Goal: Task Accomplishment & Management: Use online tool/utility

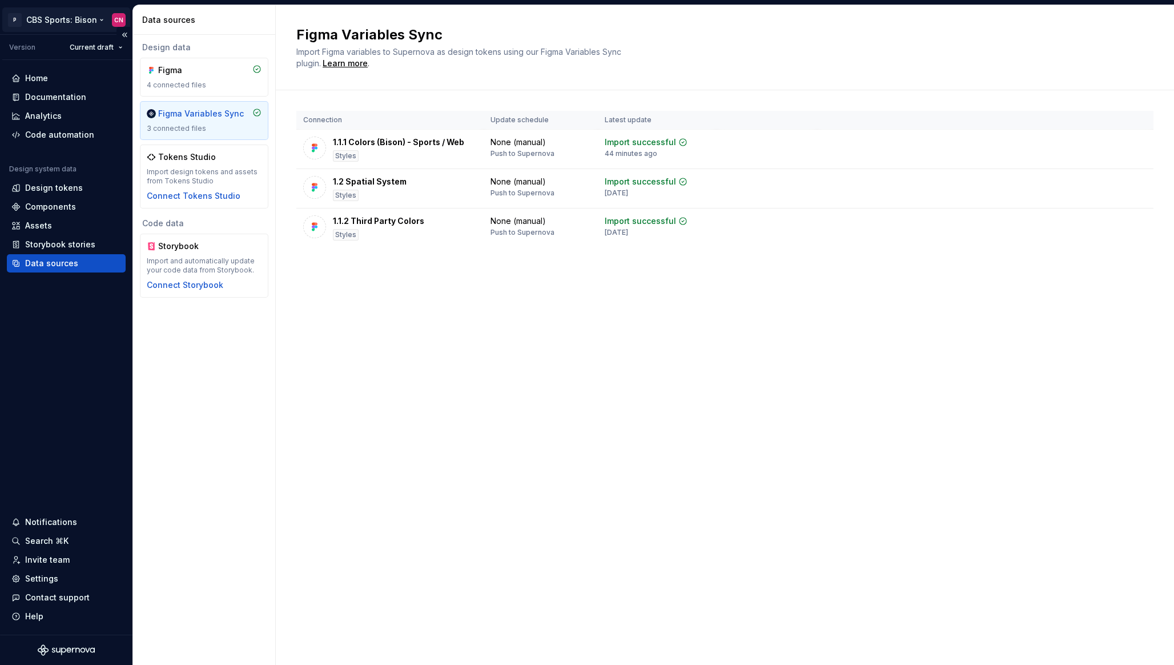
click at [69, 24] on html "P CBS Sports: Bison CN Version Current draft Home Documentation Analytics Code …" at bounding box center [587, 332] width 1174 height 665
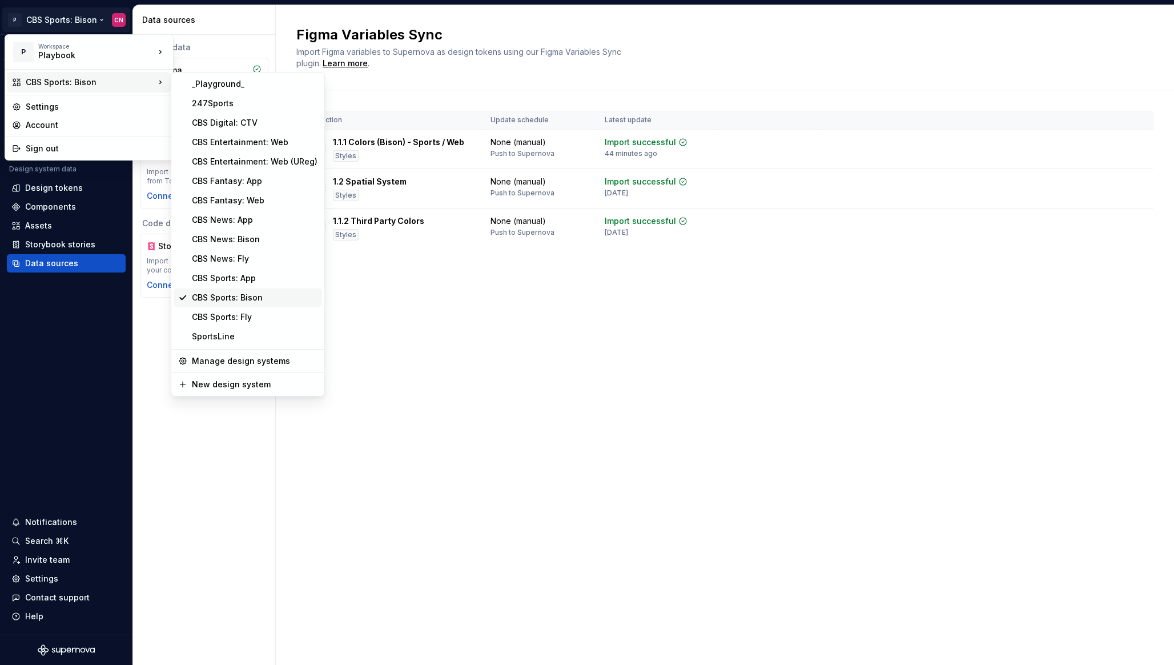
click at [227, 297] on div "CBS Sports: Bison" at bounding box center [255, 297] width 126 height 11
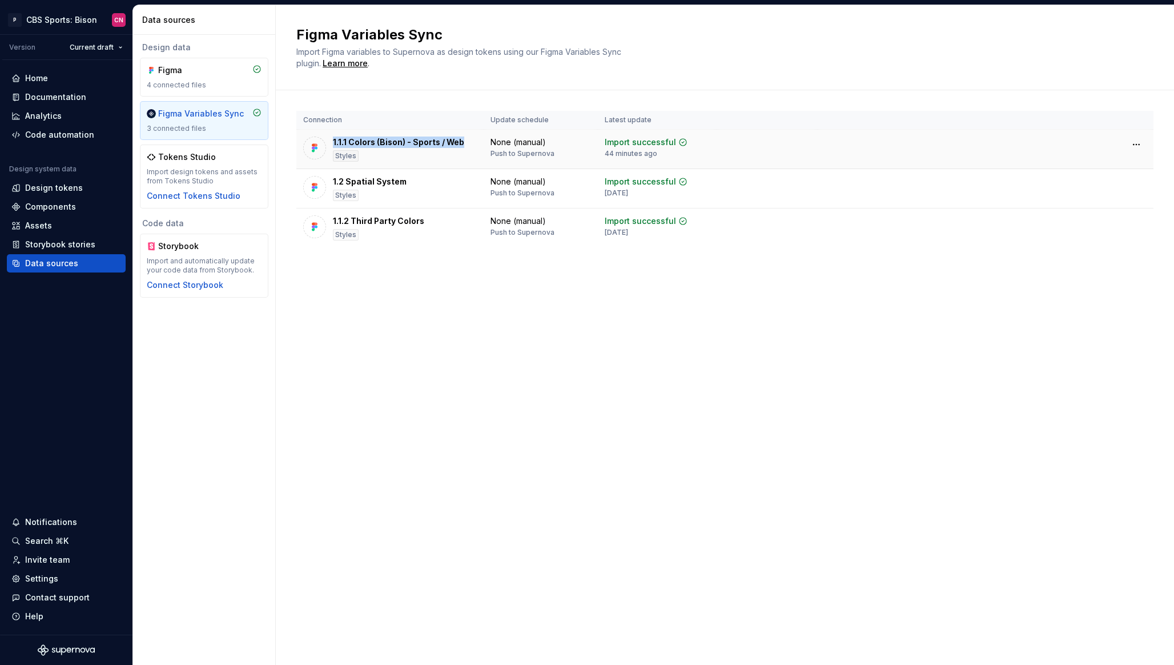
drag, startPoint x: 332, startPoint y: 142, endPoint x: 471, endPoint y: 142, distance: 139.4
click at [471, 142] on div "1.1.1 Colors (Bison) - Sports / Web Styles" at bounding box center [390, 149] width 174 height 25
drag, startPoint x: 605, startPoint y: 155, endPoint x: 660, endPoint y: 154, distance: 55.4
click at [660, 154] on div "Import successful 44 minutes ago" at bounding box center [646, 148] width 83 height 22
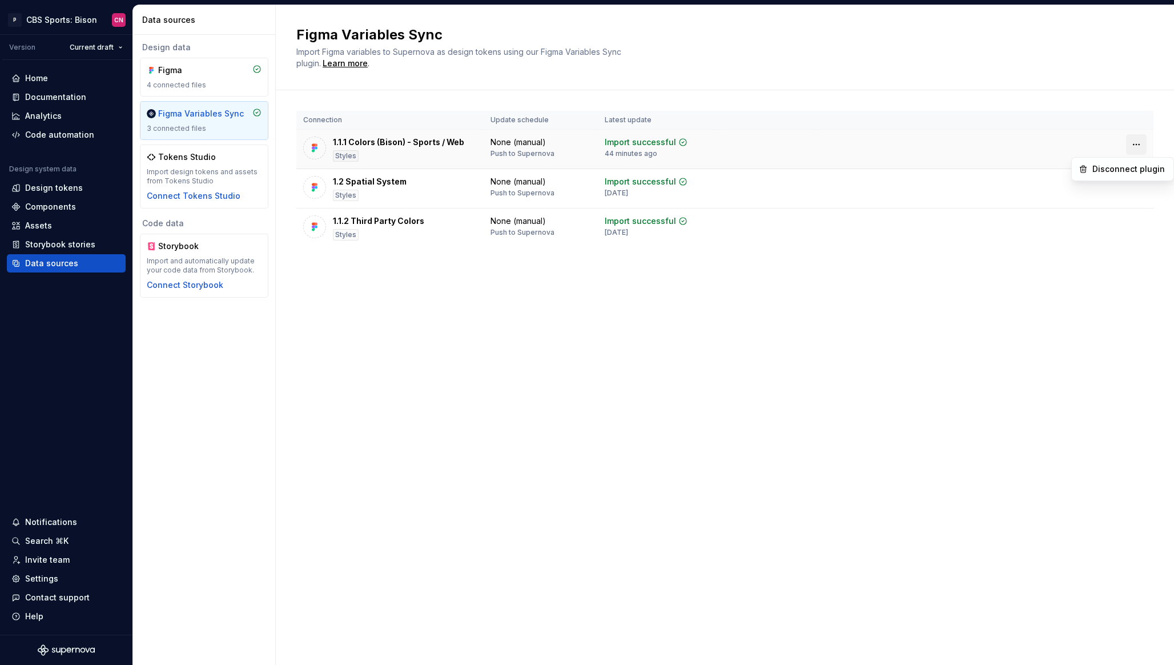
click at [1135, 146] on html "P CBS Sports: Bison CN Version Current draft Home Documentation Analytics Code …" at bounding box center [587, 332] width 1174 height 665
click at [567, 98] on html "P CBS Sports: Bison CN Version Current draft Home Documentation Analytics Code …" at bounding box center [587, 332] width 1174 height 665
drag, startPoint x: 331, startPoint y: 142, endPoint x: 435, endPoint y: 142, distance: 103.4
click at [435, 142] on div "1.1.1 Colors (Bison) - Sports / Web Styles" at bounding box center [390, 149] width 174 height 25
drag, startPoint x: 420, startPoint y: 180, endPoint x: 334, endPoint y: 180, distance: 86.2
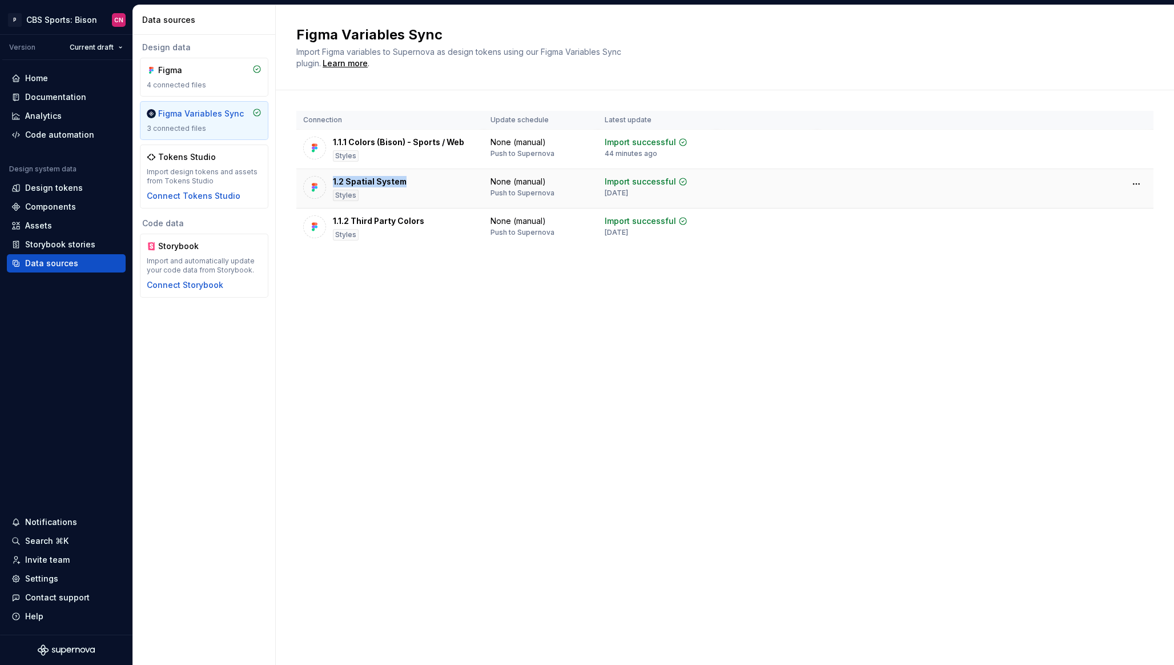
click at [334, 180] on div "1.2 Spatial System Styles" at bounding box center [390, 188] width 174 height 25
drag, startPoint x: 438, startPoint y: 218, endPoint x: 332, endPoint y: 217, distance: 106.2
click at [332, 217] on div "1.1.2 Third Party Colors Styles" at bounding box center [390, 227] width 174 height 25
drag, startPoint x: 413, startPoint y: 176, endPoint x: 355, endPoint y: 176, distance: 57.7
click at [355, 176] on div "1.2 Spatial System Styles" at bounding box center [390, 188] width 174 height 25
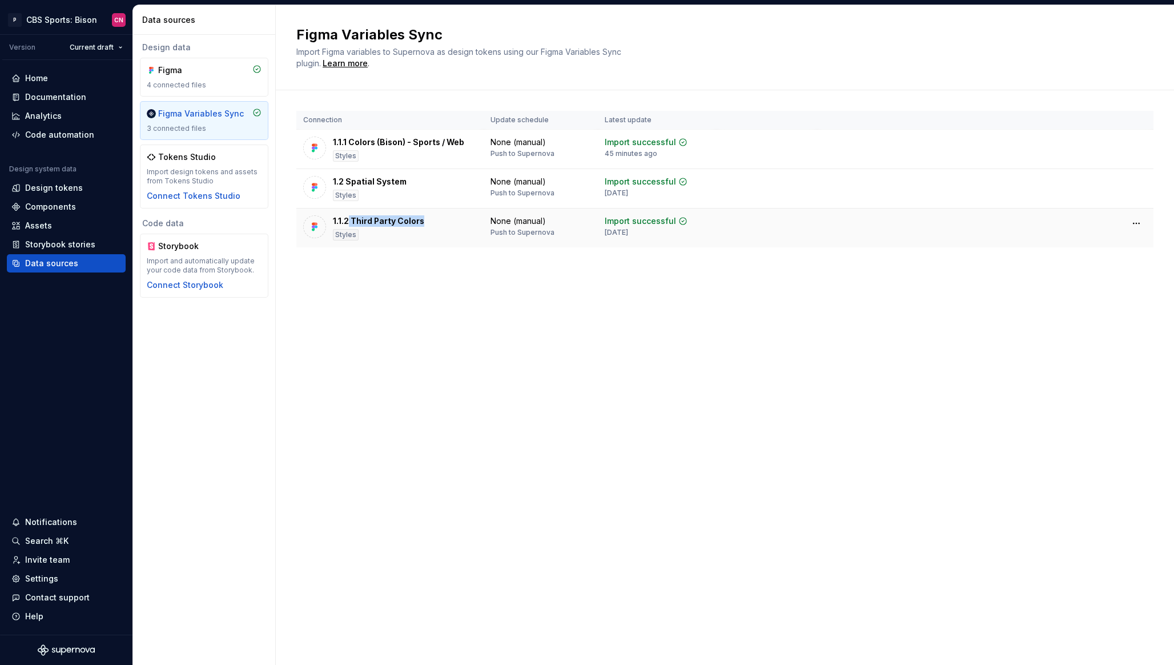
drag, startPoint x: 431, startPoint y: 219, endPoint x: 350, endPoint y: 219, distance: 80.5
click at [350, 219] on div "1.1.2 Third Party Colors Styles" at bounding box center [390, 227] width 174 height 25
click at [426, 223] on div "1.1.2 Third Party Colors Styles" at bounding box center [390, 227] width 174 height 25
click at [45, 191] on div "Design tokens" at bounding box center [54, 187] width 58 height 11
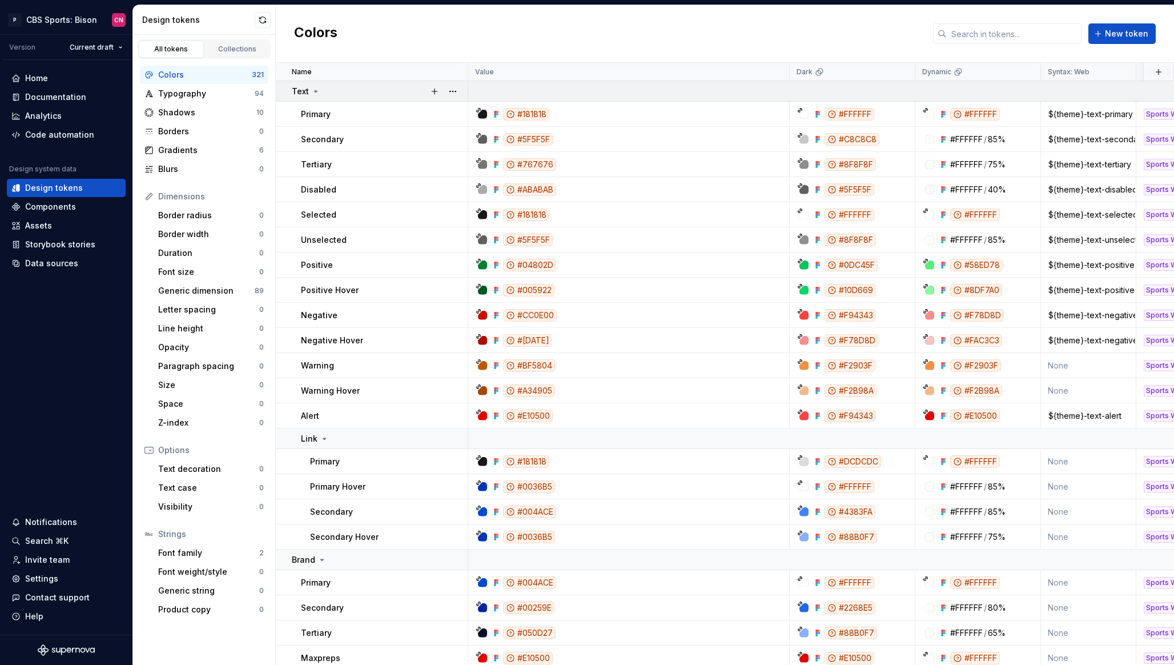
click at [323, 91] on div "Text" at bounding box center [379, 91] width 175 height 11
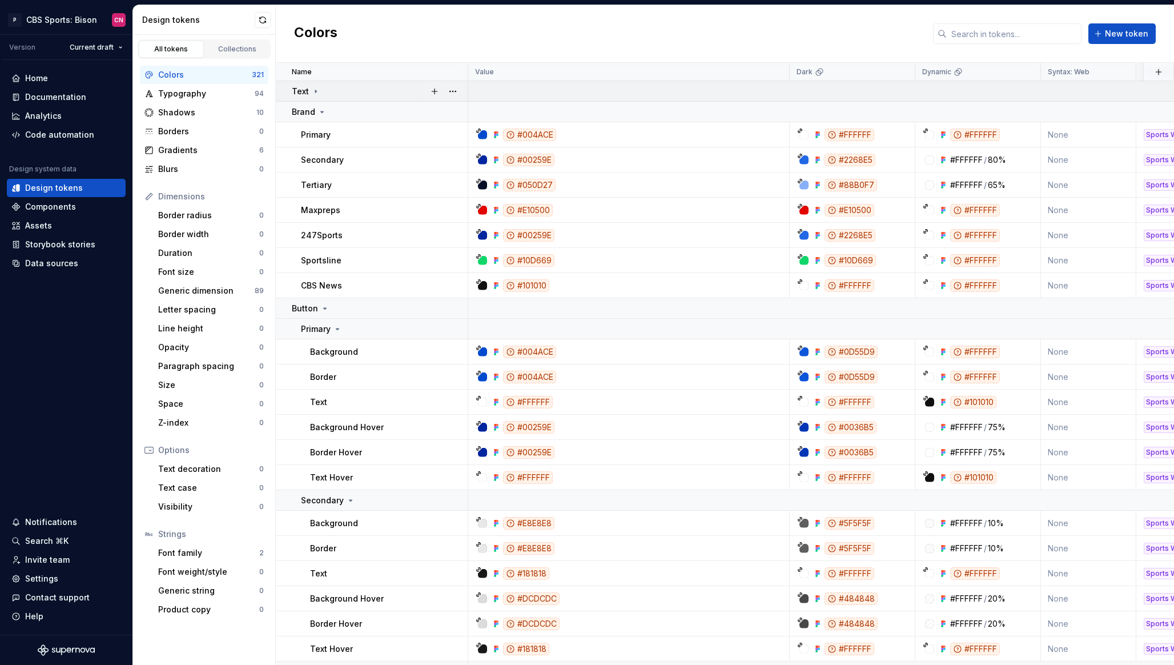
click at [323, 91] on div "Text" at bounding box center [379, 91] width 175 height 11
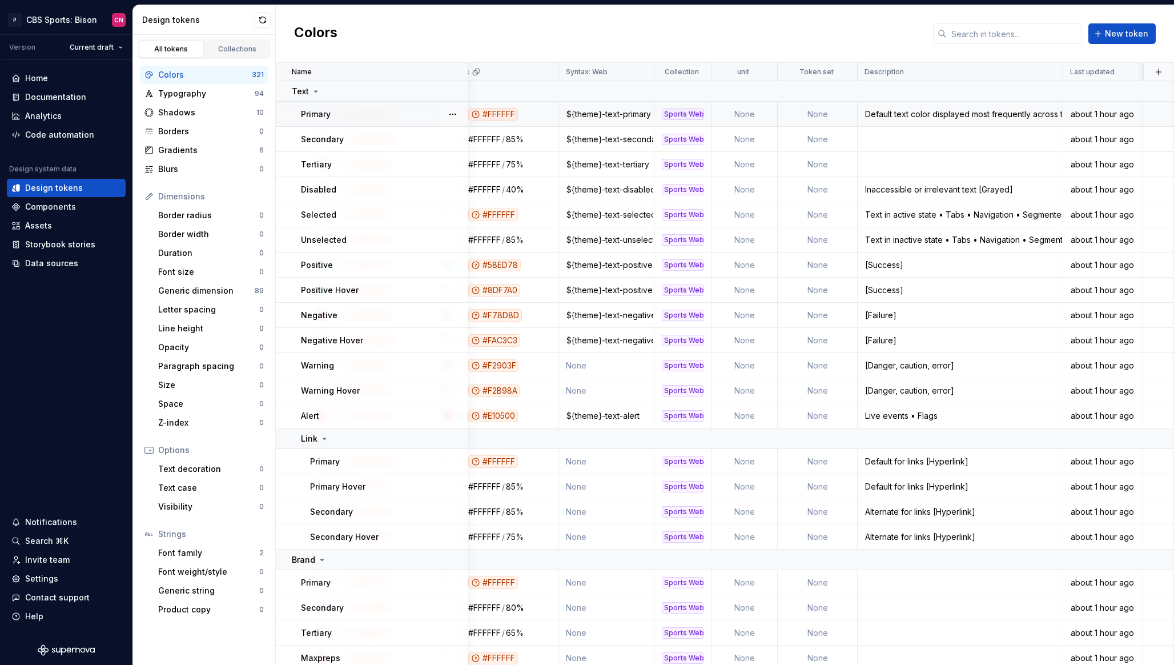
scroll to position [0, 481]
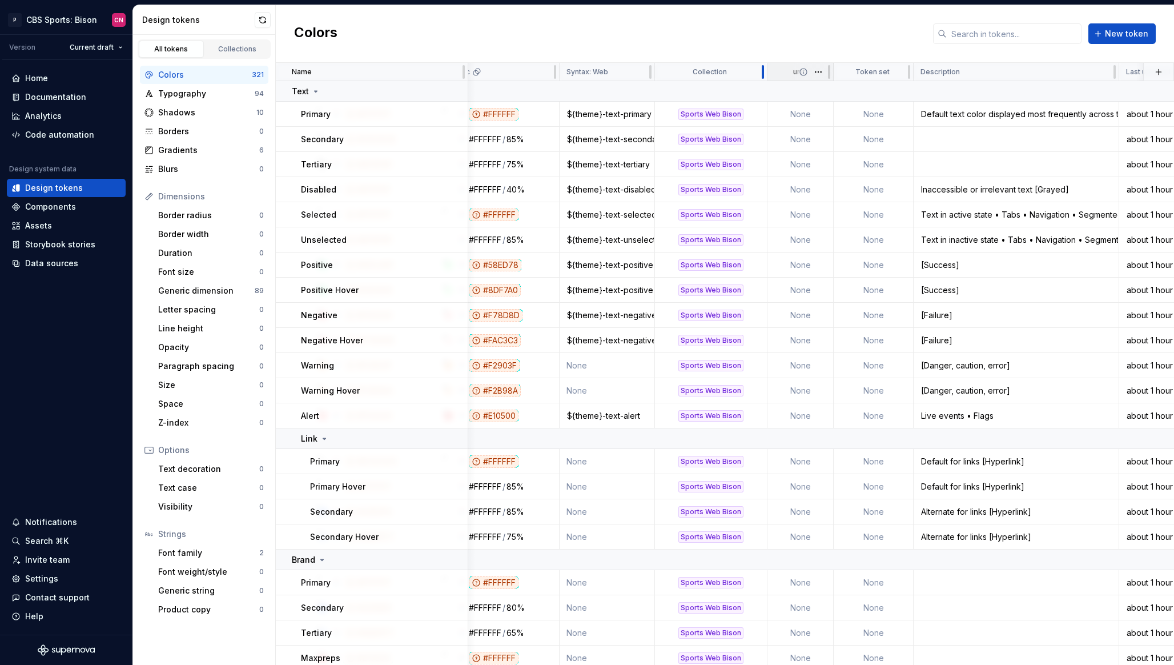
drag, startPoint x: 711, startPoint y: 73, endPoint x: 767, endPoint y: 73, distance: 56.0
click at [767, 73] on tr "Name Value Dark Dynamic Syntax: Web Collection unit Token set Description Last …" at bounding box center [512, 72] width 1436 height 18
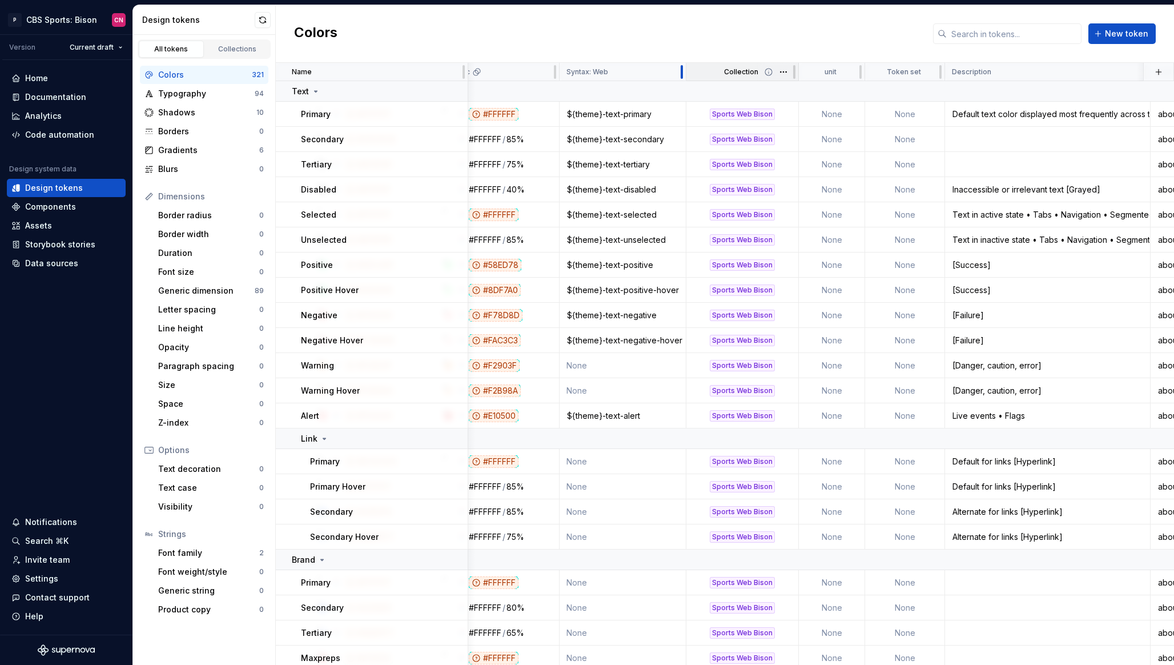
drag, startPoint x: 654, startPoint y: 71, endPoint x: 685, endPoint y: 71, distance: 31.4
click at [685, 71] on div at bounding box center [681, 72] width 9 height 18
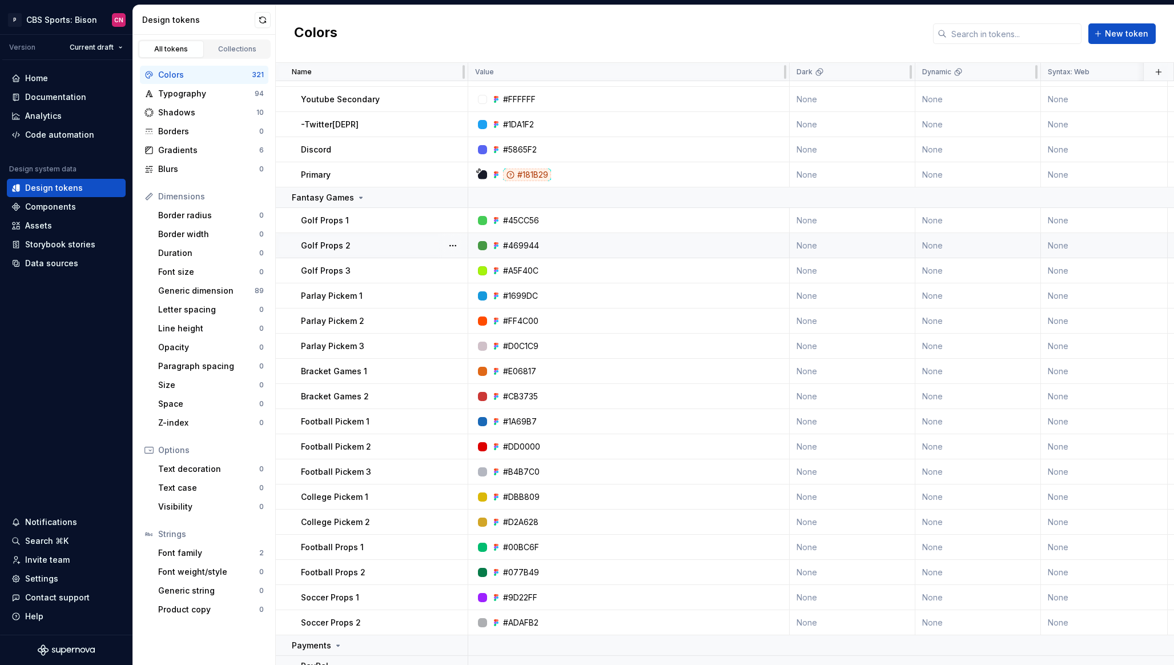
scroll to position [4157, 0]
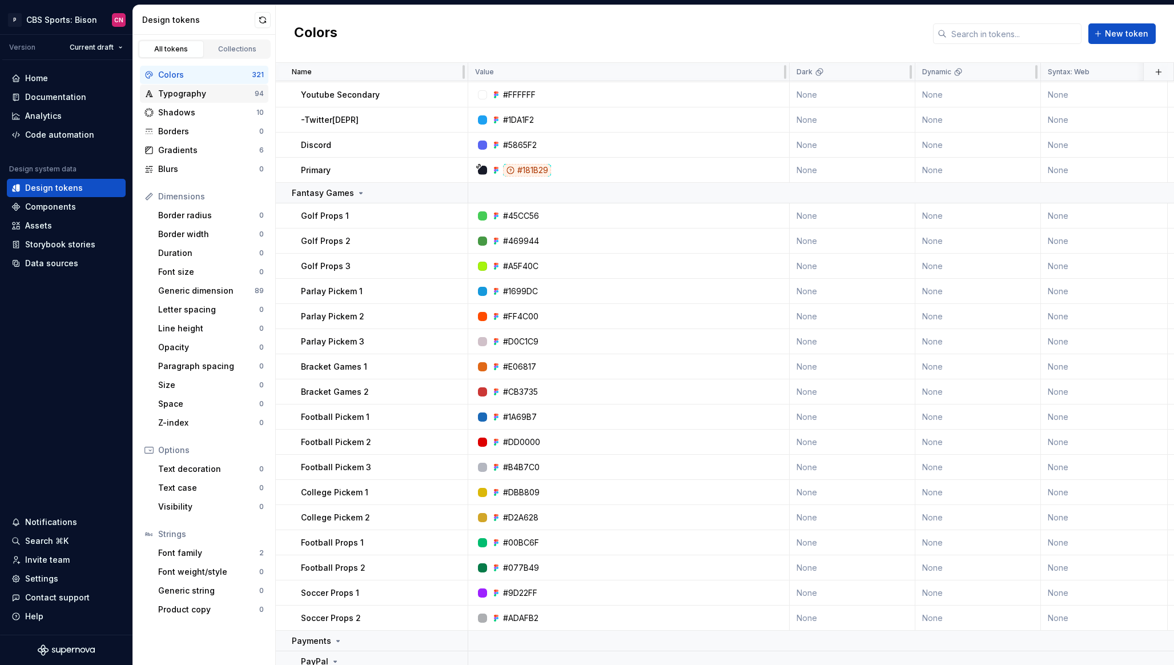
click at [220, 95] on div "Typography" at bounding box center [206, 93] width 97 height 11
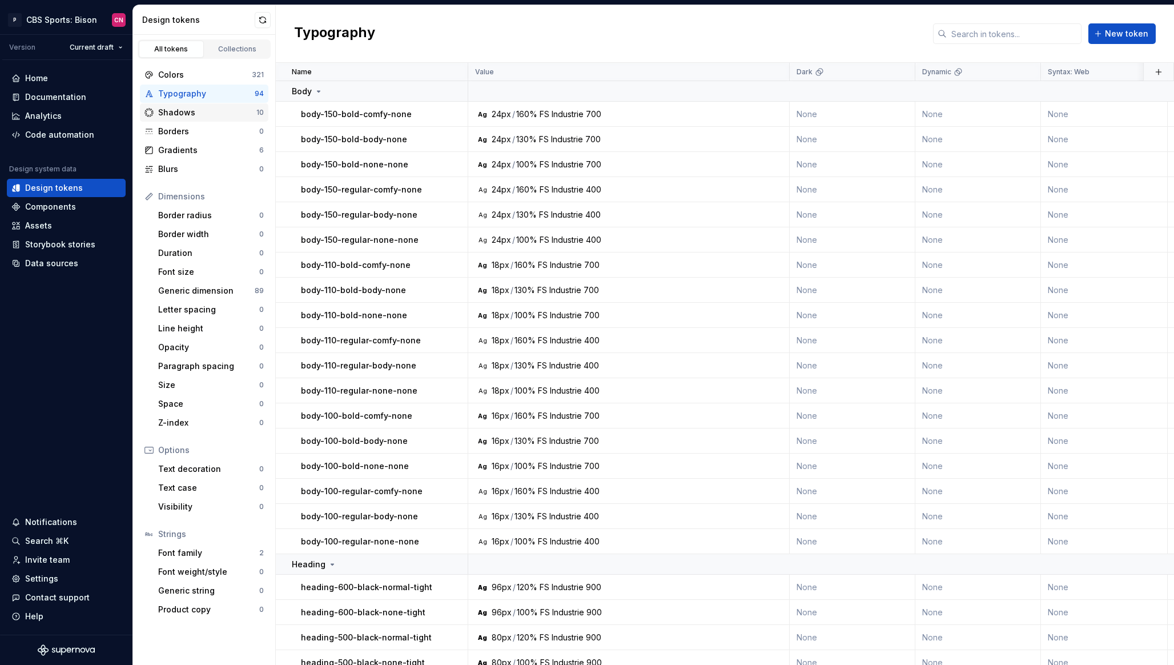
click at [233, 112] on div "Shadows" at bounding box center [207, 112] width 98 height 11
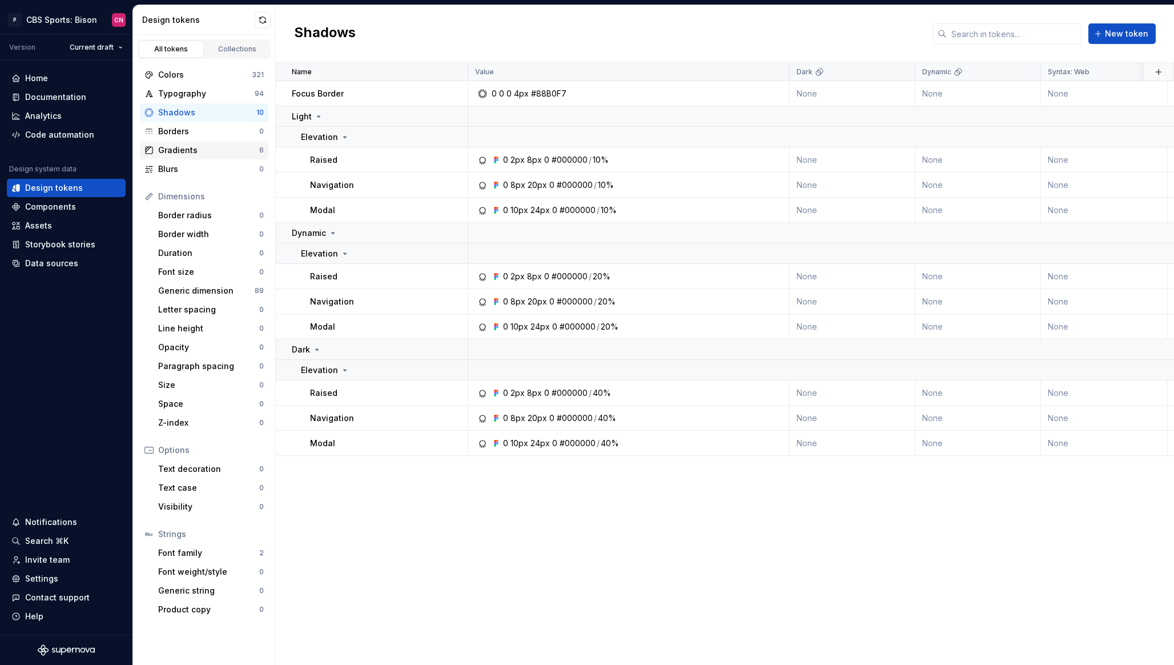
click at [234, 148] on div "Gradients" at bounding box center [208, 149] width 101 height 11
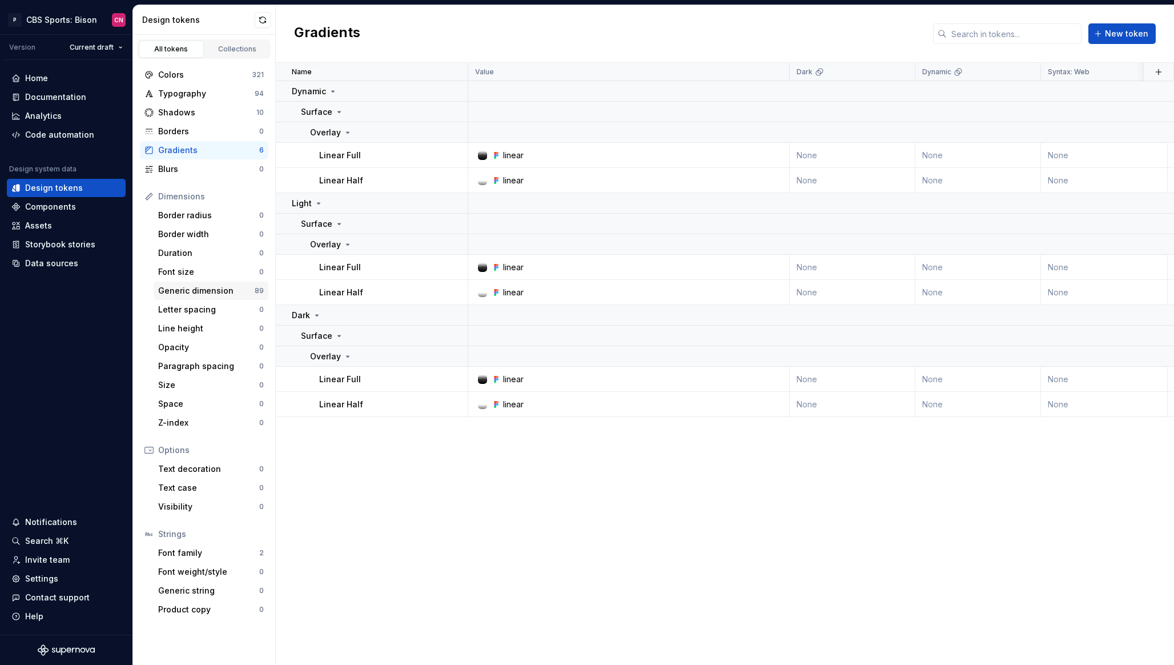
click at [205, 289] on div "Generic dimension" at bounding box center [206, 290] width 97 height 11
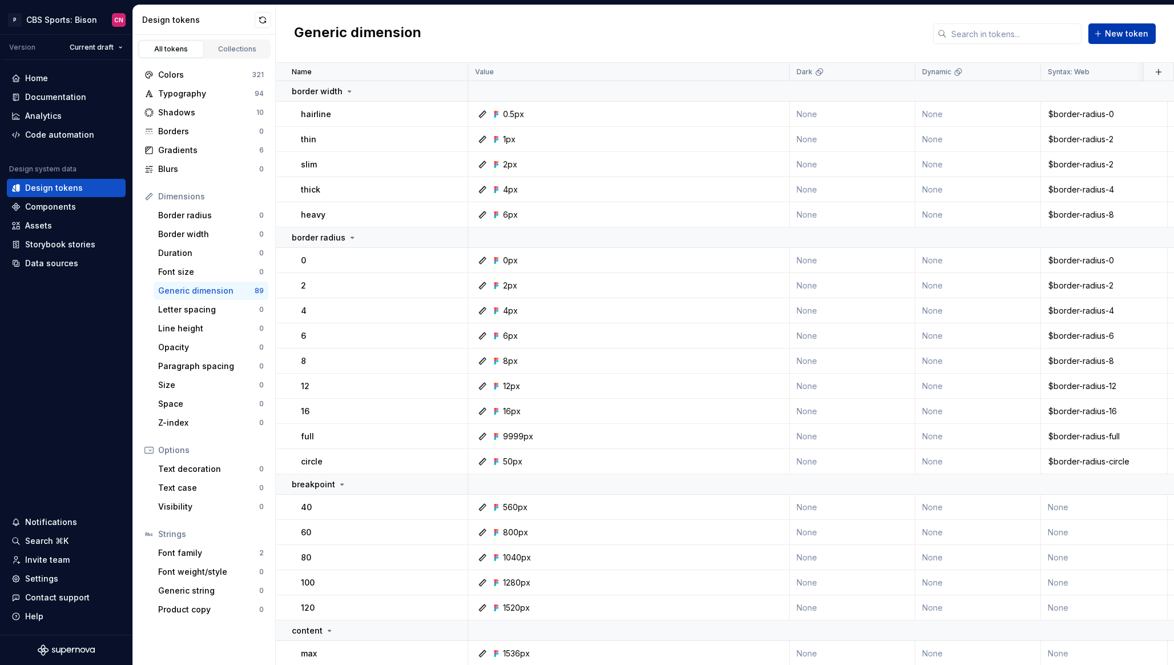
click at [1126, 39] on span "New token" at bounding box center [1126, 33] width 43 height 11
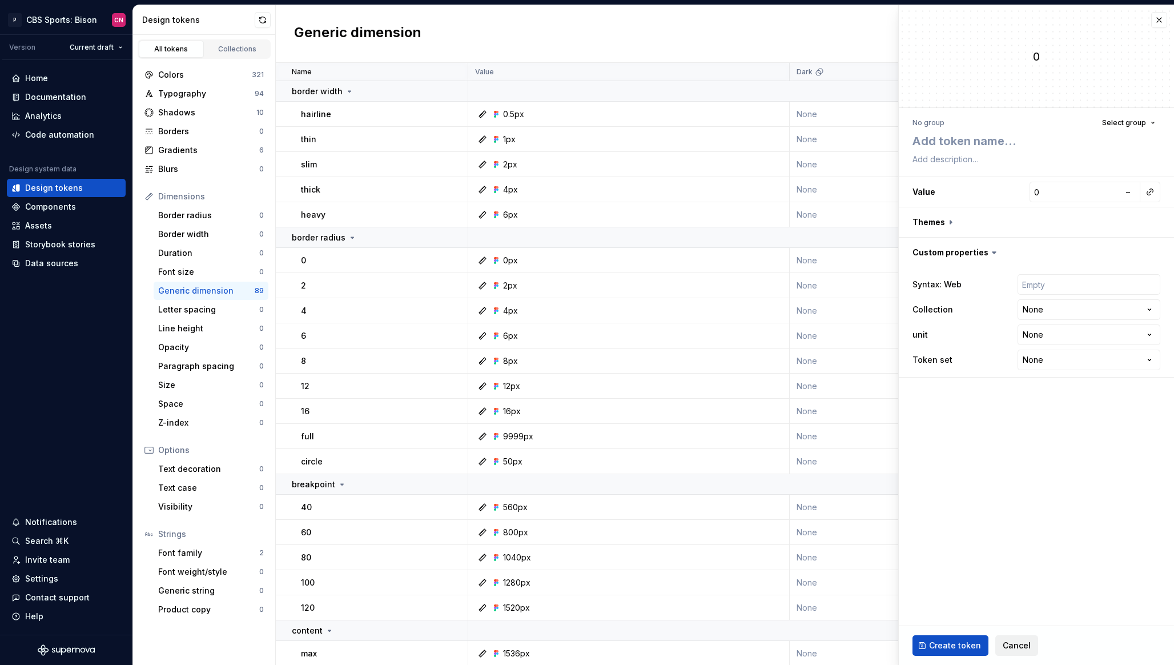
click at [1013, 644] on span "Cancel" at bounding box center [1017, 645] width 28 height 11
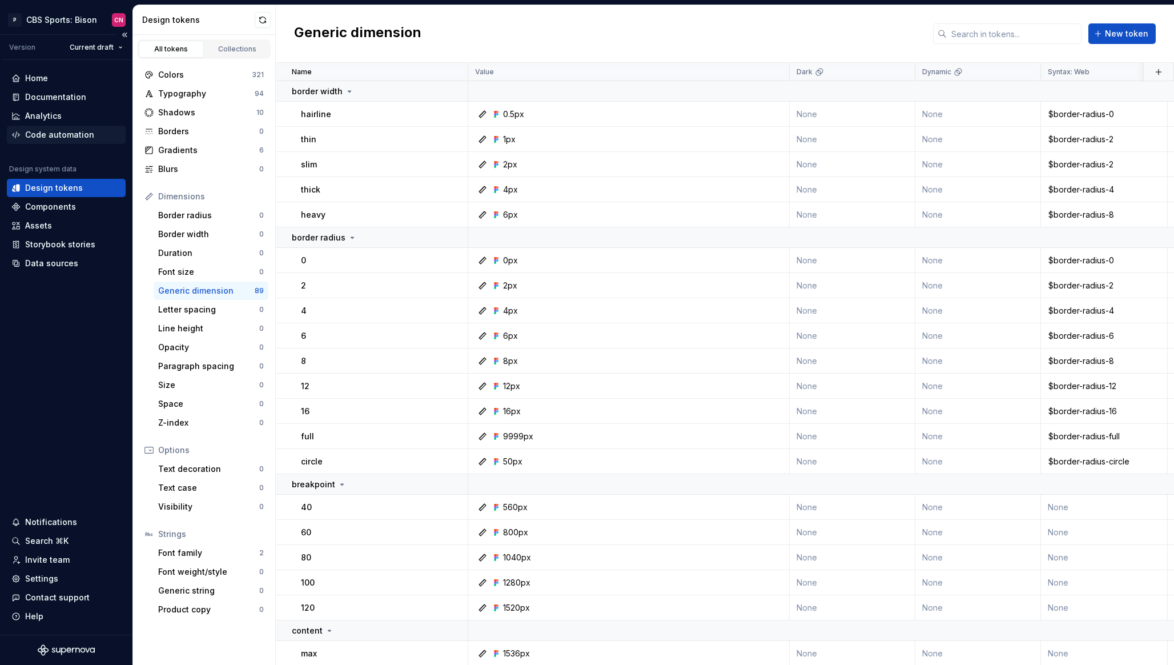
click at [55, 135] on div "Code automation" at bounding box center [59, 134] width 69 height 11
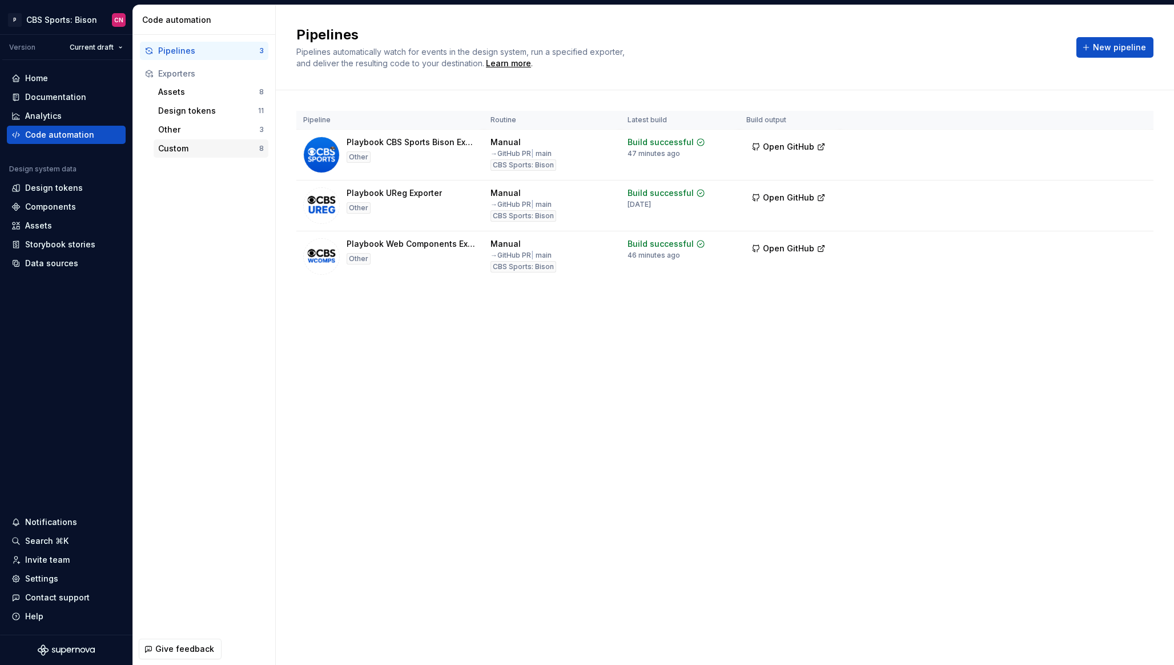
click at [179, 150] on div "Custom" at bounding box center [208, 148] width 101 height 11
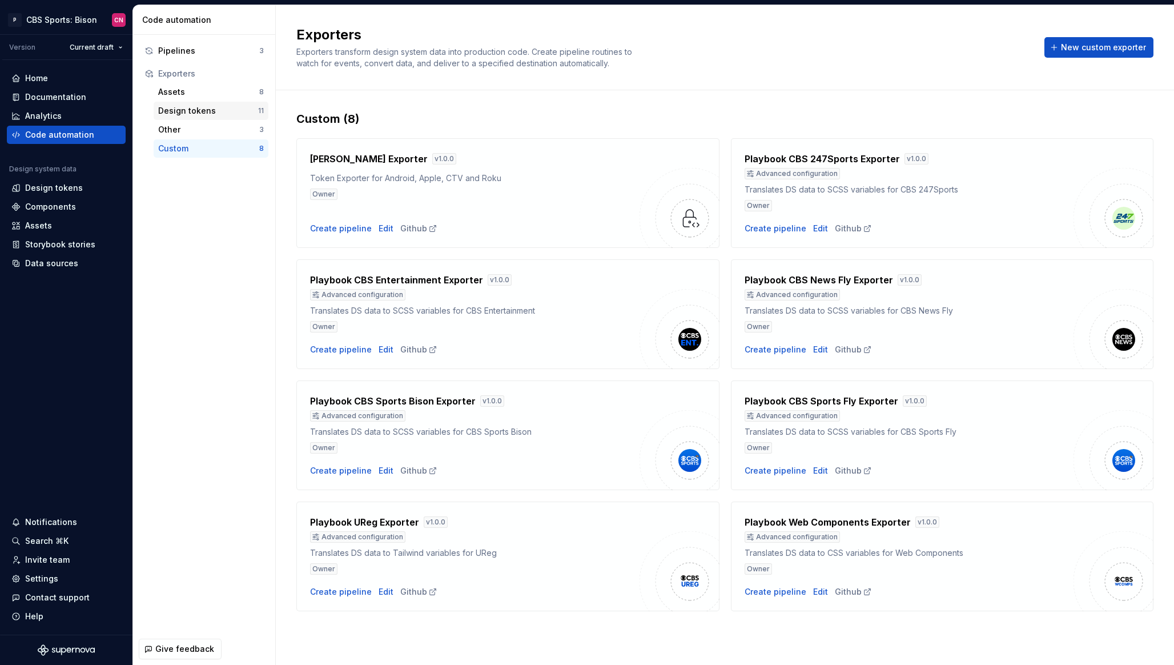
click at [203, 109] on div "Design tokens" at bounding box center [208, 110] width 100 height 11
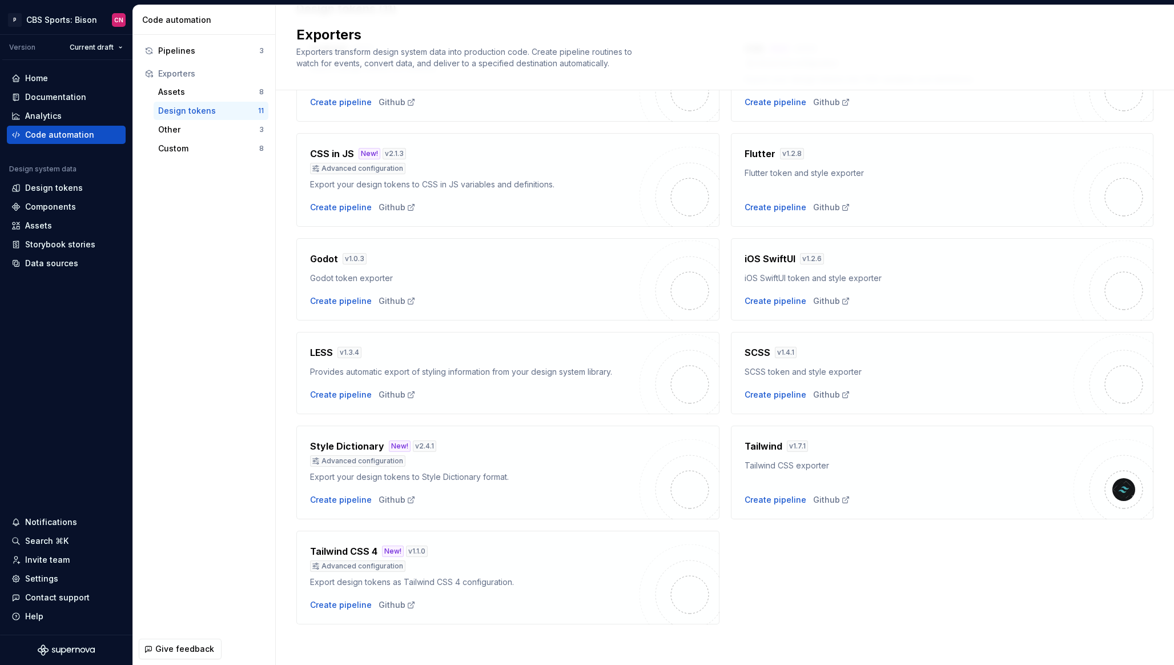
scroll to position [113, 0]
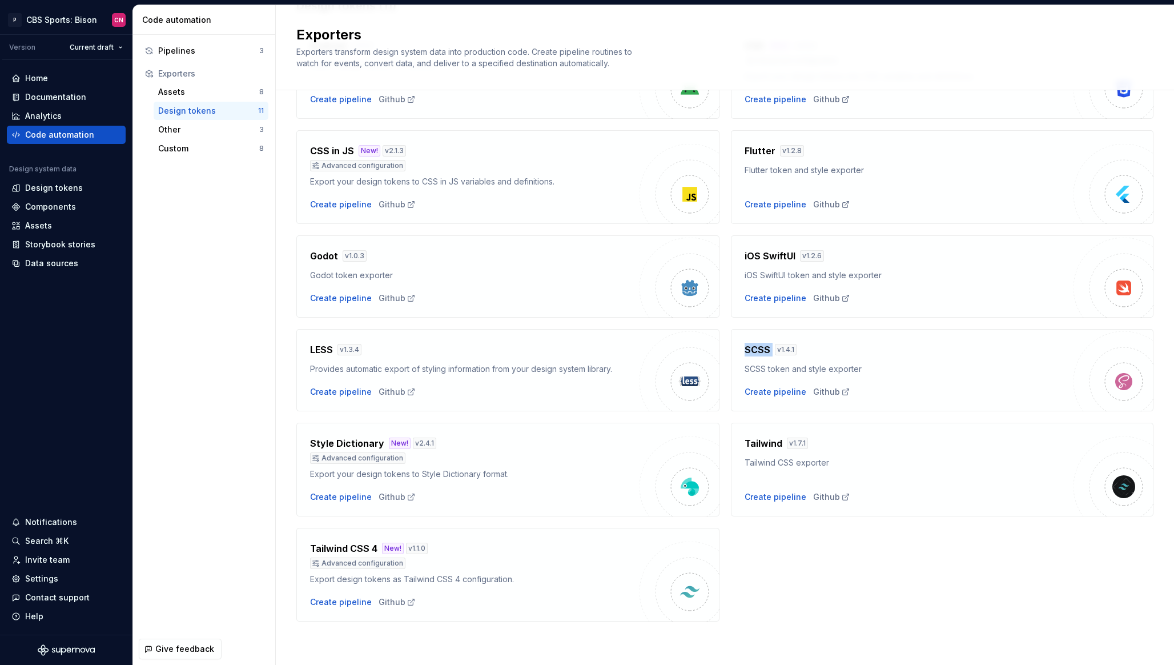
drag, startPoint x: 740, startPoint y: 347, endPoint x: 772, endPoint y: 347, distance: 32.0
click at [772, 347] on div "SCSS v 1.4.1 SCSS token and style exporter Create pipeline Github" at bounding box center [942, 370] width 423 height 82
click at [782, 351] on div "v 1.4.1" at bounding box center [786, 349] width 22 height 11
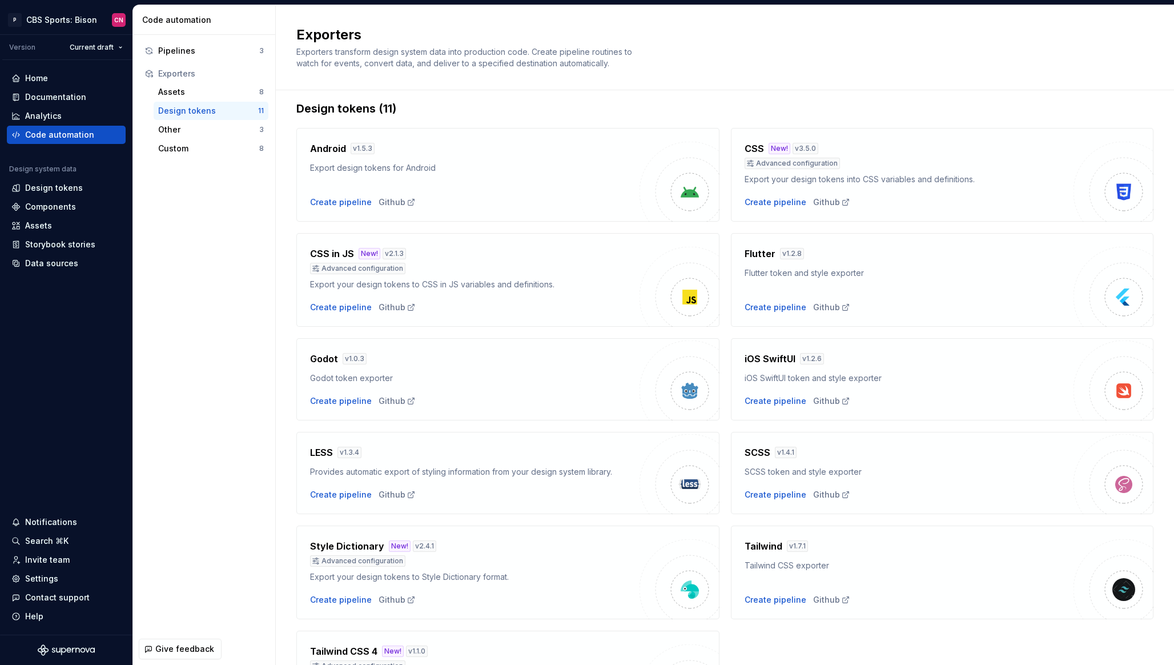
scroll to position [0, 0]
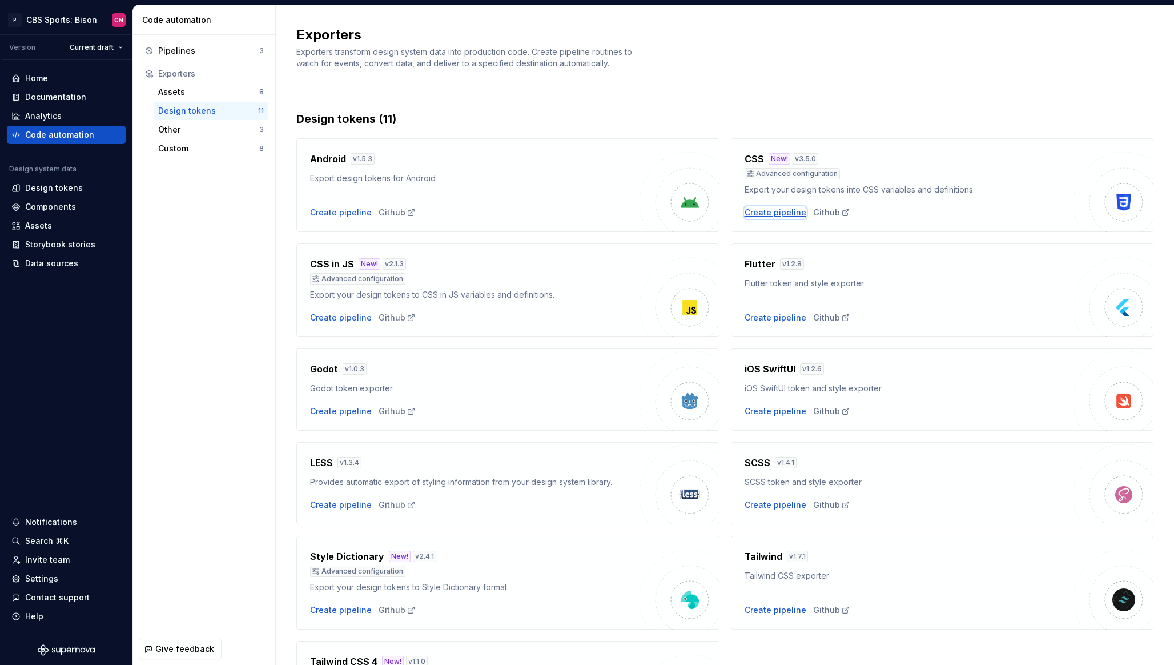
click at [775, 216] on div "Create pipeline" at bounding box center [776, 212] width 62 height 11
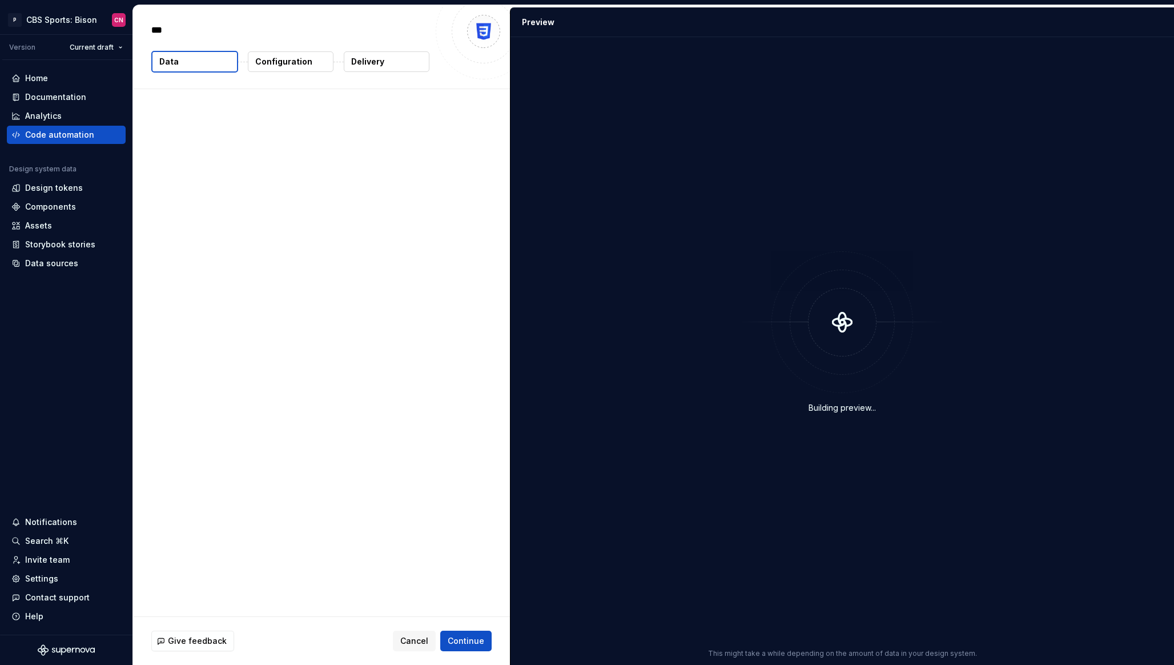
type textarea "*"
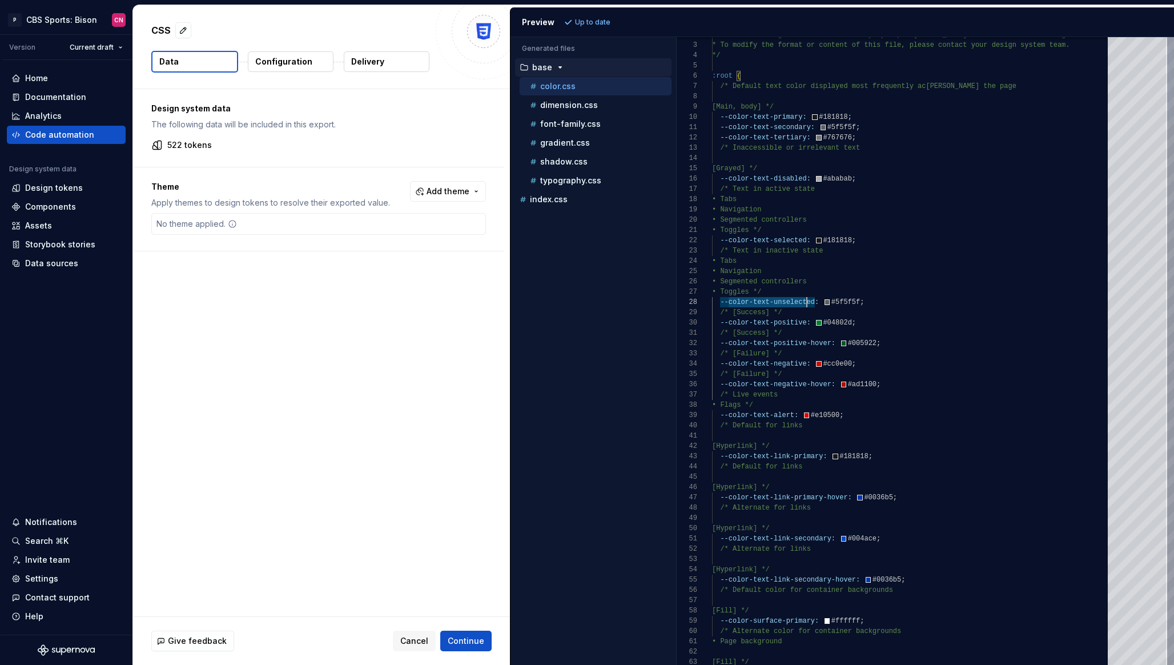
scroll to position [72, 103]
drag, startPoint x: 729, startPoint y: 302, endPoint x: 814, endPoint y: 302, distance: 85.1
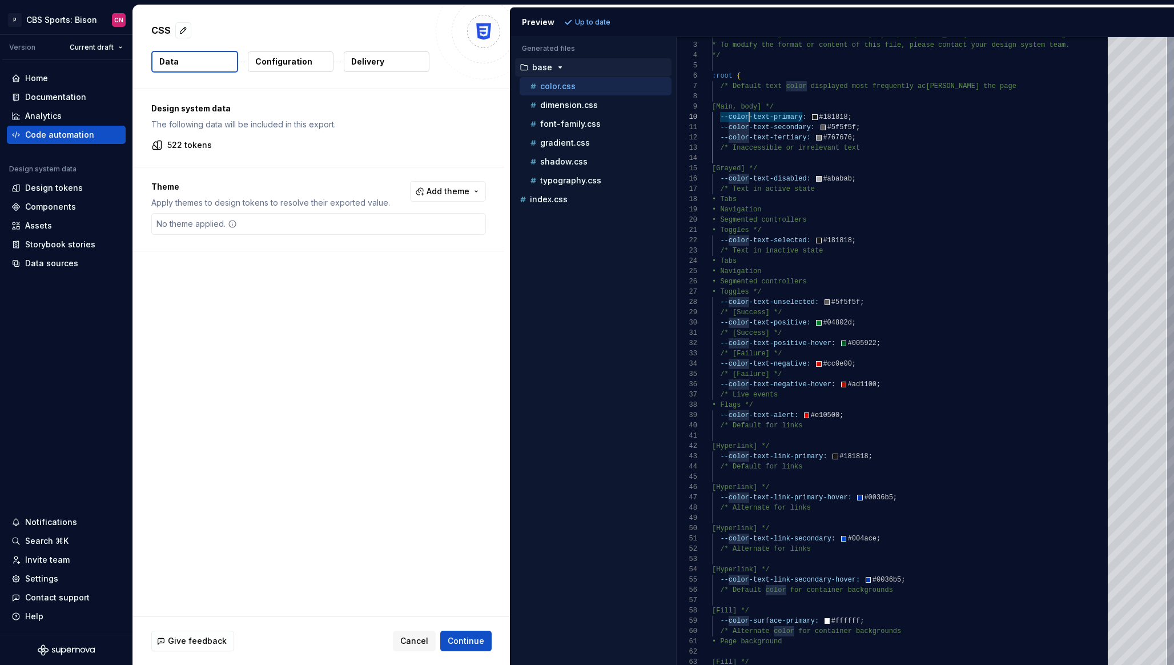
drag, startPoint x: 730, startPoint y: 117, endPoint x: 749, endPoint y: 117, distance: 18.9
drag, startPoint x: 786, startPoint y: 107, endPoint x: 715, endPoint y: 107, distance: 72.0
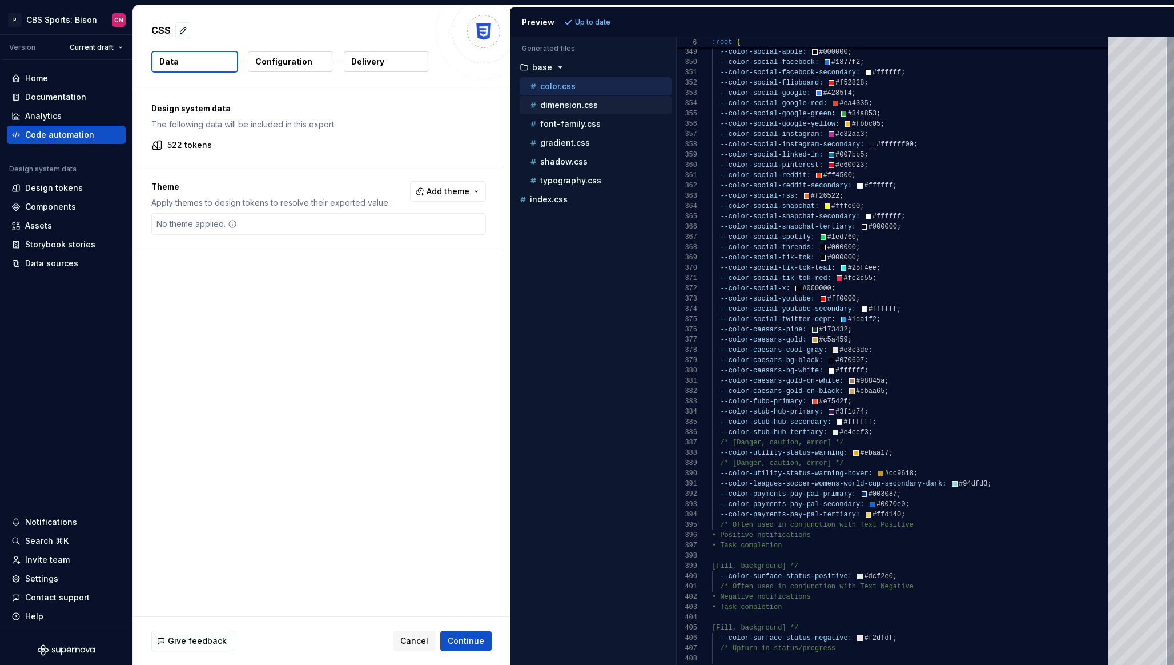
click at [585, 106] on p "dimension.css" at bounding box center [569, 105] width 58 height 9
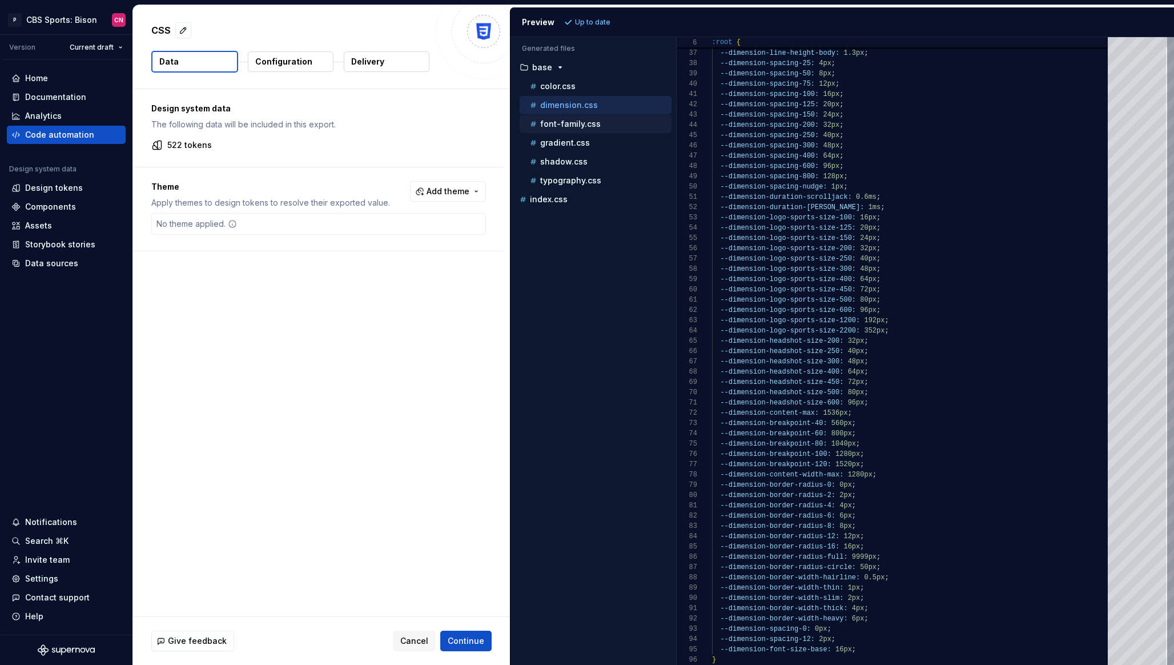
click at [585, 119] on p "font-family.css" at bounding box center [570, 123] width 61 height 9
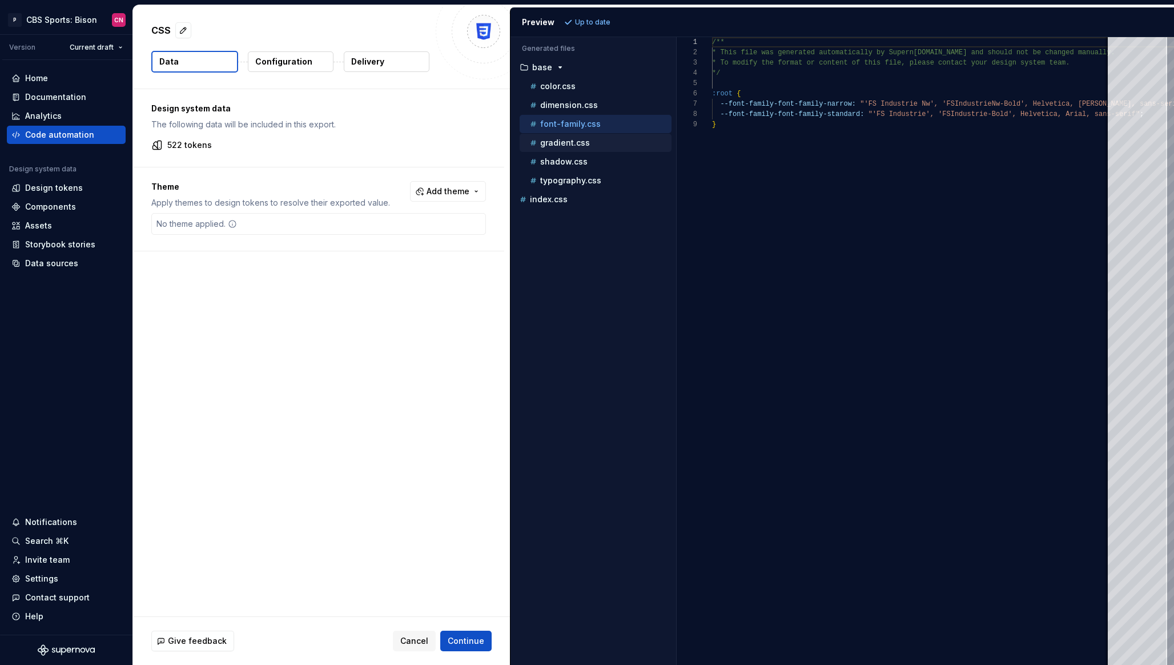
click at [593, 140] on div "gradient.css" at bounding box center [600, 142] width 144 height 11
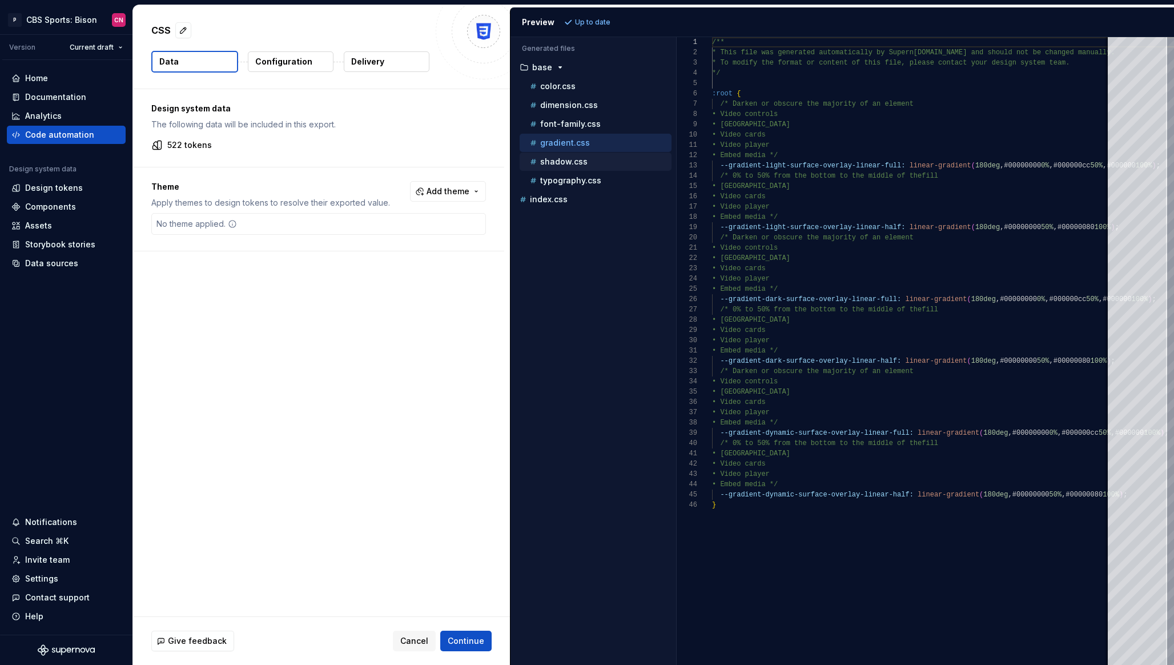
click at [589, 158] on div "shadow.css" at bounding box center [600, 161] width 144 height 11
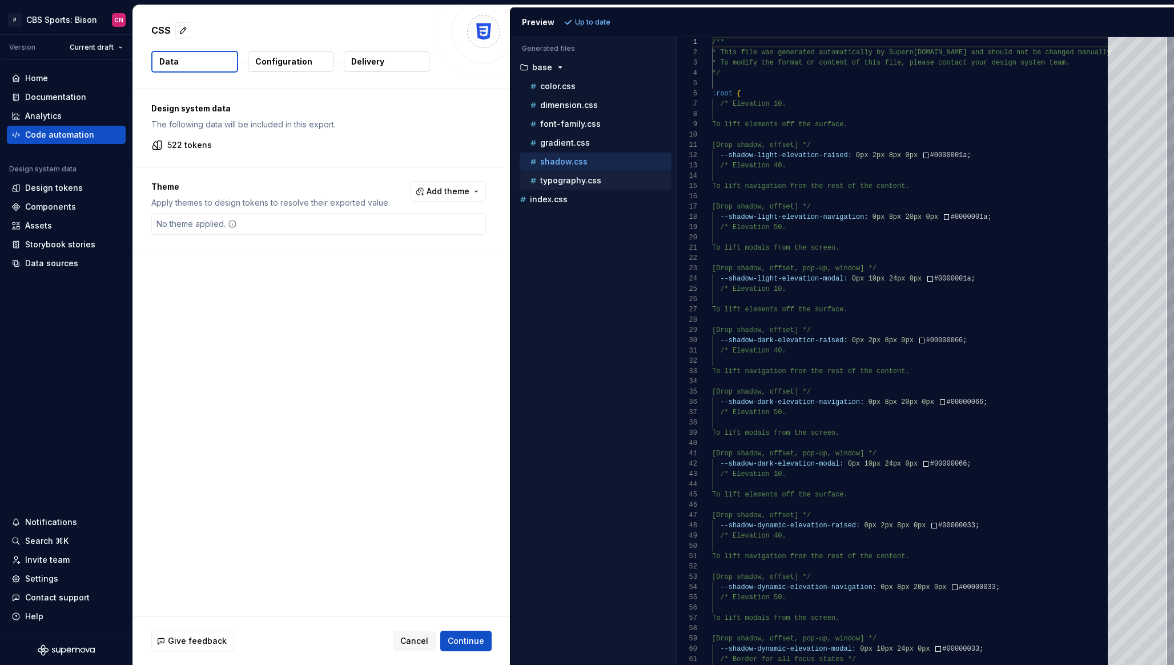
click at [590, 183] on p "typography.css" at bounding box center [570, 180] width 61 height 9
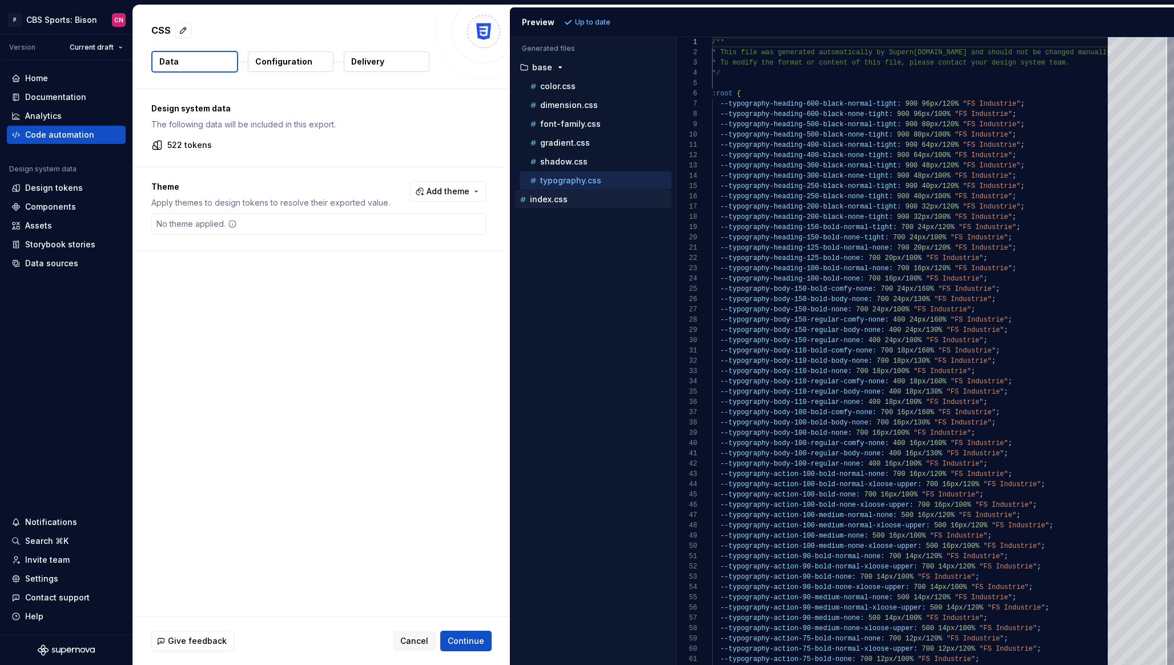
click at [613, 206] on div "index.css" at bounding box center [593, 199] width 156 height 18
click at [583, 205] on button "index.css" at bounding box center [593, 199] width 156 height 13
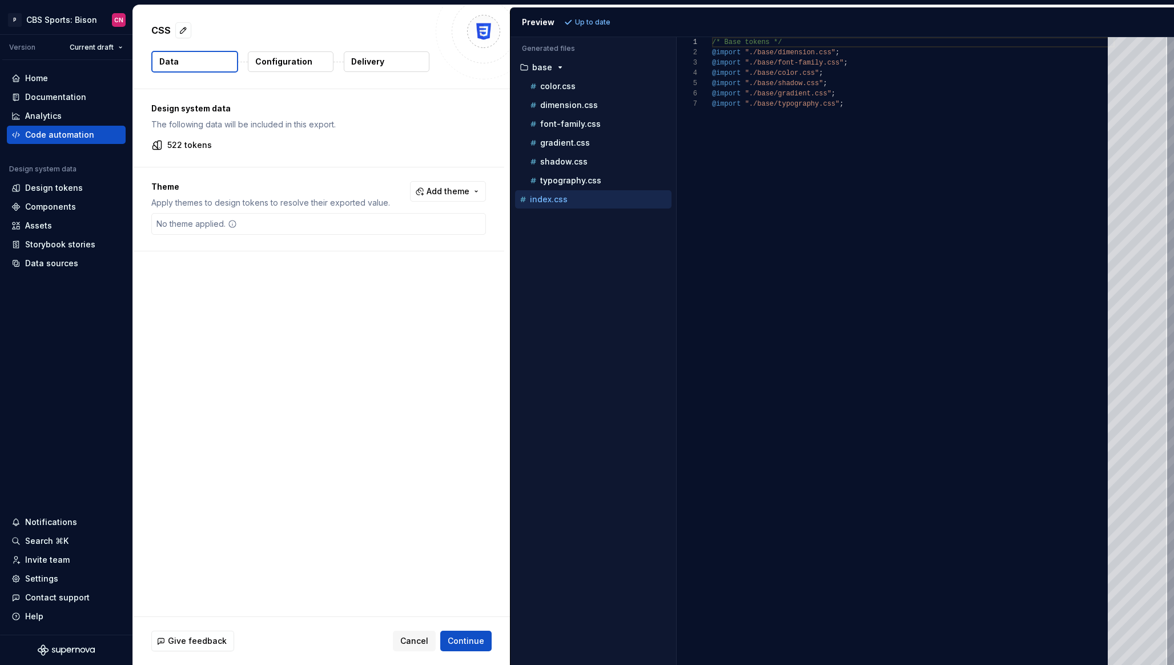
scroll to position [62, 0]
click at [569, 86] on p "color.css" at bounding box center [557, 86] width 35 height 9
type textarea "**********"
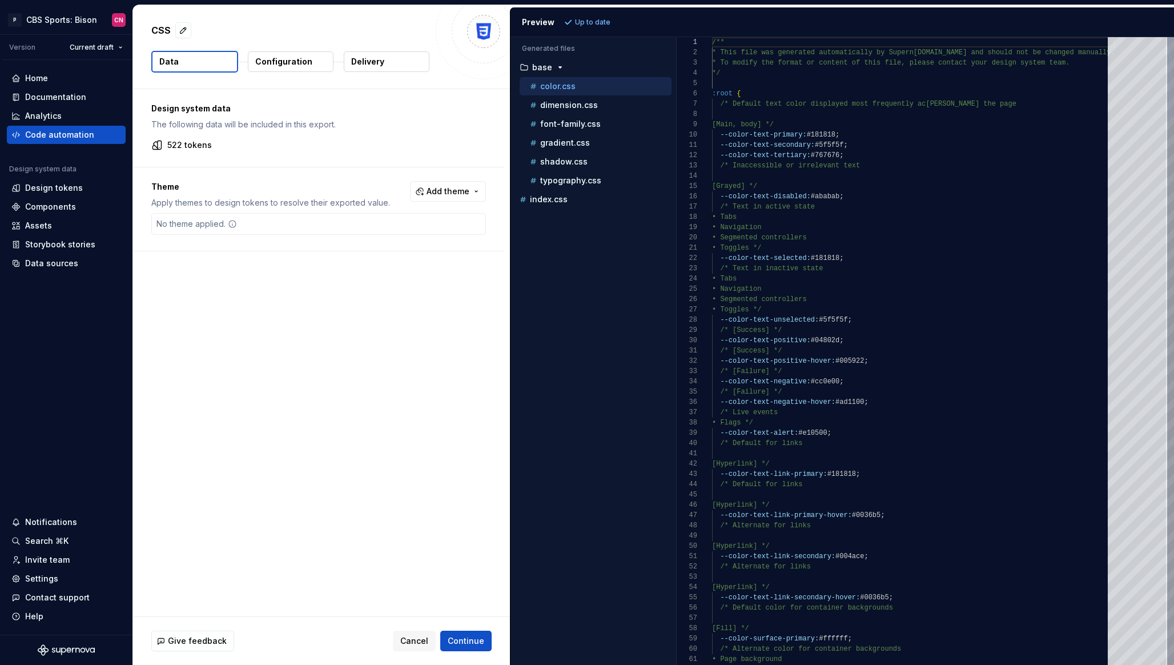
scroll to position [103, 0]
drag, startPoint x: 213, startPoint y: 139, endPoint x: 166, endPoint y: 140, distance: 47.4
click at [166, 140] on div "522 tokens" at bounding box center [318, 144] width 335 height 11
click at [238, 143] on div "522 tokens" at bounding box center [318, 144] width 335 height 11
click at [271, 63] on p "Configuration" at bounding box center [283, 61] width 57 height 11
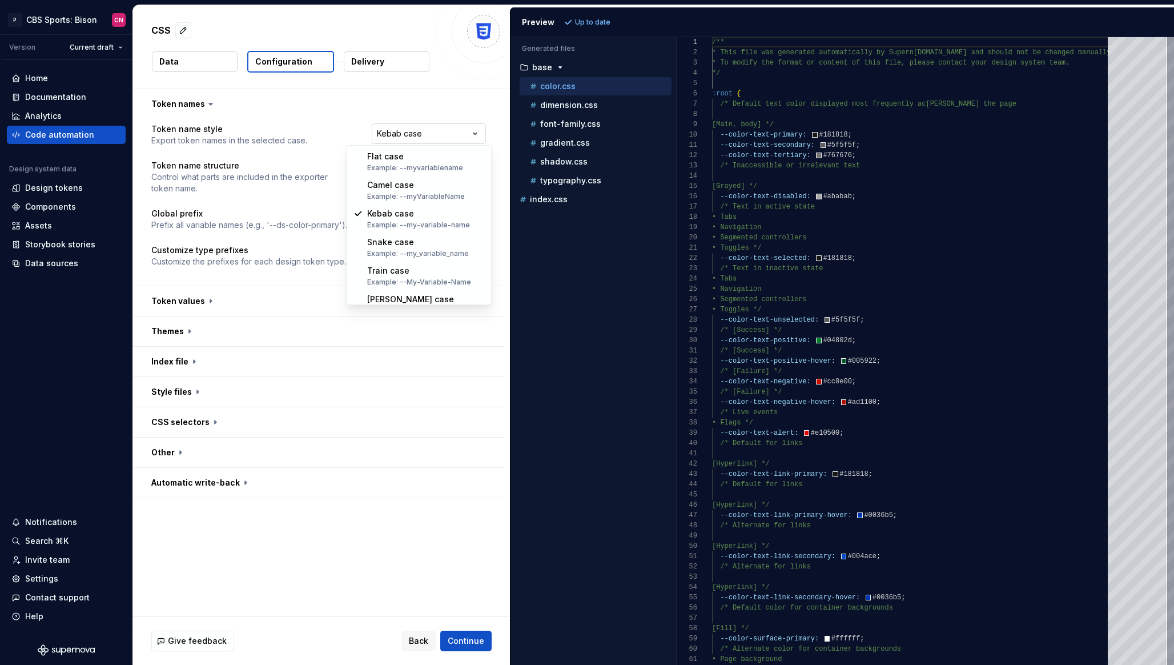
click at [402, 135] on html "**********" at bounding box center [587, 332] width 1174 height 665
select select "*********"
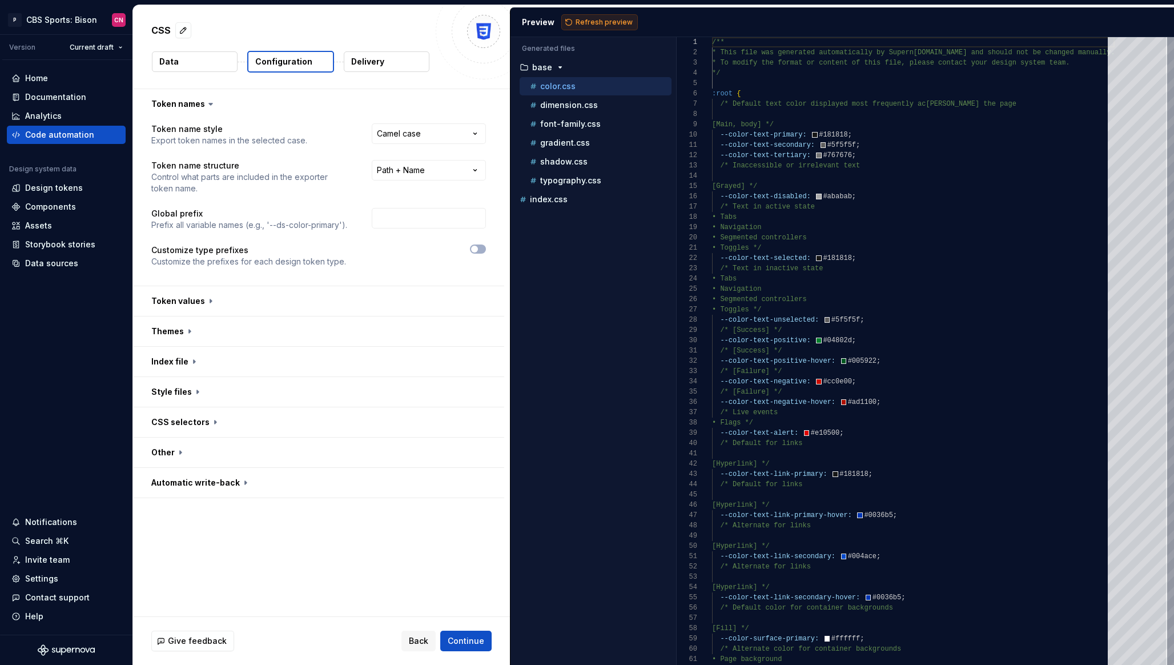
click at [580, 25] on span "Refresh preview" at bounding box center [604, 22] width 57 height 9
type textarea "**********"
click at [434, 166] on html "**********" at bounding box center [587, 332] width 1174 height 665
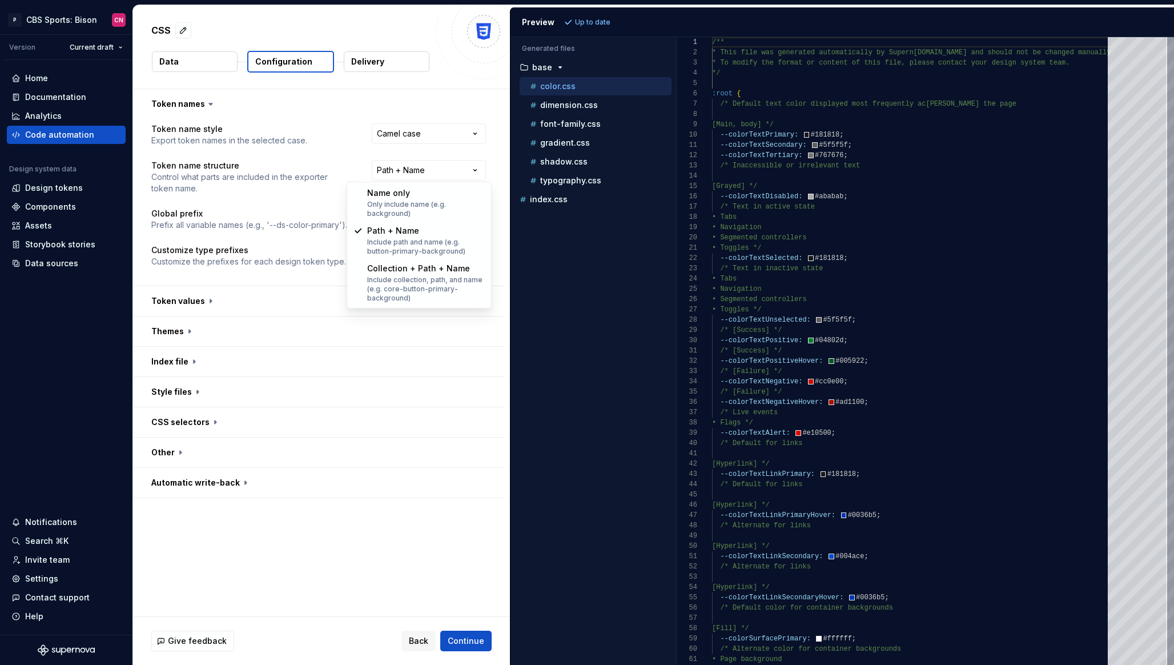
select select "********"
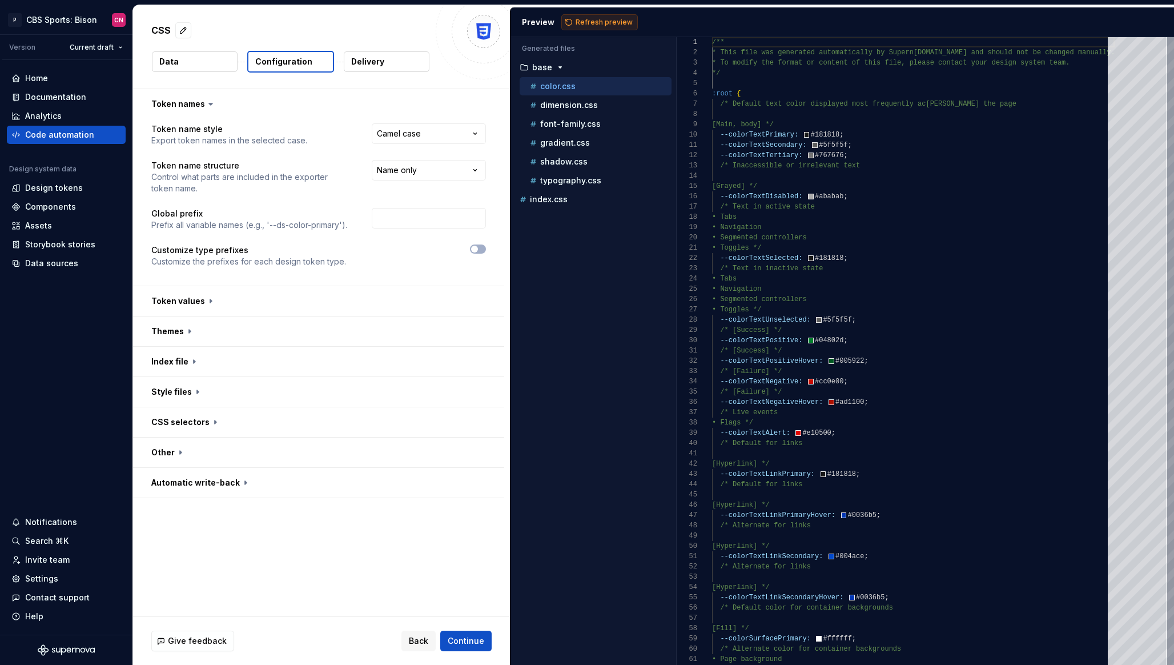
click at [589, 22] on span "Refresh preview" at bounding box center [604, 22] width 57 height 9
click at [409, 168] on html "**********" at bounding box center [587, 332] width 1174 height 665
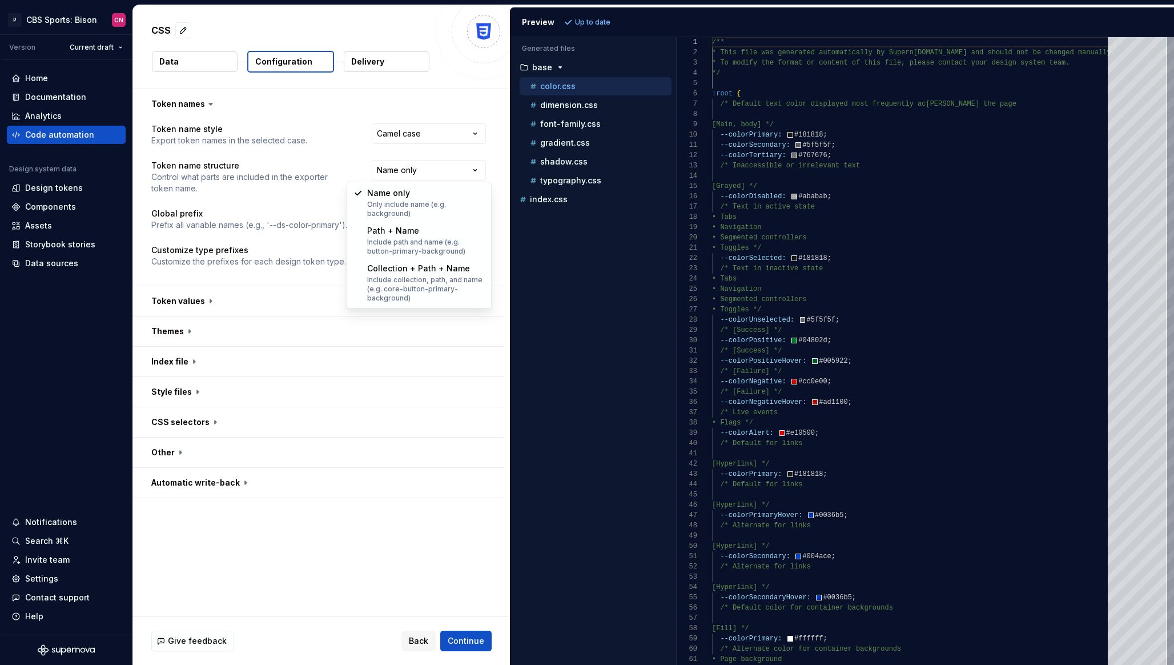
click at [754, 179] on html "**********" at bounding box center [587, 332] width 1174 height 665
click at [271, 303] on button "button" at bounding box center [318, 301] width 371 height 30
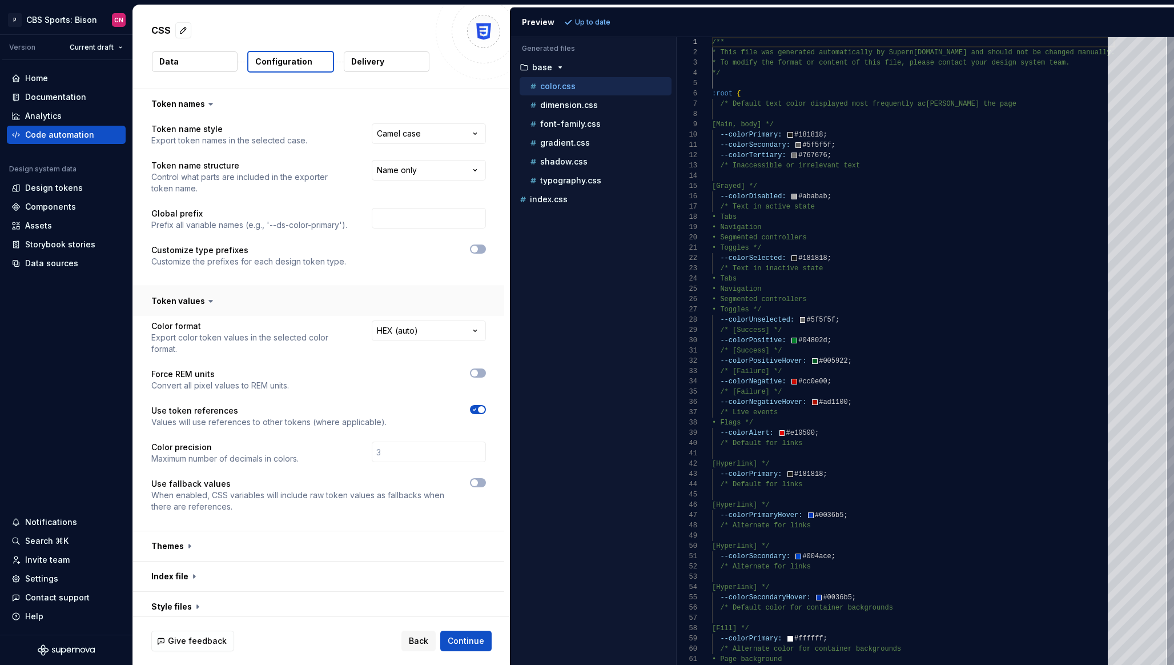
scroll to position [85, 0]
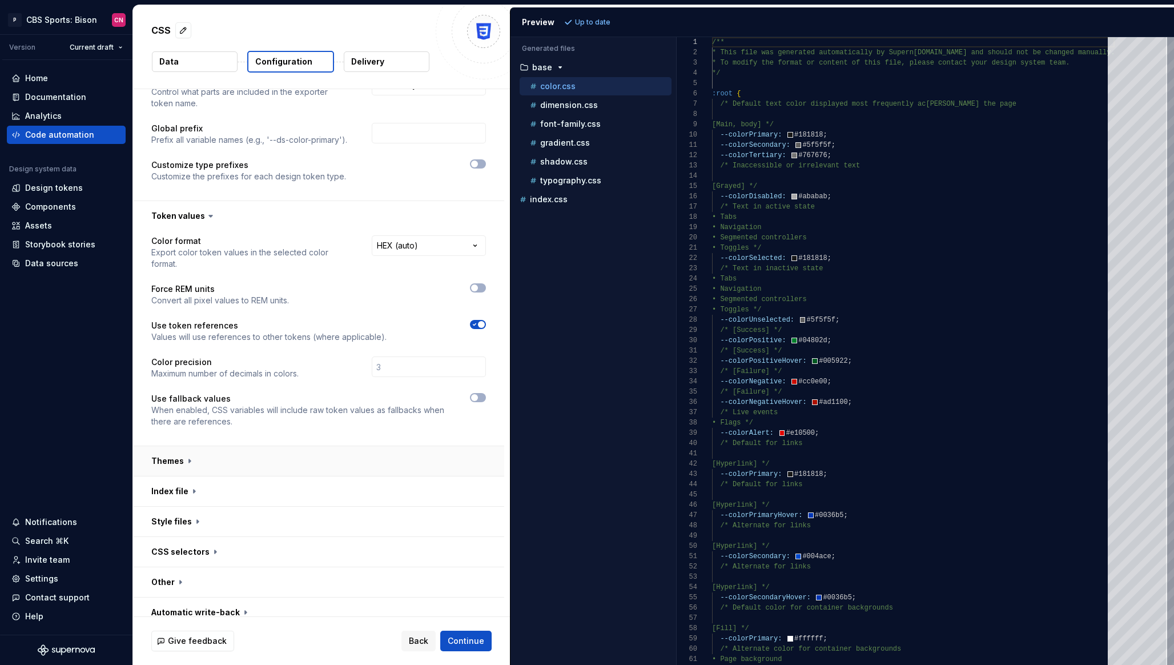
click at [218, 449] on button "button" at bounding box center [318, 461] width 371 height 30
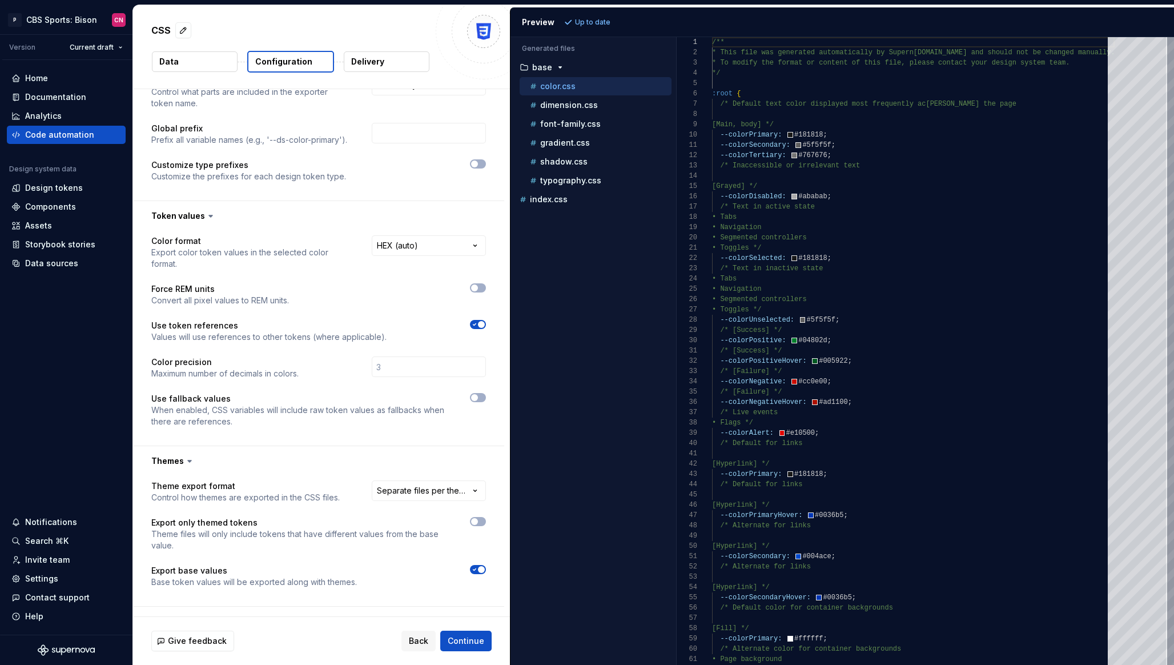
scroll to position [215, 0]
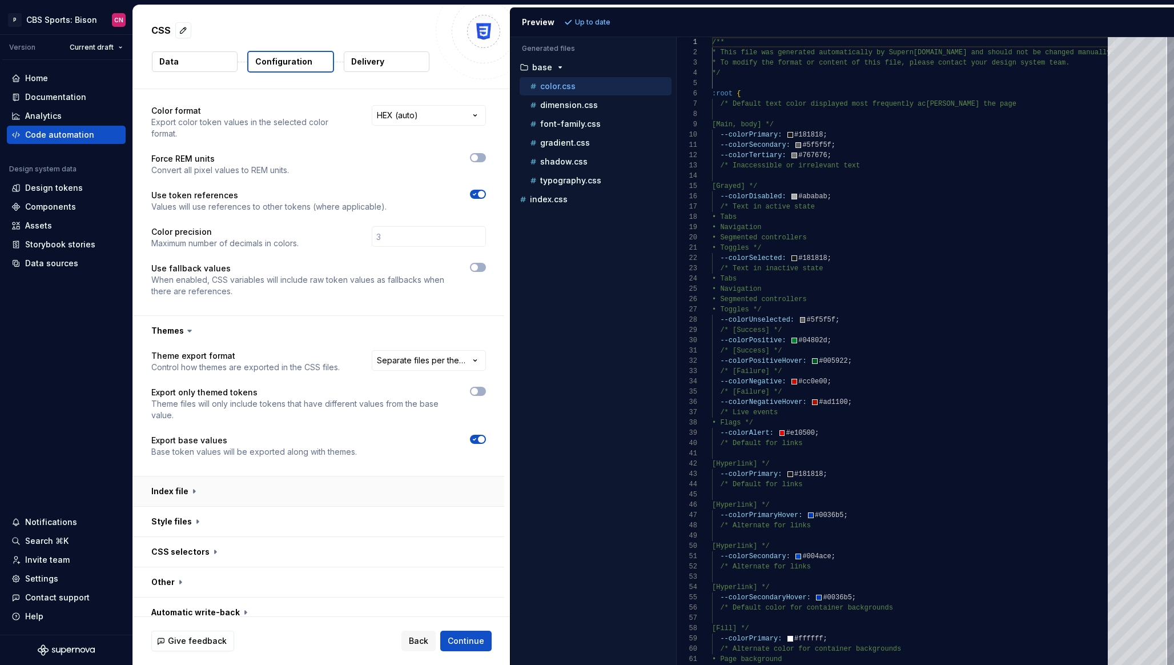
click at [220, 488] on button "button" at bounding box center [318, 491] width 371 height 30
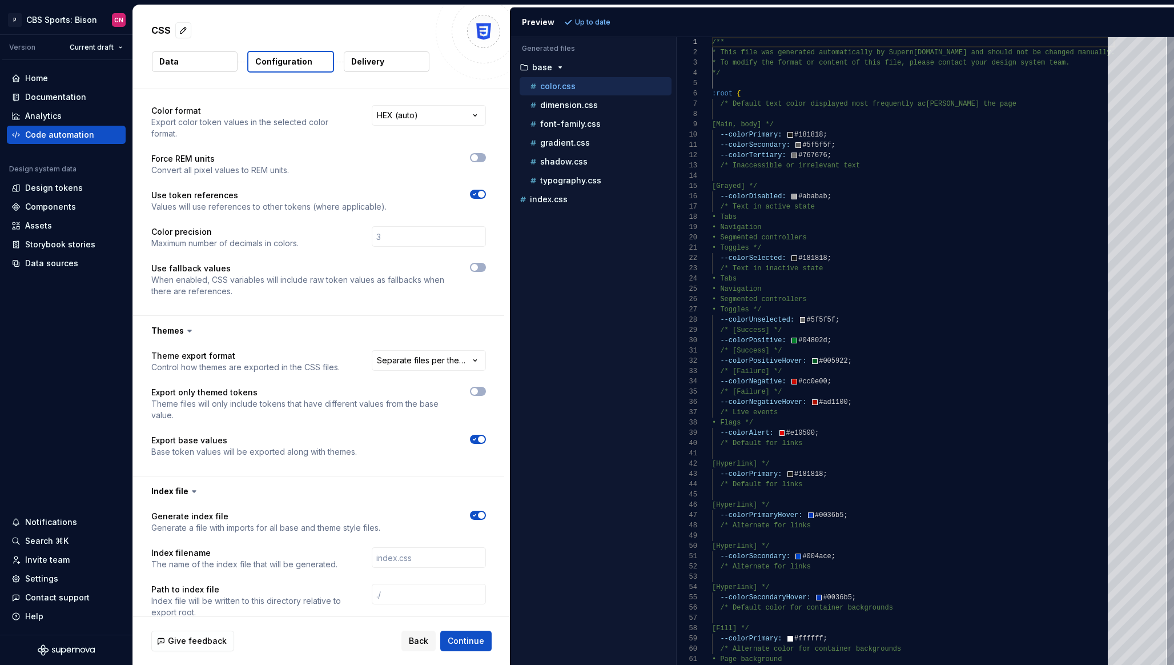
scroll to position [346, 0]
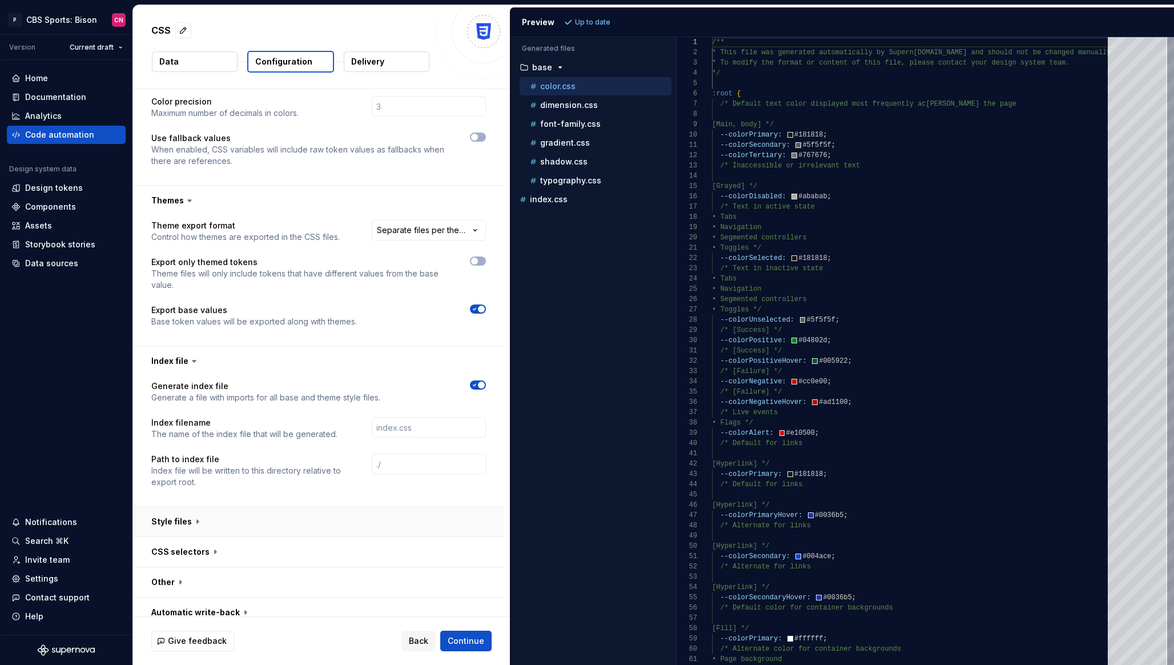
click at [211, 513] on button "button" at bounding box center [318, 522] width 371 height 30
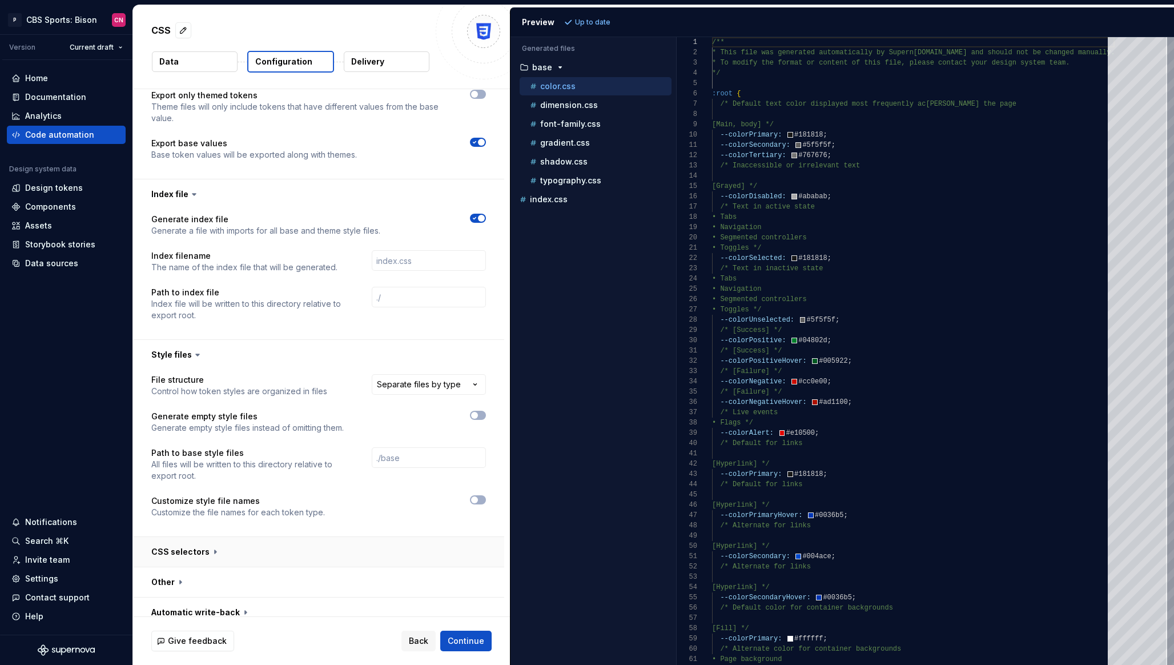
click at [263, 537] on button "button" at bounding box center [318, 552] width 371 height 30
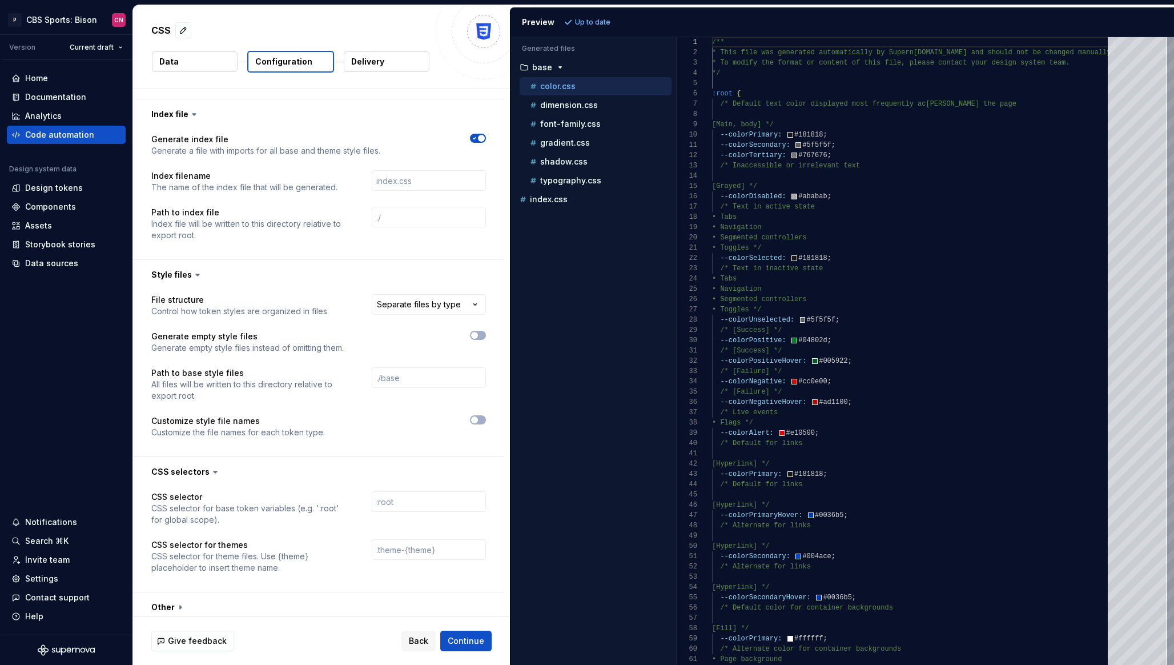
scroll to position [617, 0]
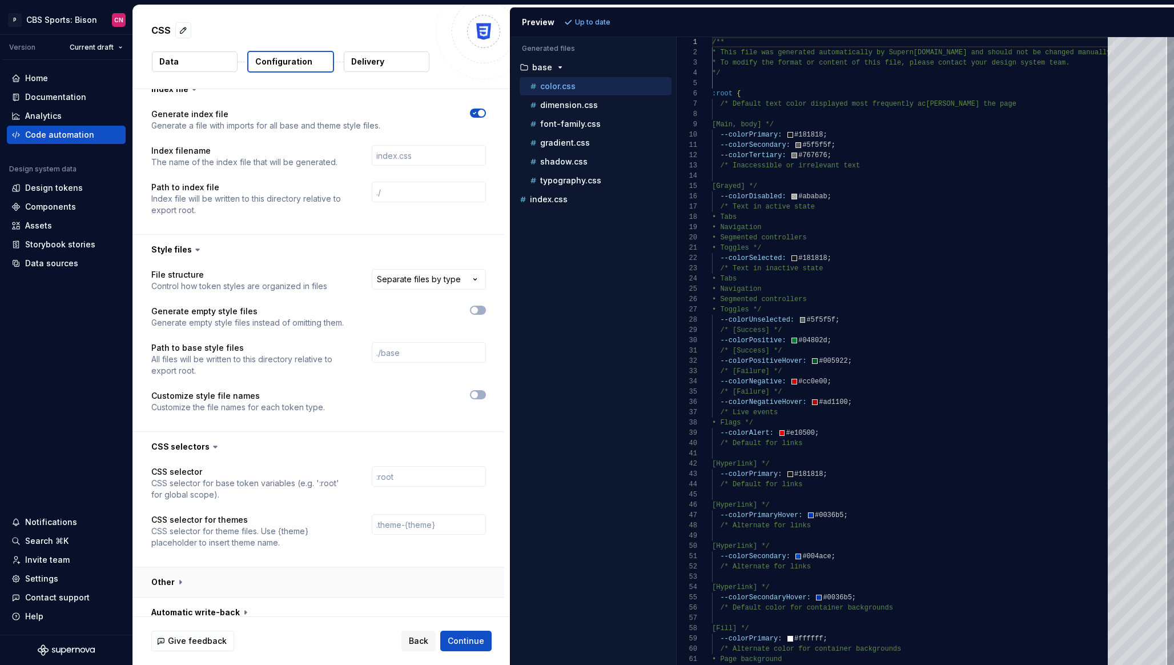
click at [225, 572] on button "button" at bounding box center [318, 582] width 371 height 30
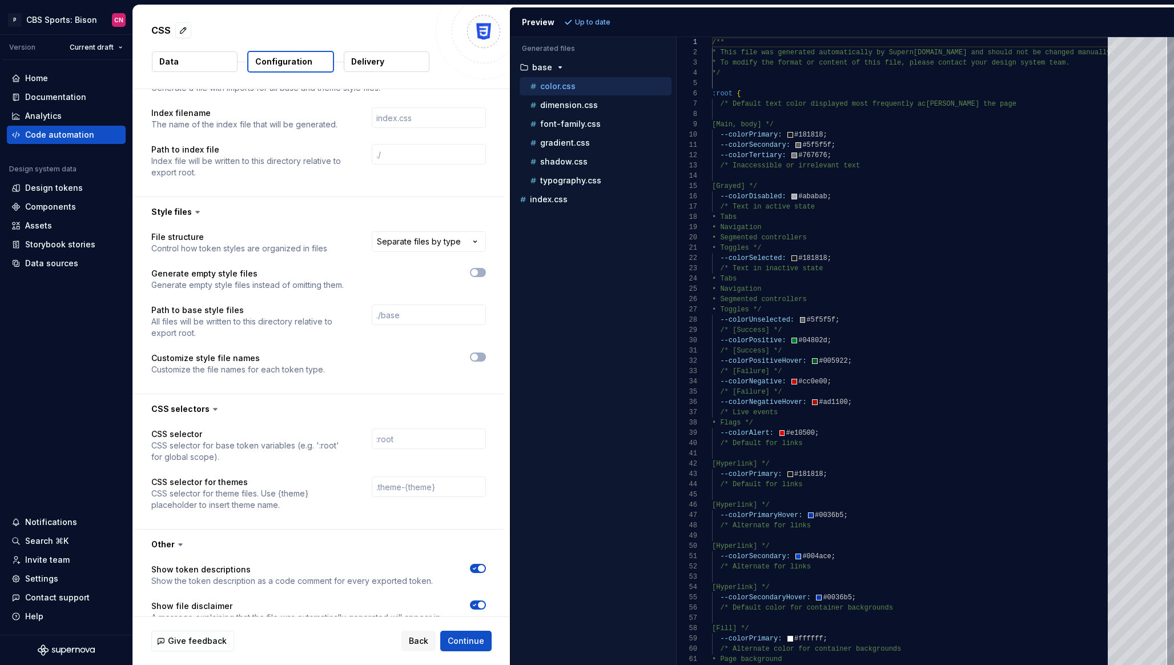
scroll to position [796, 0]
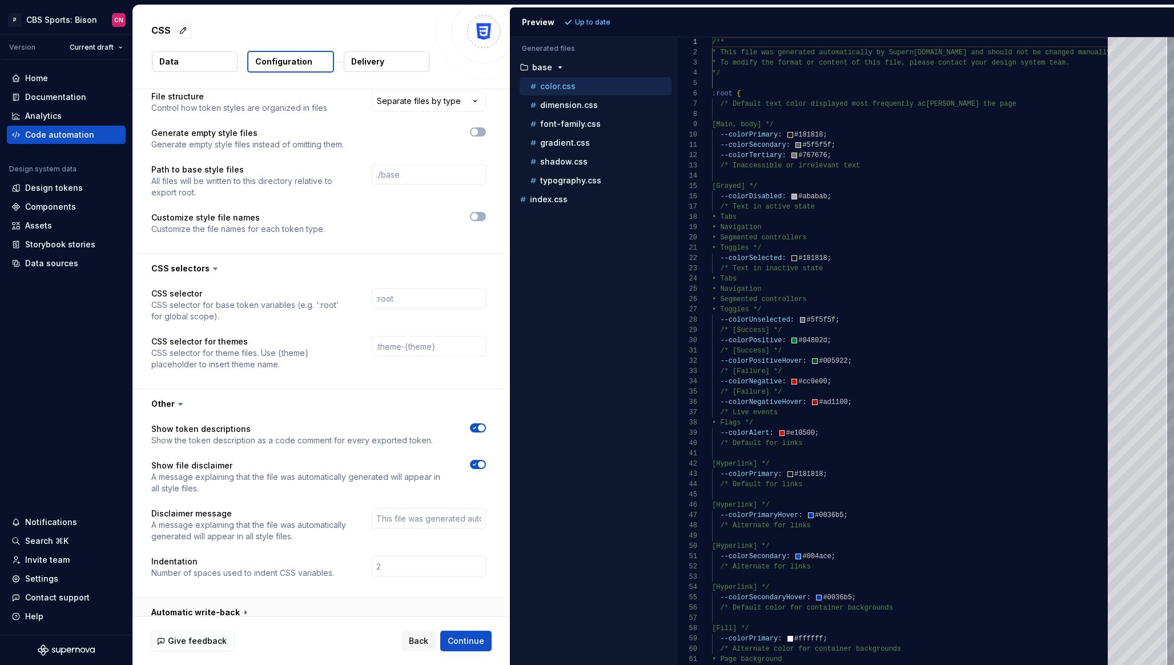
click at [221, 608] on button "button" at bounding box center [318, 612] width 371 height 30
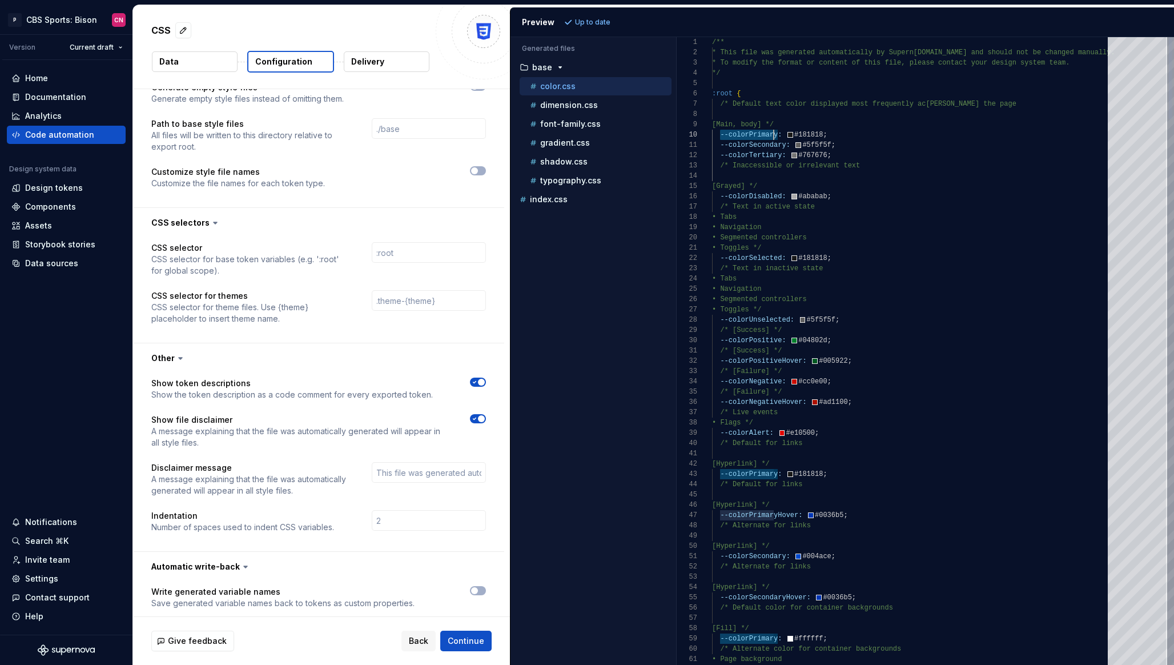
scroll to position [93, 66]
drag, startPoint x: 720, startPoint y: 134, endPoint x: 778, endPoint y: 134, distance: 58.3
type textarea "**********"
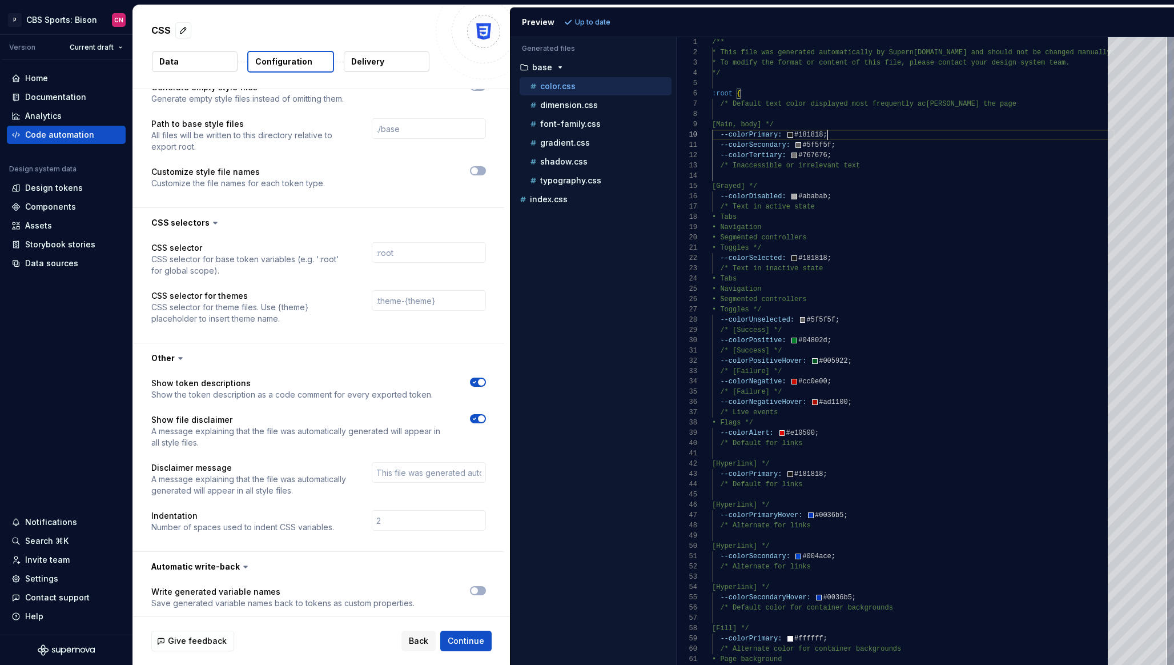
scroll to position [93, 115]
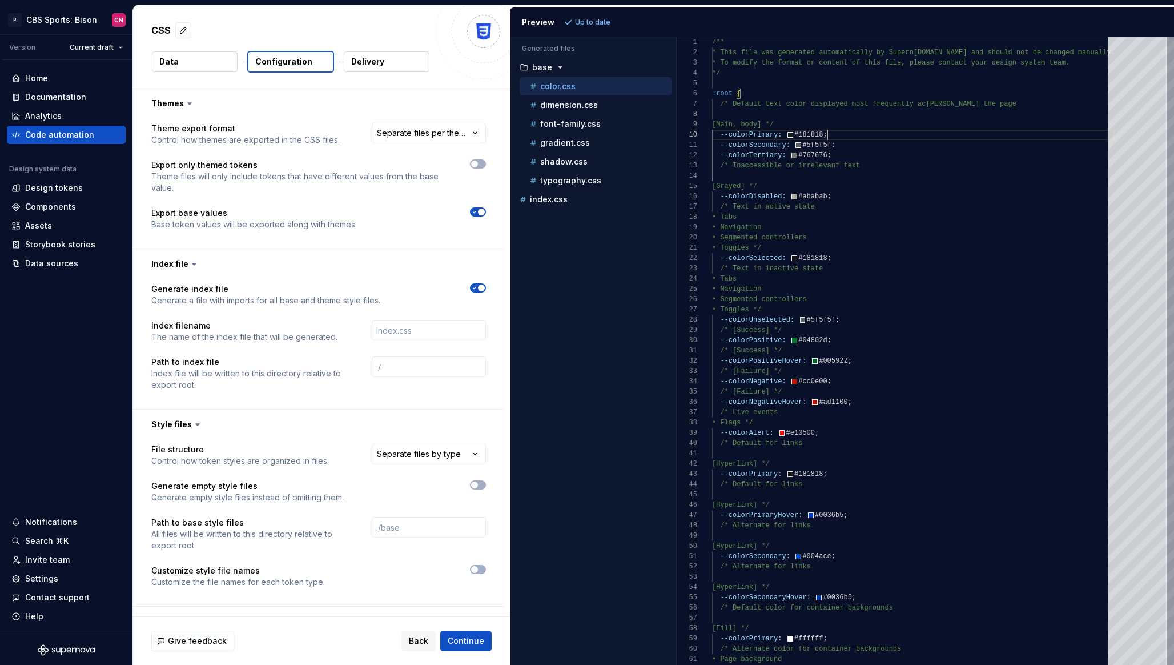
scroll to position [240, 0]
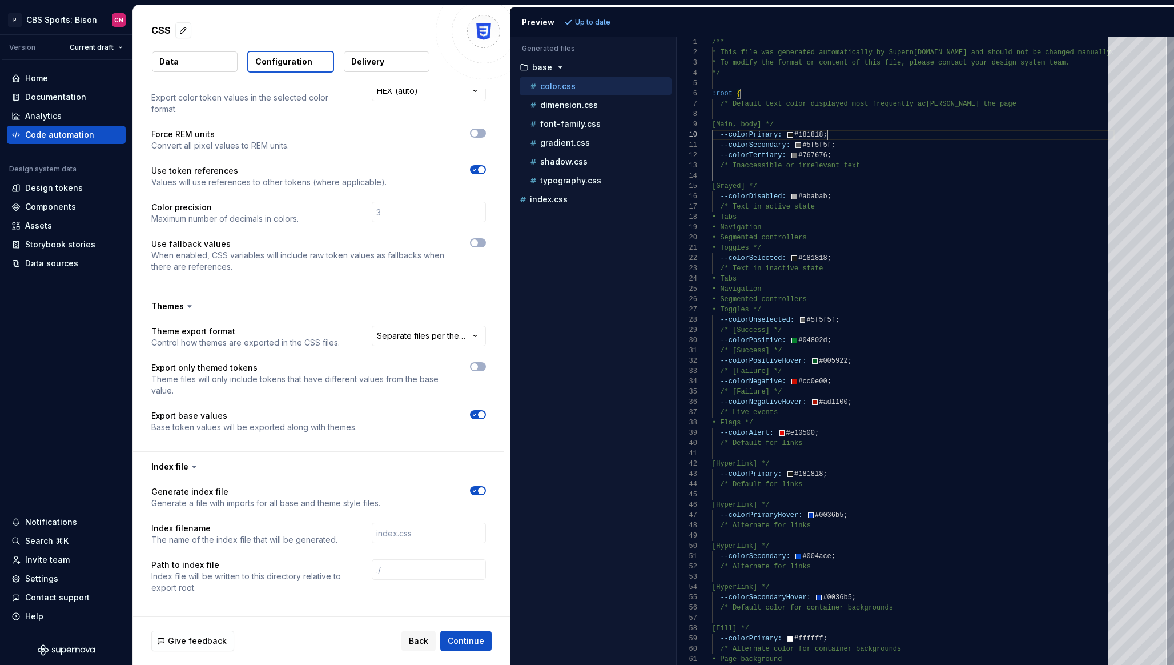
click at [371, 63] on p "Delivery" at bounding box center [367, 61] width 33 height 11
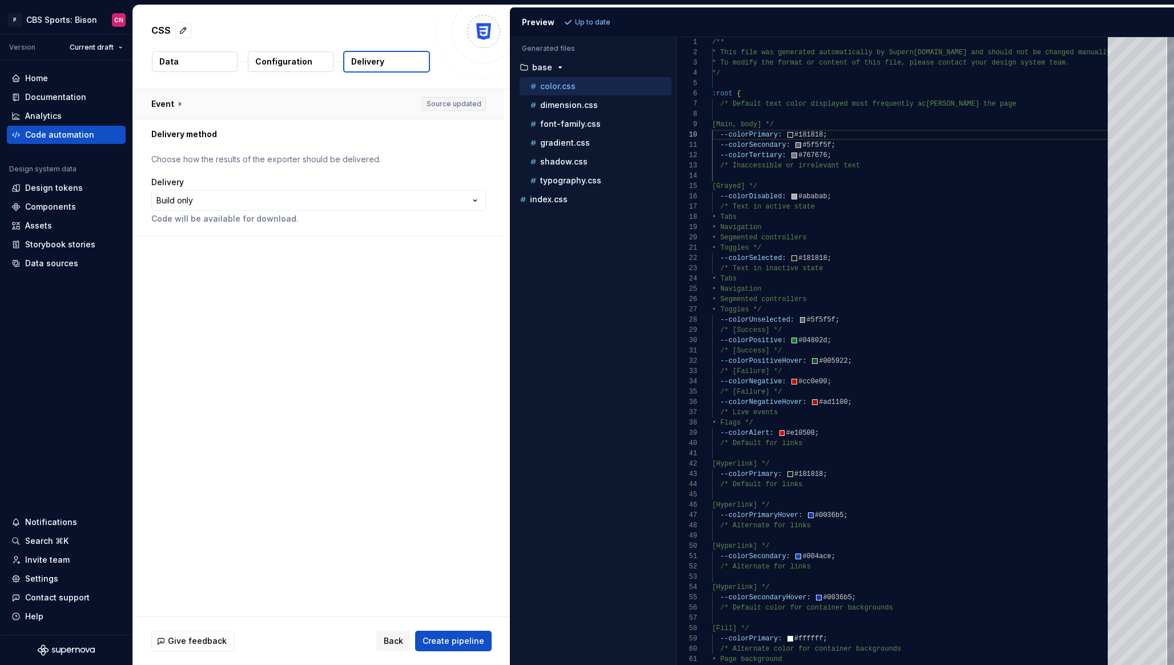
click at [303, 102] on button "button" at bounding box center [318, 104] width 371 height 30
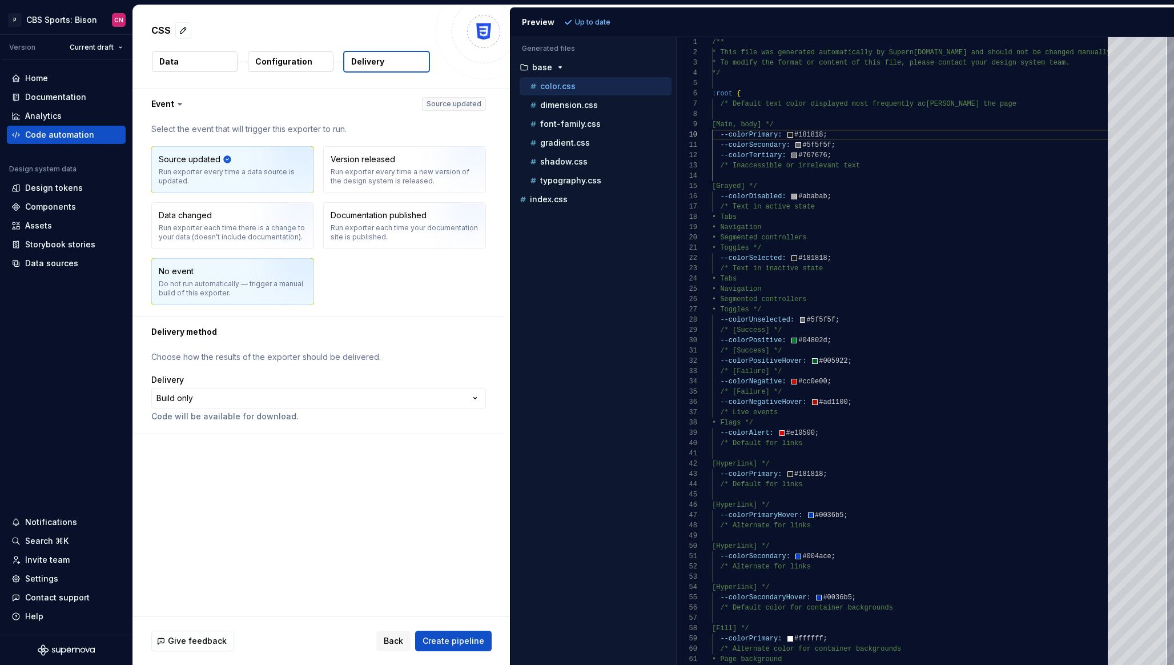
click at [252, 285] on img "button" at bounding box center [286, 285] width 73 height 77
click at [330, 399] on html "**********" at bounding box center [587, 332] width 1174 height 665
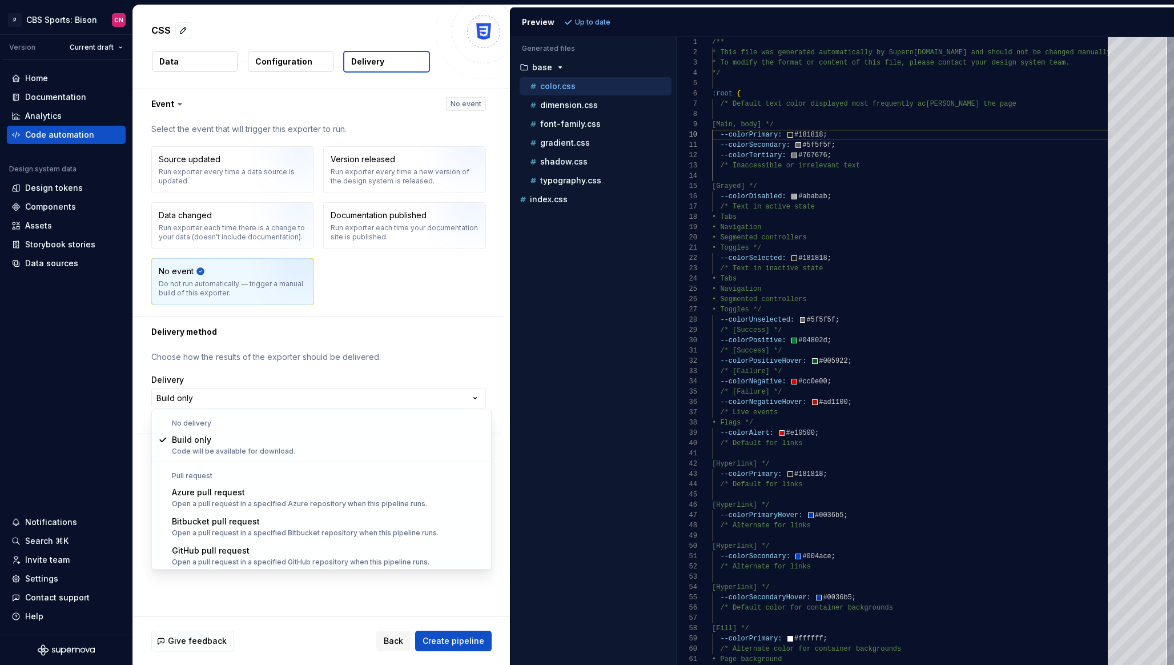
scroll to position [32, 0]
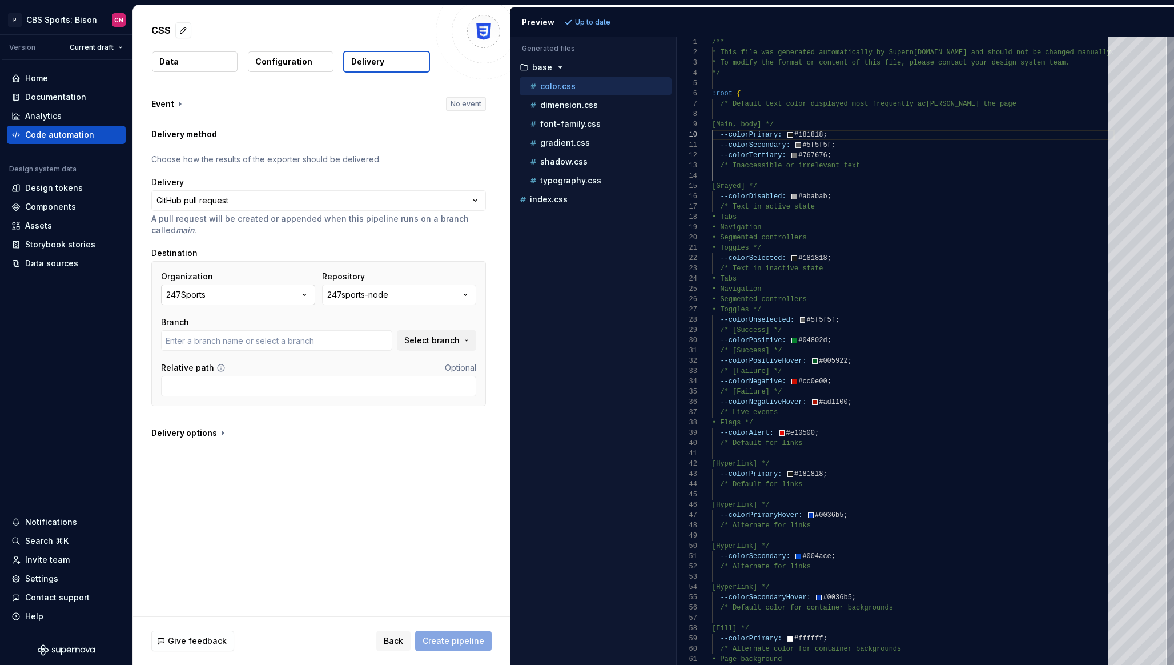
click at [274, 292] on button "247Sports" at bounding box center [238, 294] width 154 height 21
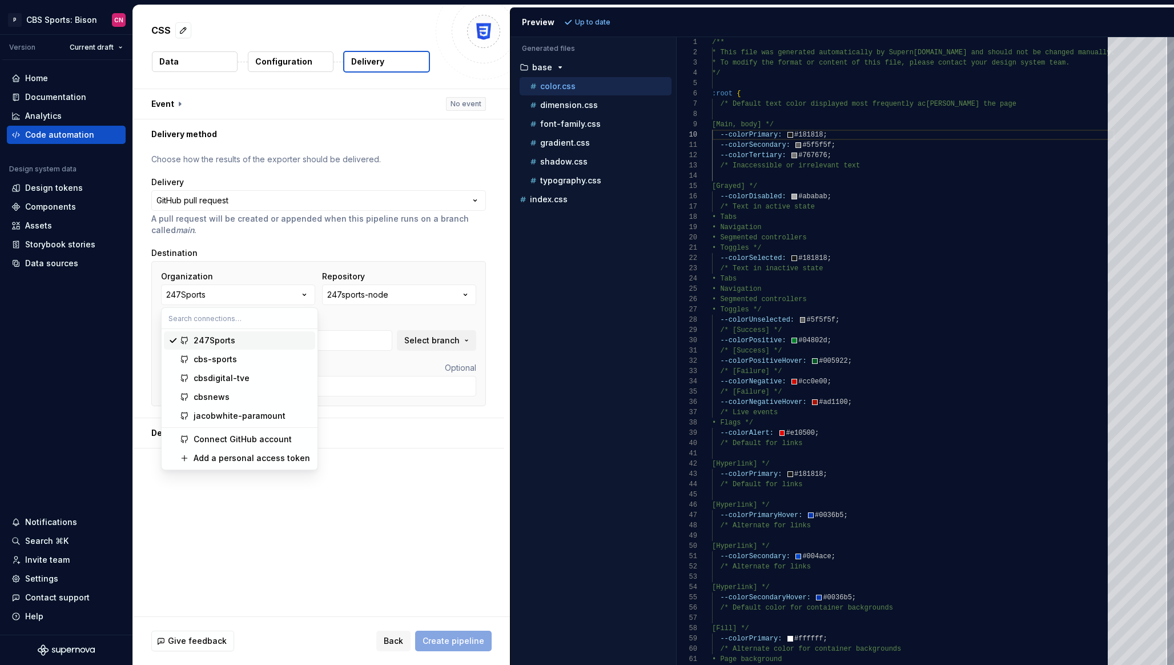
type input "5406"
click at [238, 359] on div "cbs-sports" at bounding box center [252, 359] width 117 height 11
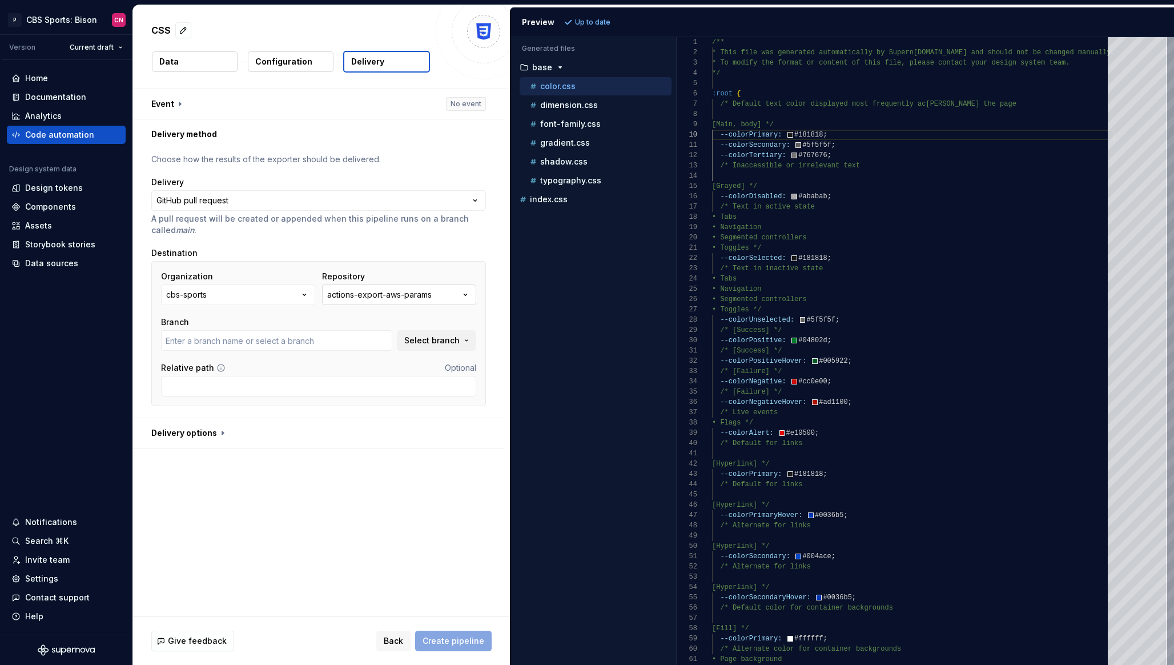
click at [386, 292] on div "actions-export-aws-params" at bounding box center [379, 294] width 105 height 11
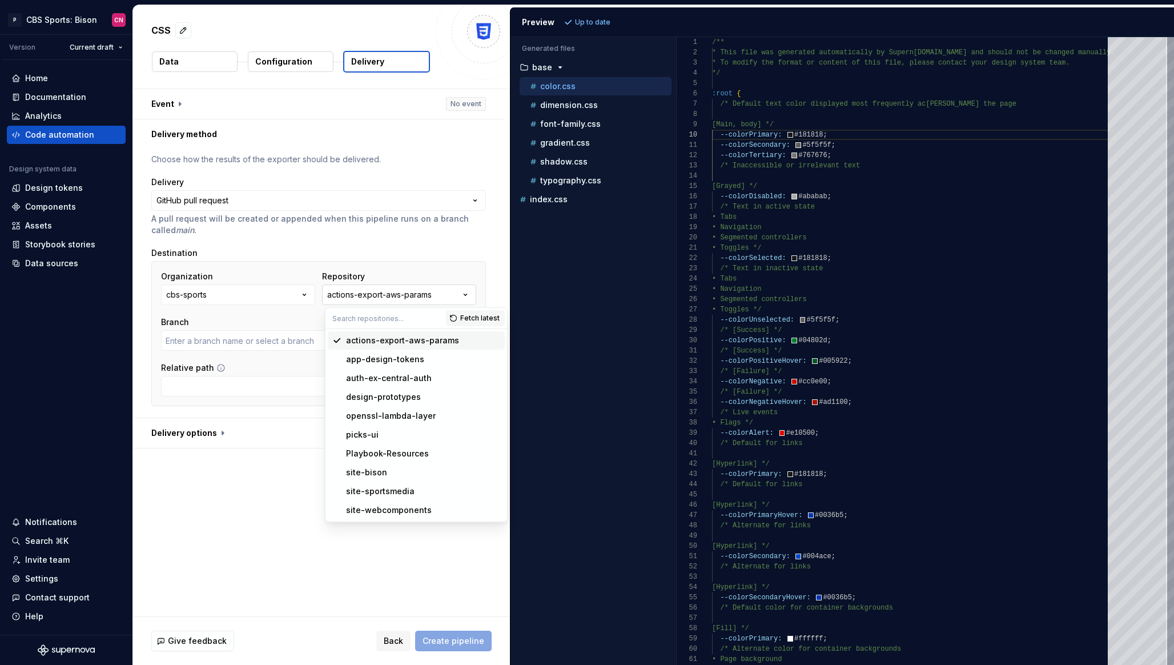
type input "master"
click at [381, 323] on input "text" at bounding box center [386, 318] width 121 height 21
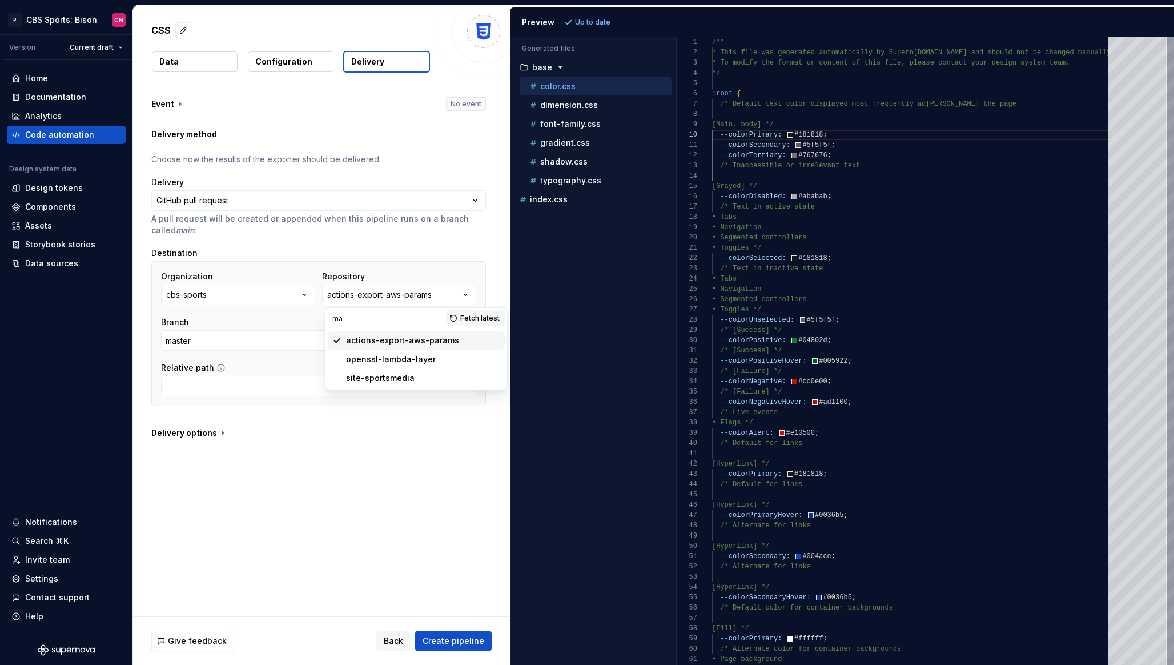
type input "m"
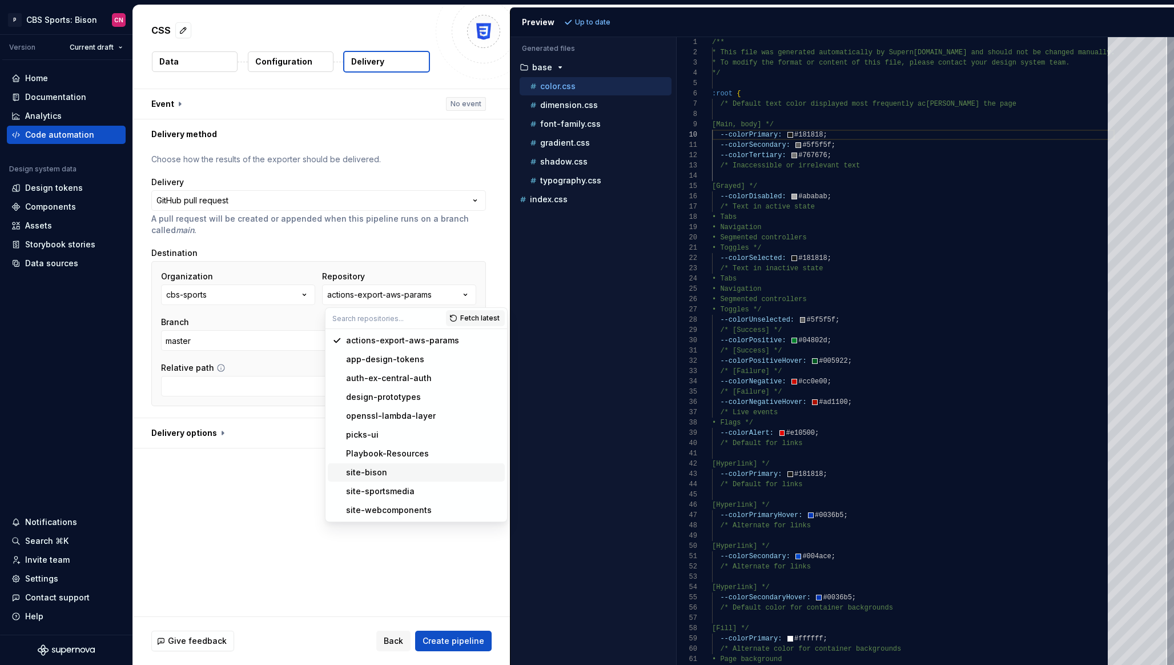
click at [363, 470] on div "site-bison" at bounding box center [366, 472] width 41 height 11
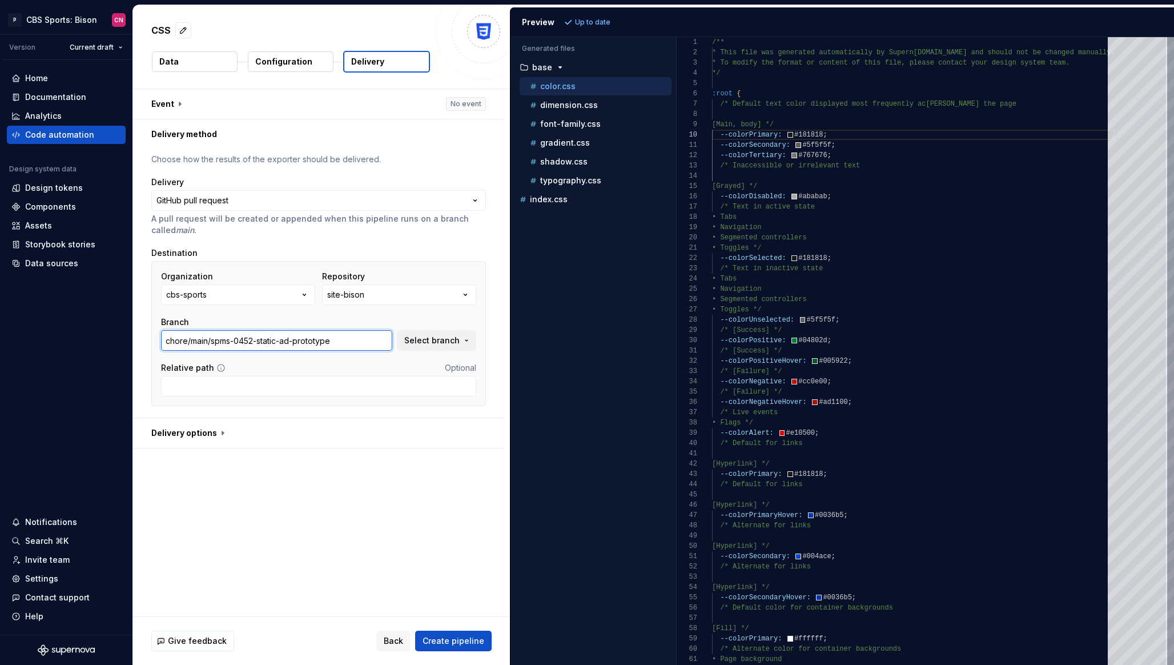
click at [264, 343] on input "chore/main/spms-0452-static-ad-prototype" at bounding box center [276, 340] width 231 height 21
click at [367, 338] on input "chore/main/spms-0452-static-ad-prototype" at bounding box center [276, 340] width 231 height 21
click at [429, 338] on span "Select branch" at bounding box center [431, 340] width 55 height 11
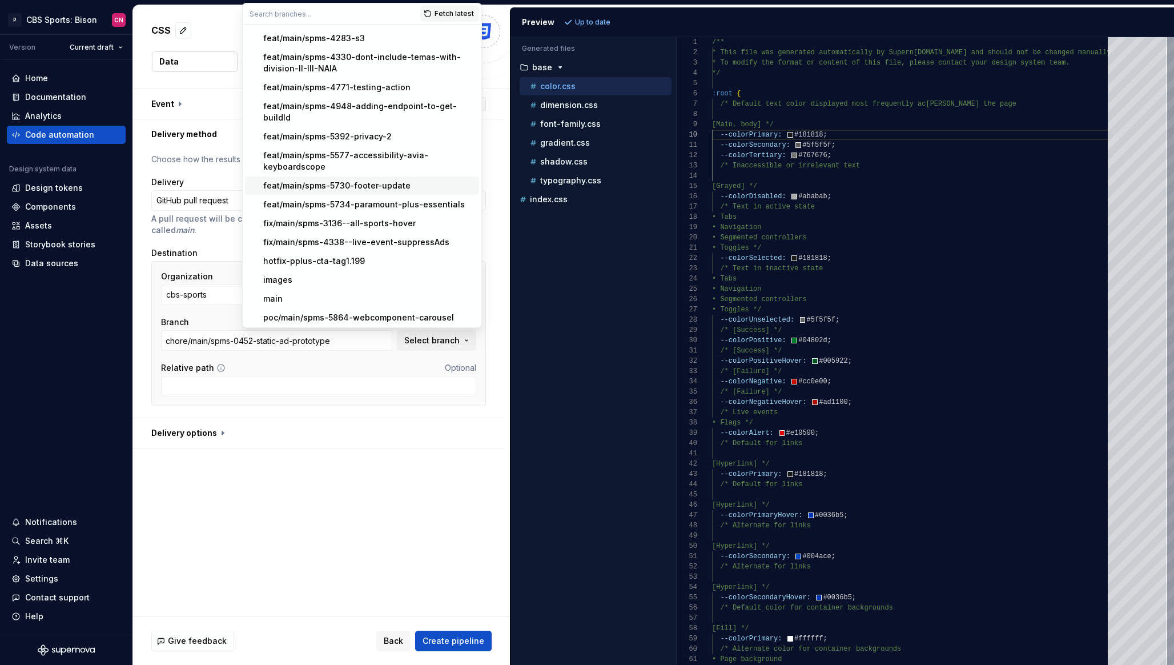
scroll to position [314, 0]
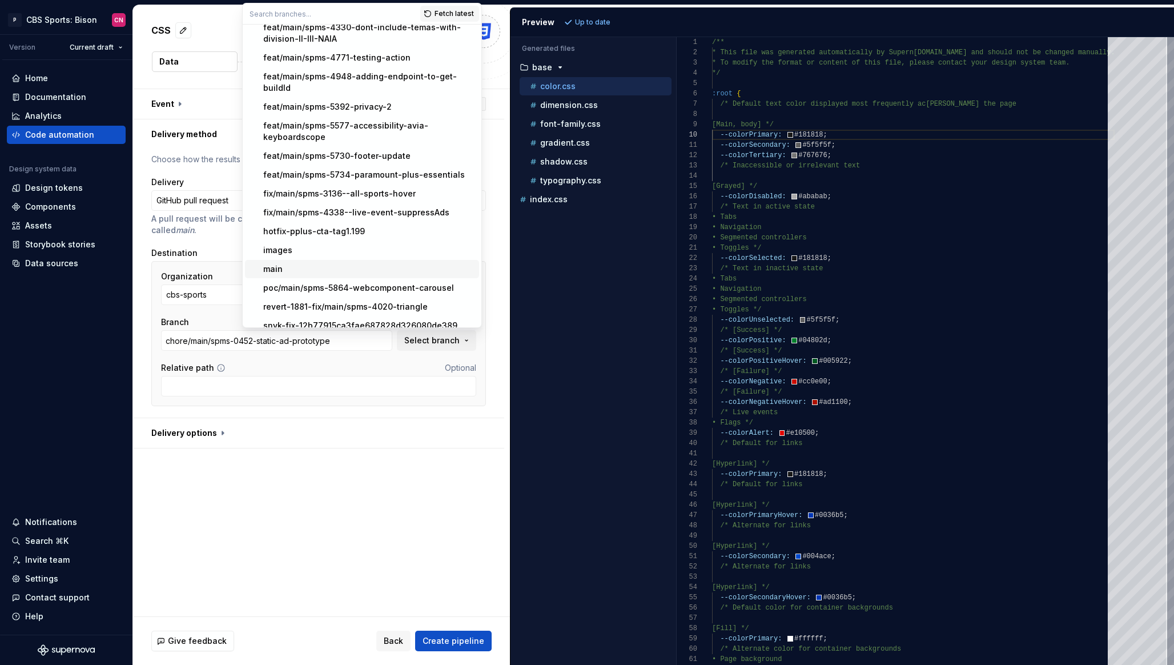
click at [307, 263] on div "main" at bounding box center [368, 268] width 211 height 11
type input "main"
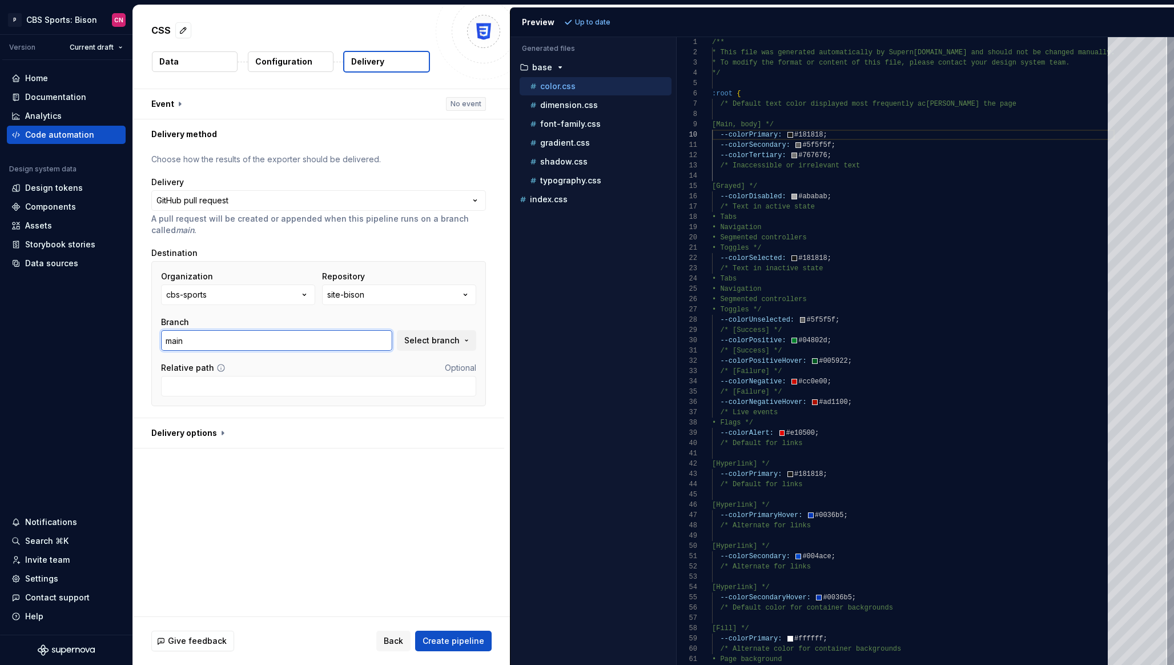
click at [202, 337] on input "main" at bounding box center [276, 340] width 231 height 21
click at [271, 321] on div "Branch" at bounding box center [276, 321] width 231 height 11
click at [451, 340] on span "Select branch" at bounding box center [431, 340] width 55 height 11
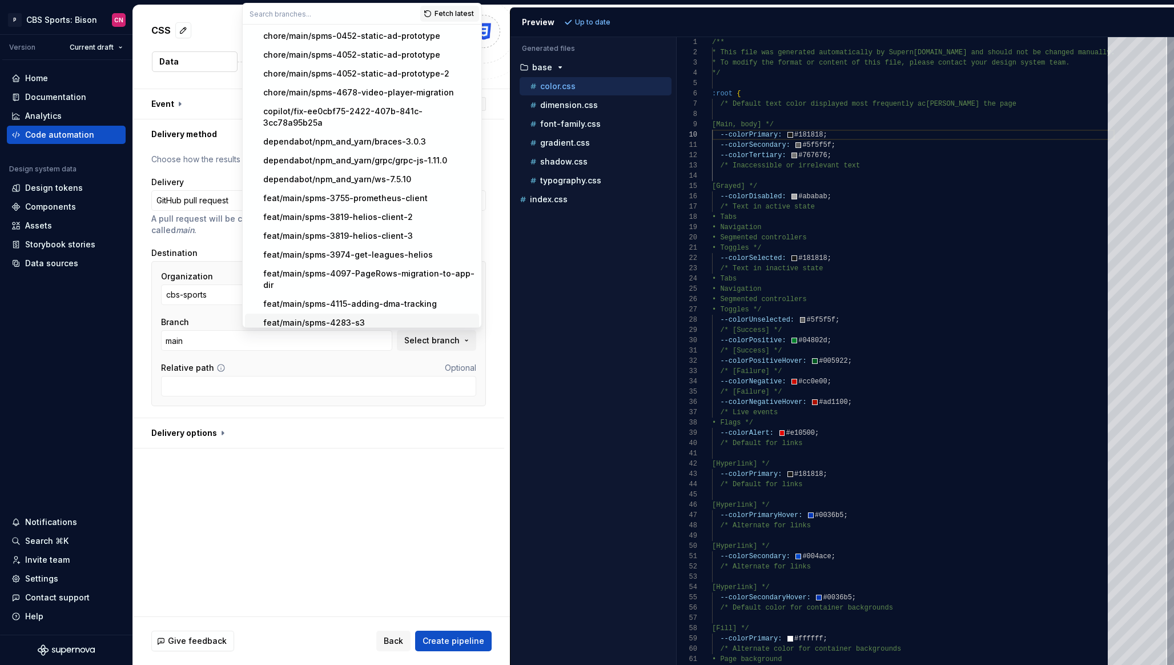
click at [202, 326] on div "Branch" at bounding box center [276, 321] width 231 height 11
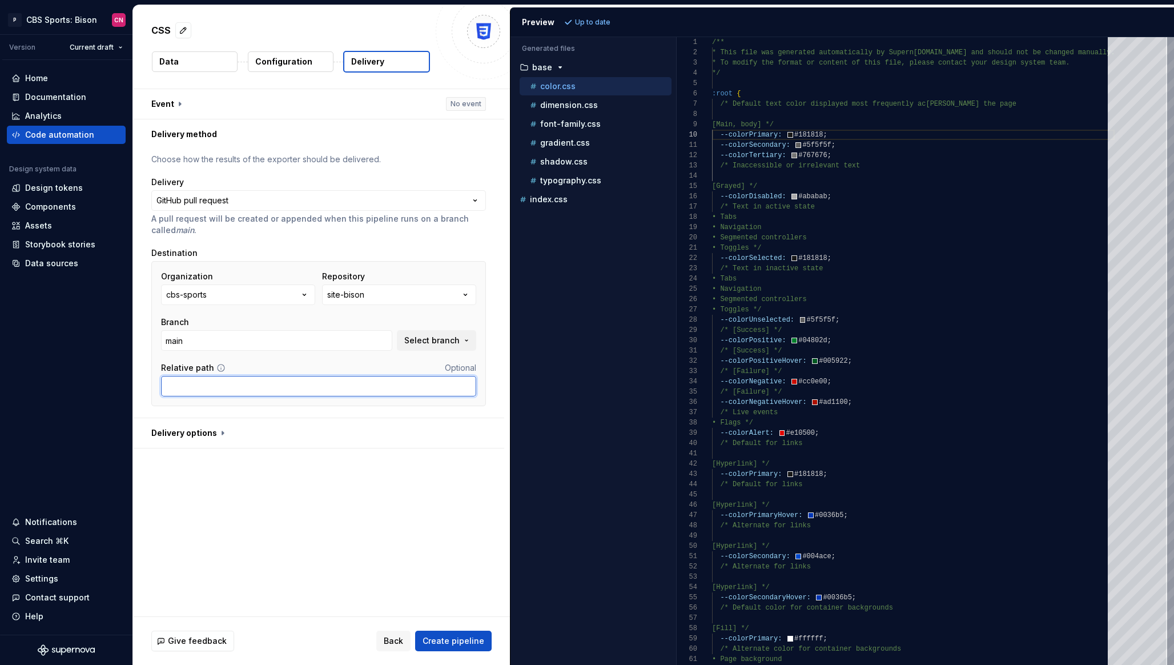
click at [217, 384] on input "Relative path" at bounding box center [318, 386] width 315 height 21
type input "src/styles/theme-helper/"
click at [284, 387] on input "src/styles/theme-helper/" at bounding box center [318, 386] width 315 height 21
click at [244, 432] on button "button" at bounding box center [318, 433] width 371 height 30
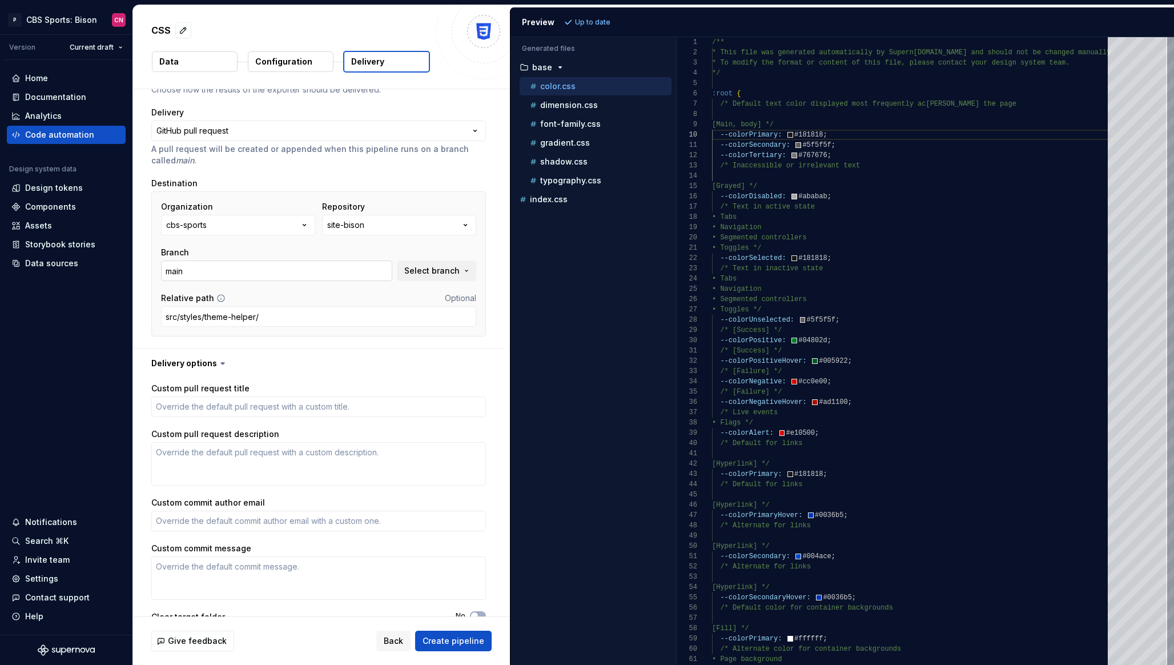
scroll to position [102, 0]
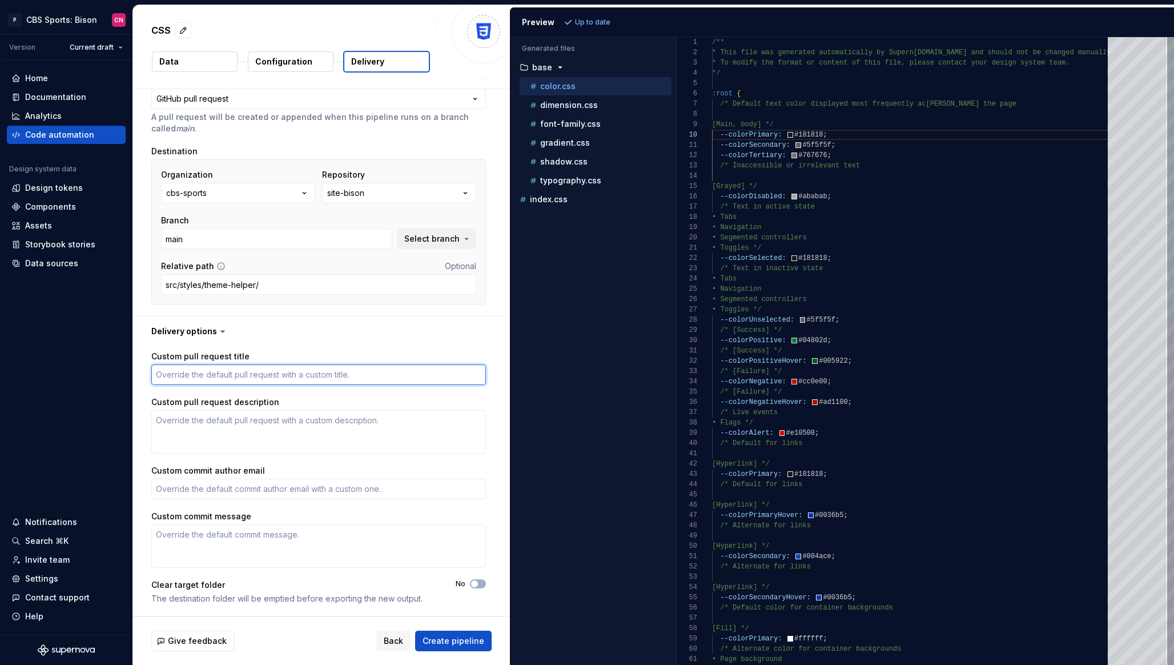
click at [218, 365] on textarea "Custom pull request title" at bounding box center [318, 374] width 335 height 21
type textarea "*"
type textarea "f"
type textarea "*"
type textarea "fe"
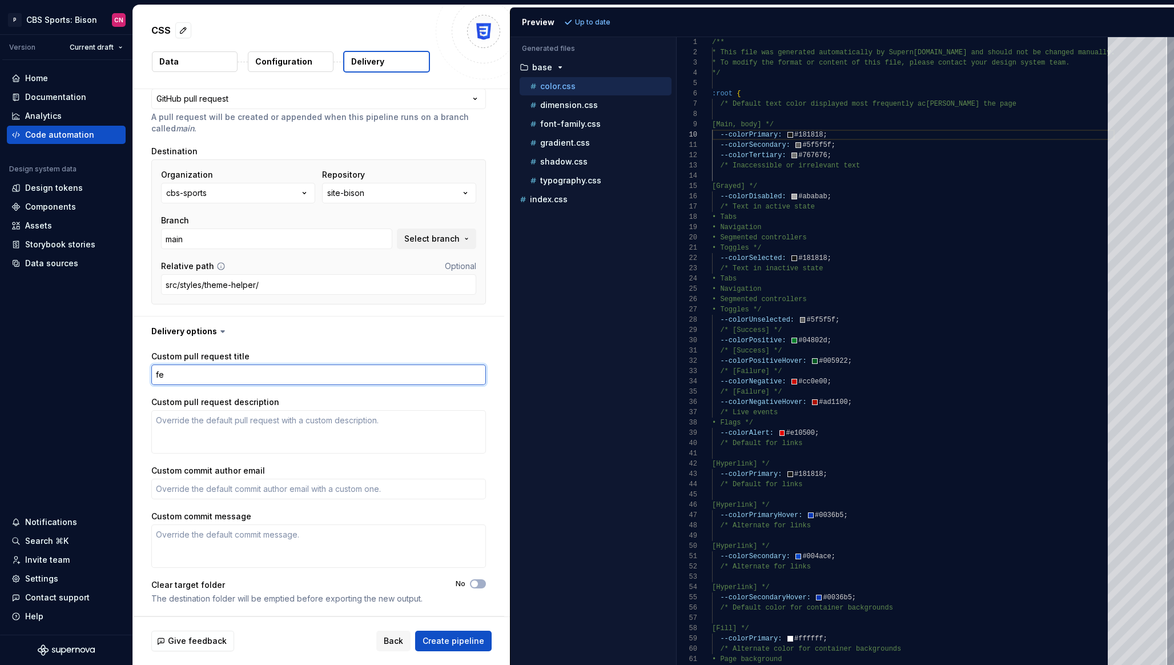
type textarea "*"
type textarea "feat"
type textarea "*"
type textarea "feat:"
type textarea "*"
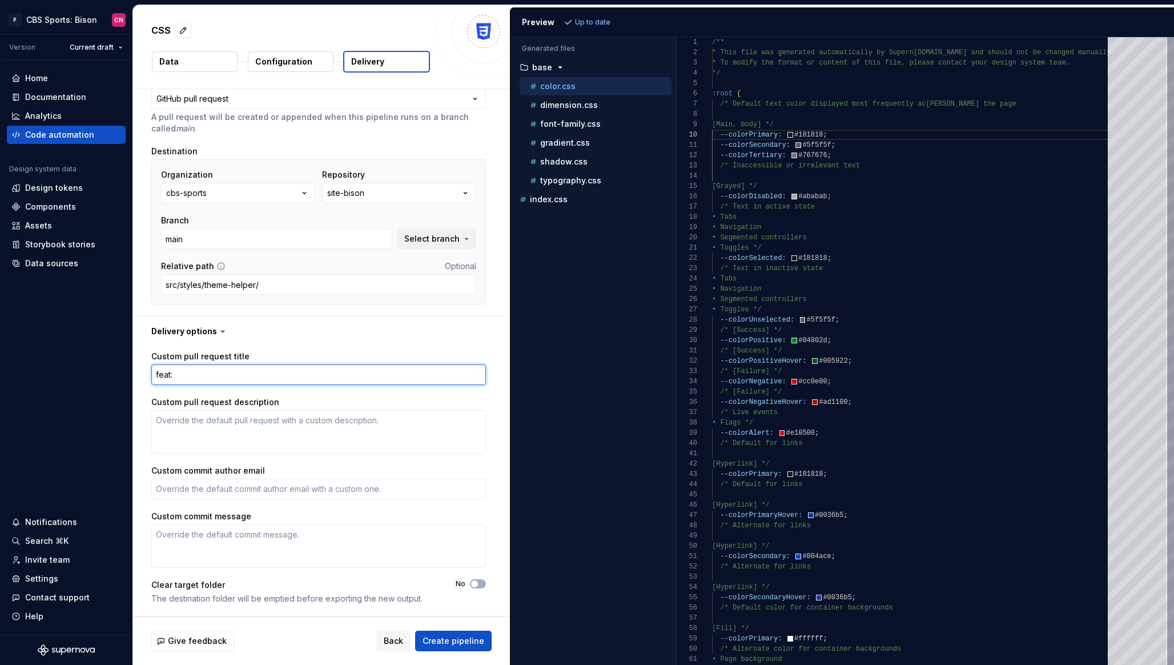
type textarea "feat:"
type textarea "*"
type textarea "feat: n"
type textarea "*"
type textarea "feat: [PERSON_NAME]"
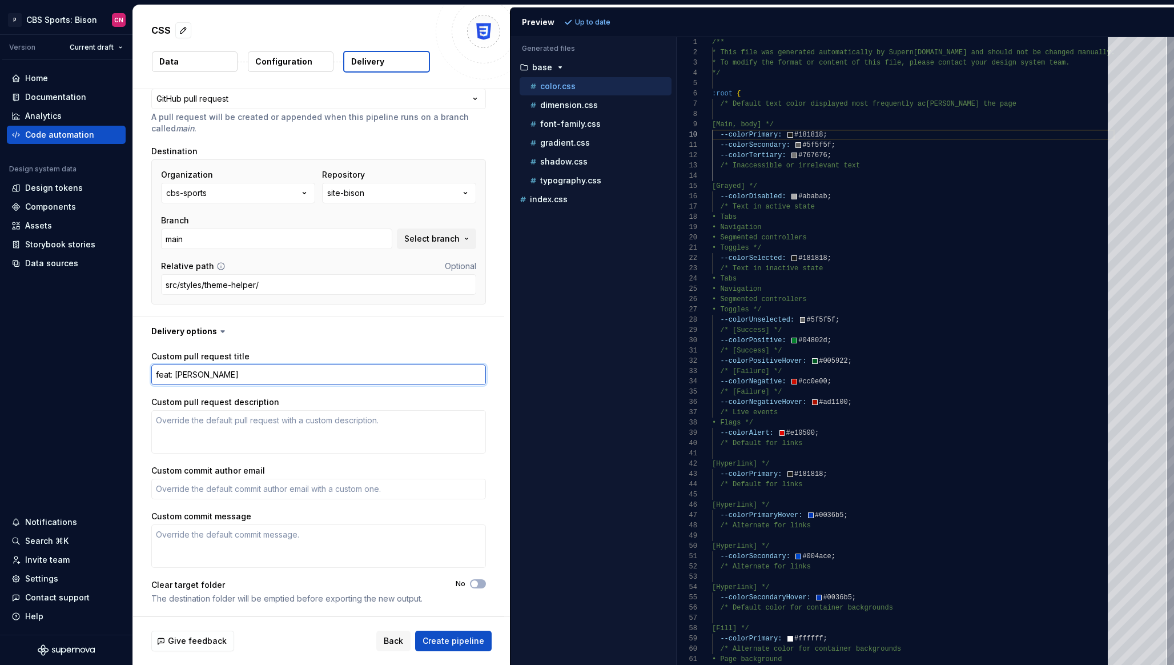
type textarea "*"
type textarea "feat: new"
type textarea "*"
type textarea "feat: new"
type textarea "*"
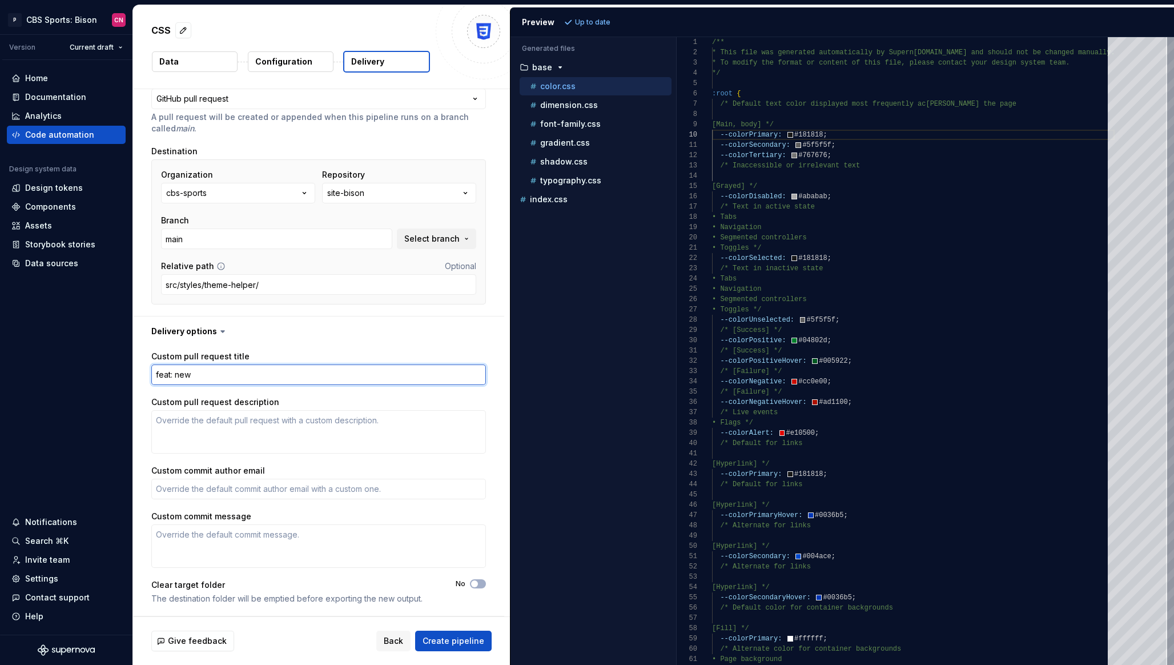
type textarea "feat: new 3"
type textarea "*"
type textarea "feat: new 3r"
type textarea "*"
type textarea "feat: new 3rd"
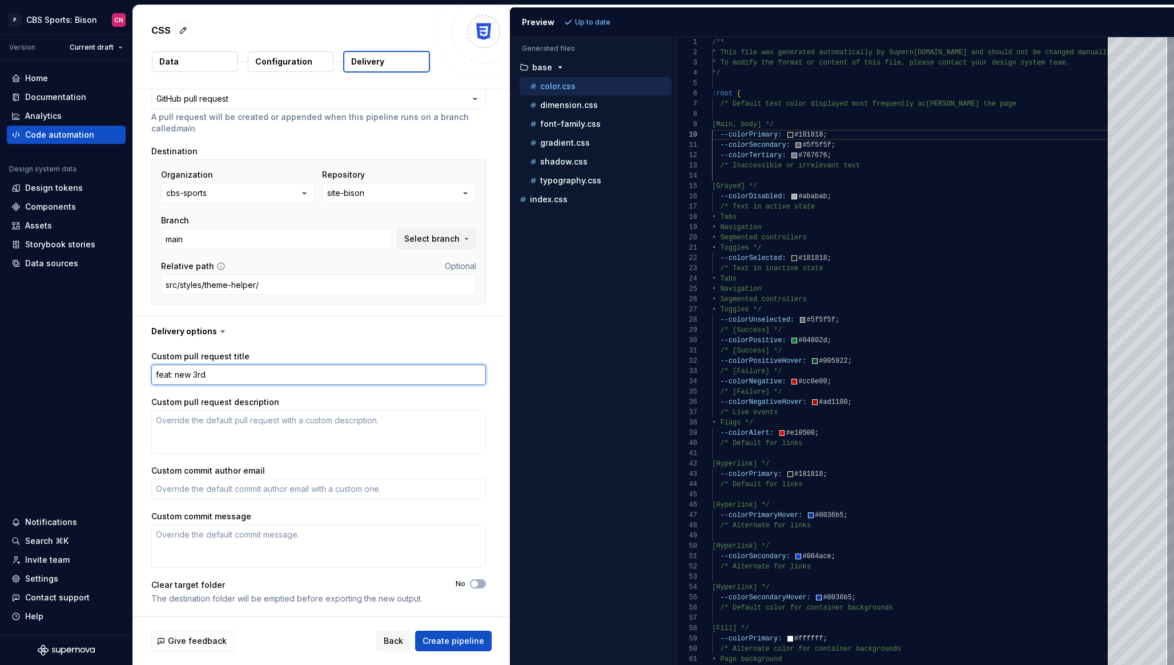
type textarea "*"
type textarea "feat: new 3rd"
type textarea "*"
type textarea "feat: new 3rd pa"
type textarea "*"
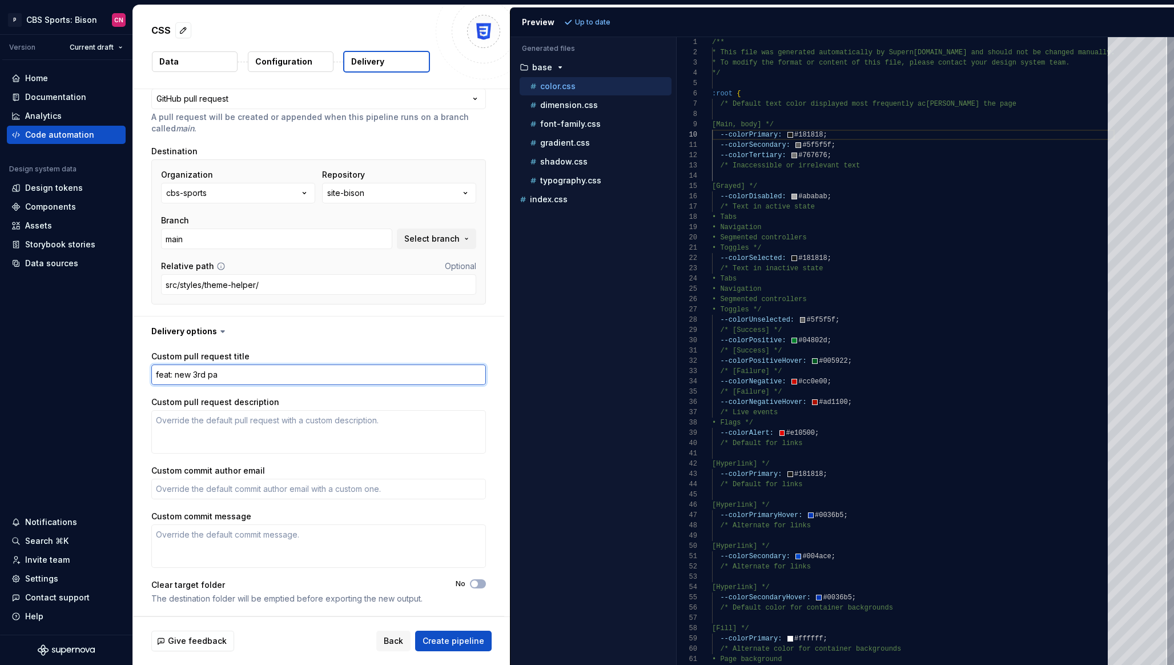
type textarea "feat: new 3rd par"
type textarea "*"
type textarea "feat: new 3rd part"
type textarea "*"
type textarea "feat: new 3rd party"
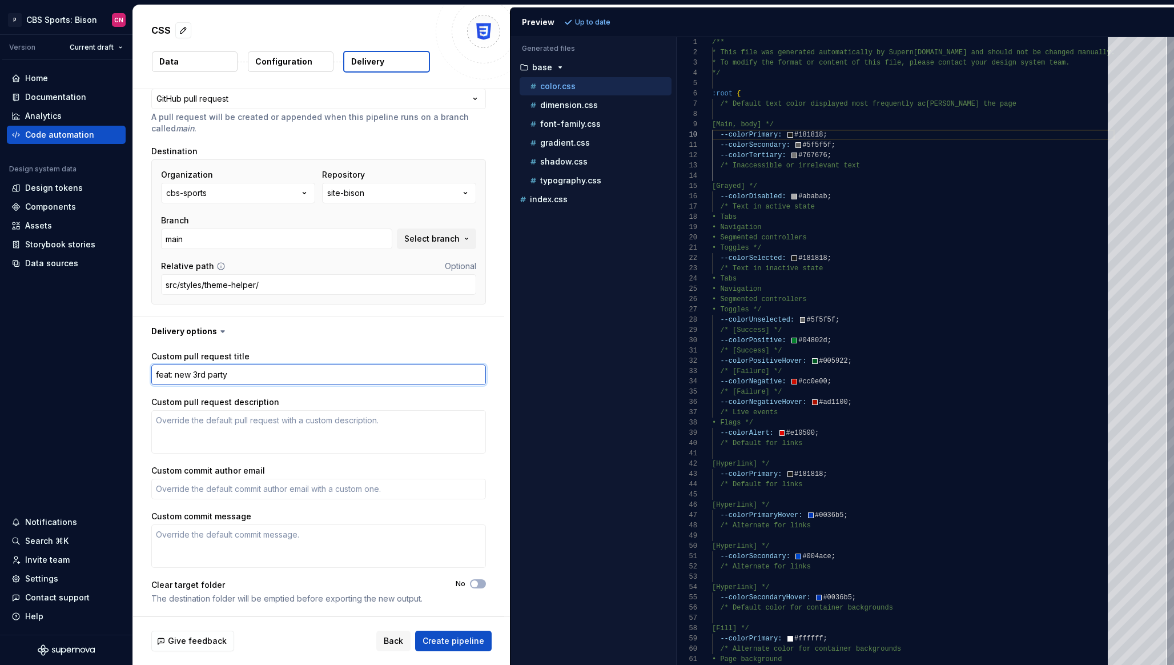
type textarea "*"
type textarea "feat: new 3rd party"
type textarea "*"
type textarea "feat: new 3rd party c"
type textarea "*"
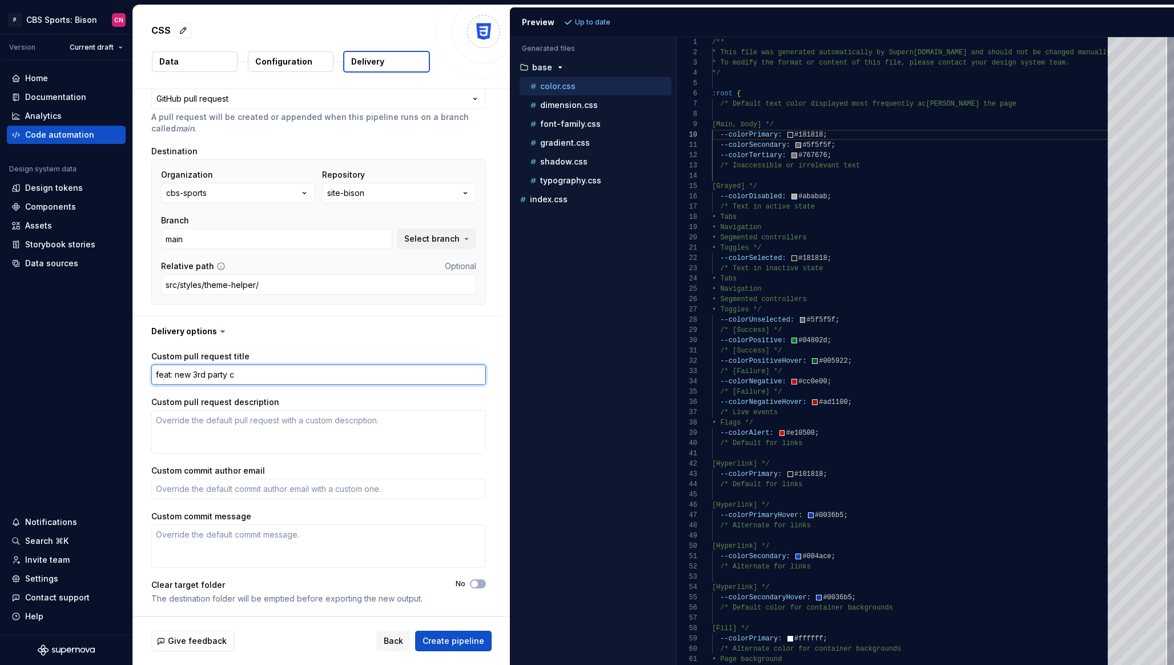
type textarea "feat: new 3rd party co"
type textarea "*"
type textarea "feat: new 3rd party col"
type textarea "*"
type textarea "feat: new 3rd party colo"
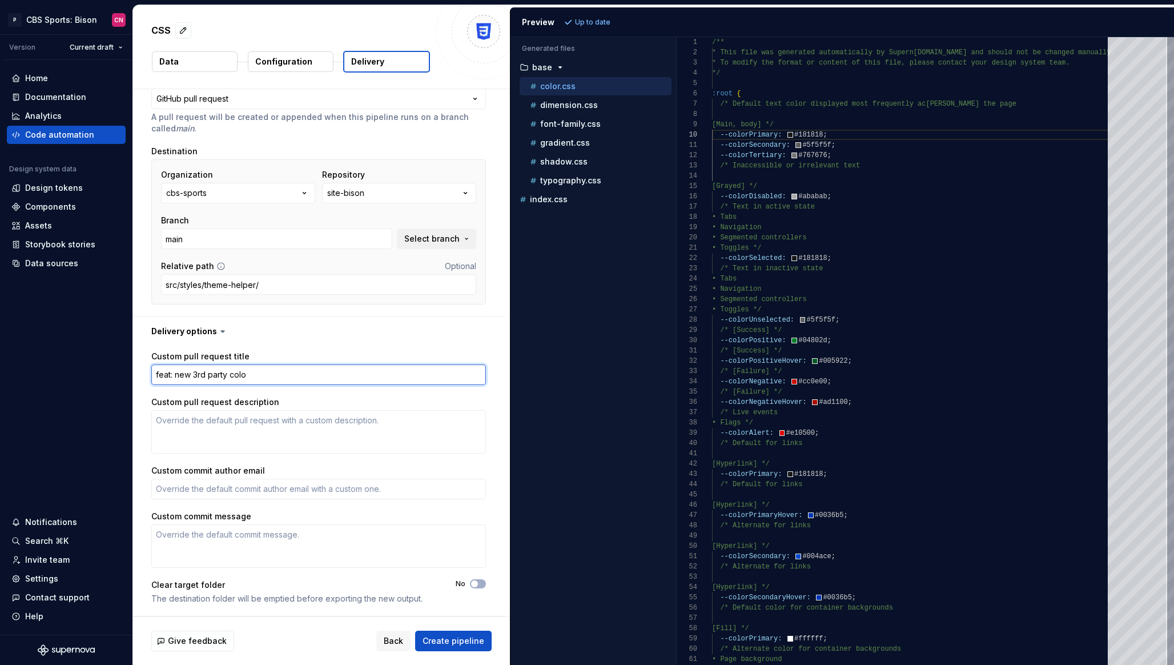
type textarea "*"
type textarea "feat: new 3rd party color"
type textarea "*"
type textarea "feat: new 3rd party color"
type textarea "*"
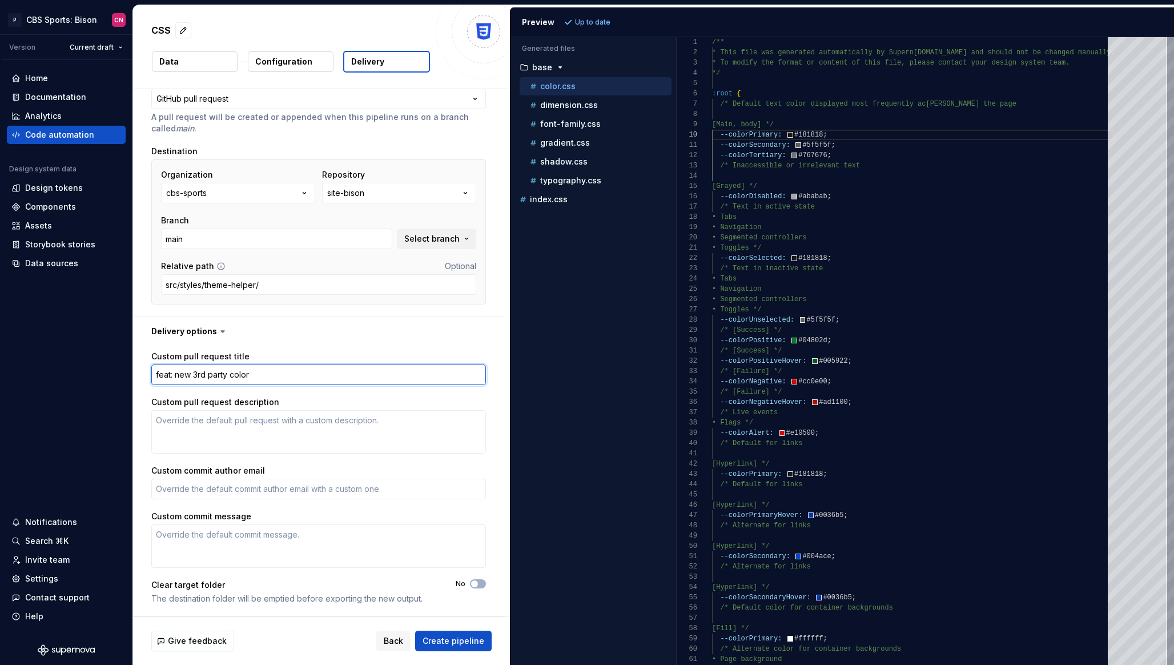
type textarea "feat: new 3rd party color t"
type textarea "*"
type textarea "feat: new 3rd party color to"
type textarea "*"
type textarea "feat: new 3rd party color toke"
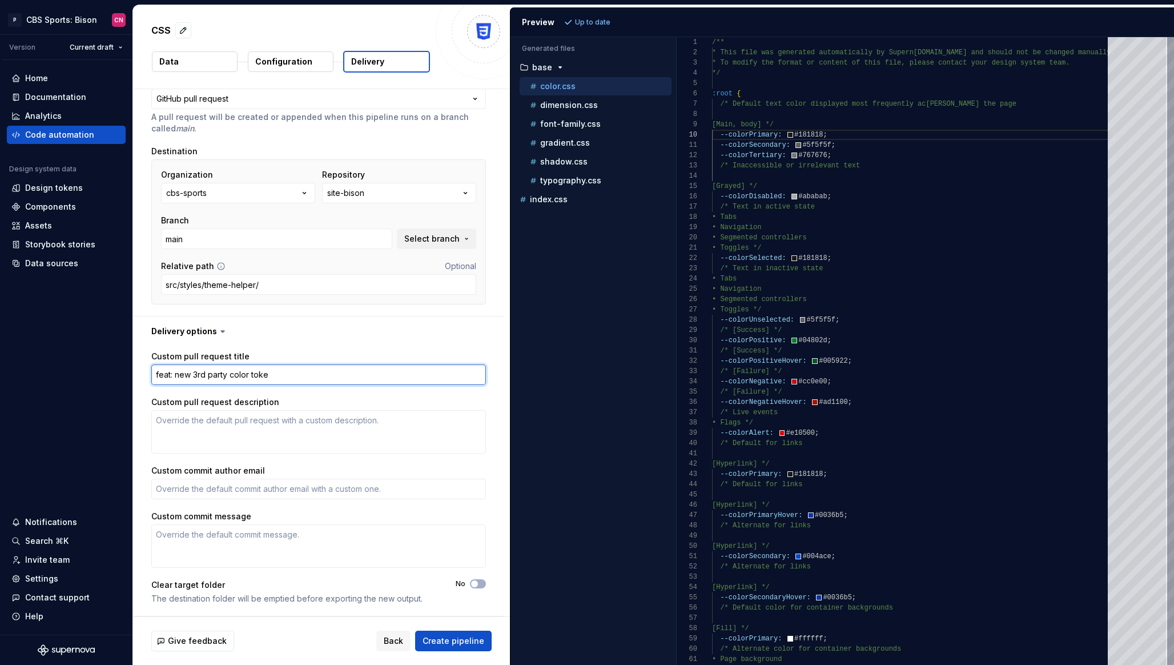
type textarea "*"
type textarea "feat: new 3rd party color tokens"
type textarea "*"
type textarea "feat: new 3rd party color tokens"
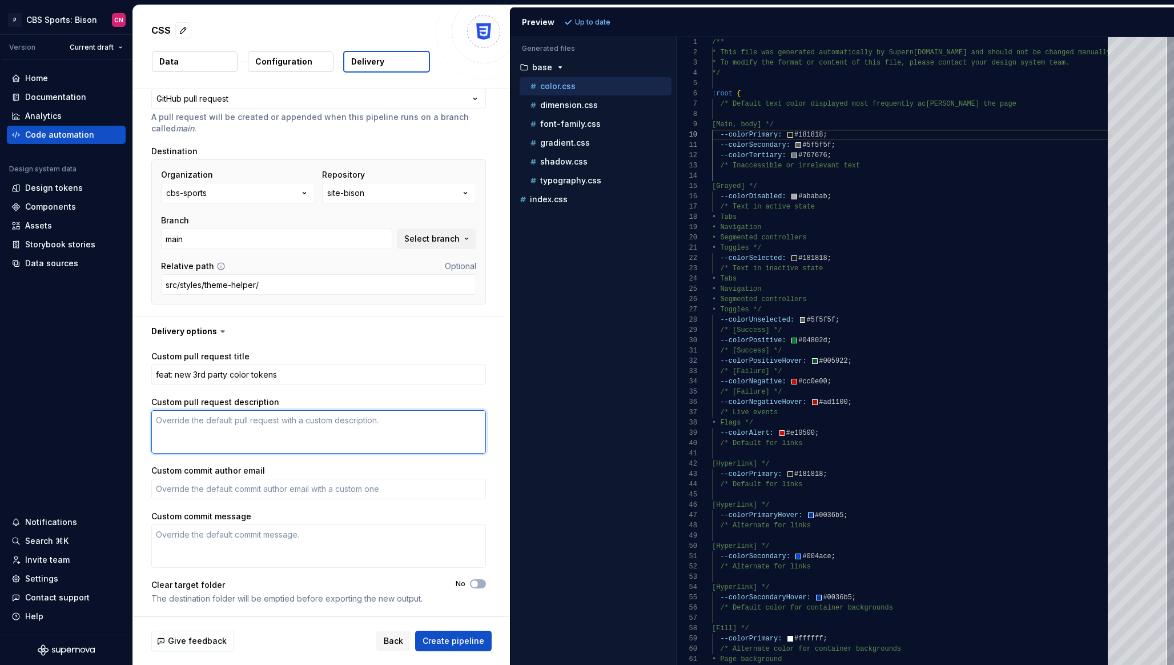
click at [217, 432] on textarea "Custom pull request description" at bounding box center [318, 431] width 335 height 43
type textarea "*"
type textarea "-"
type textarea "*"
type textarea "-"
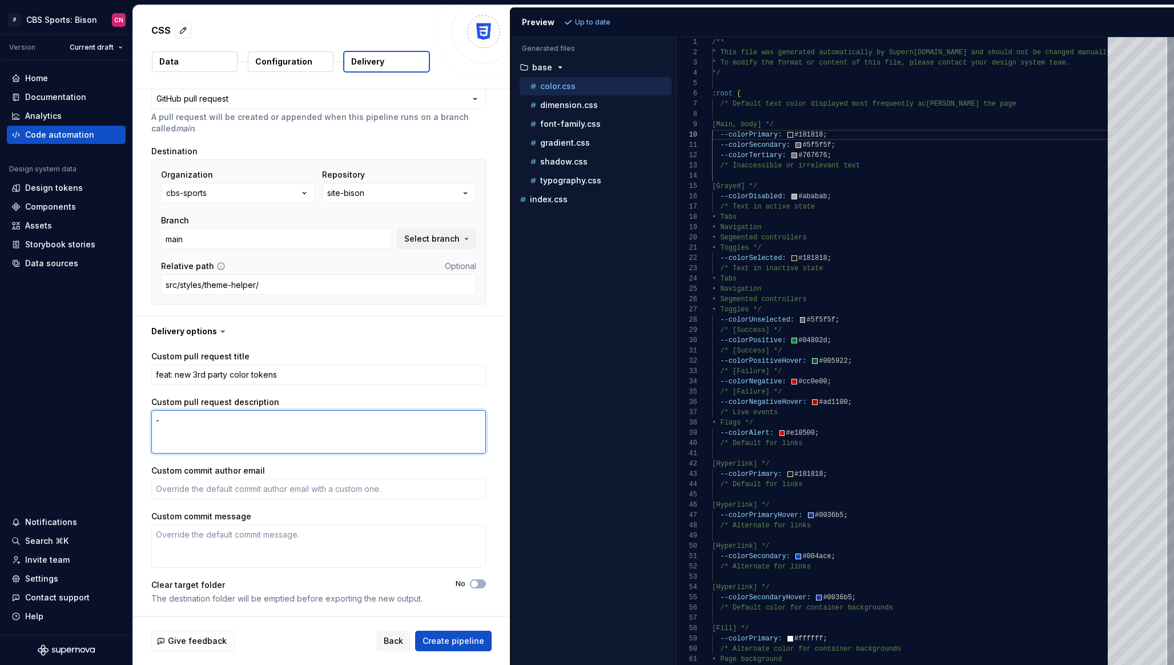
type textarea "*"
type textarea "- t"
type textarea "*"
type textarea "- to"
type textarea "*"
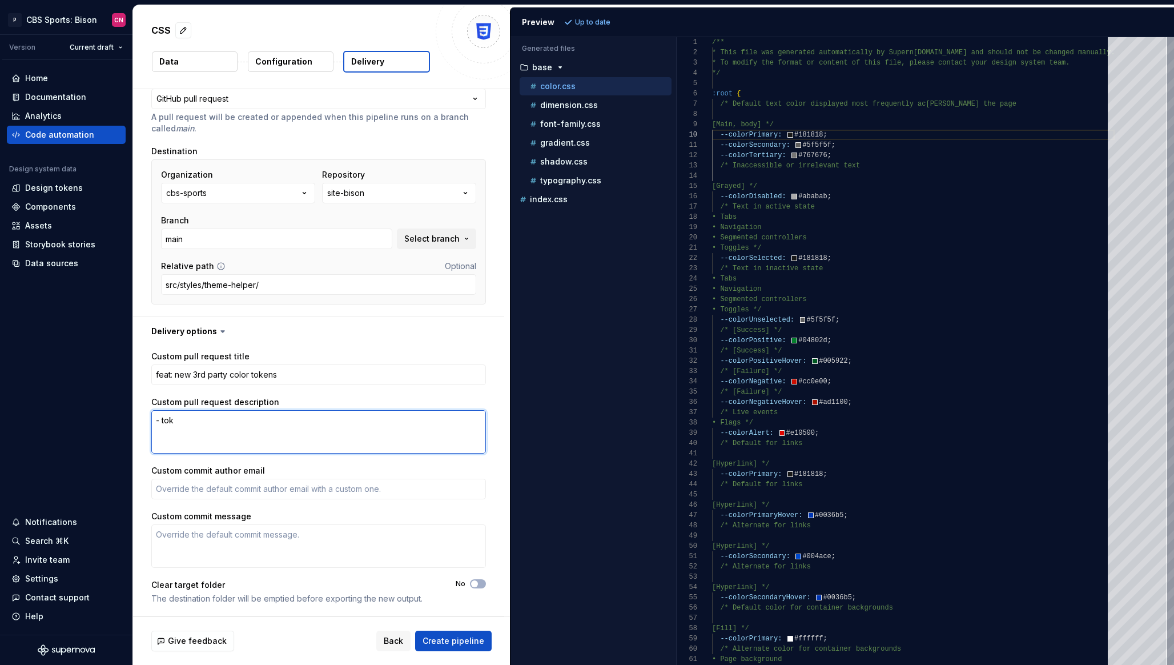
type textarea "- toke"
type textarea "*"
type textarea "- token"
type textarea "*"
type textarea "- token"
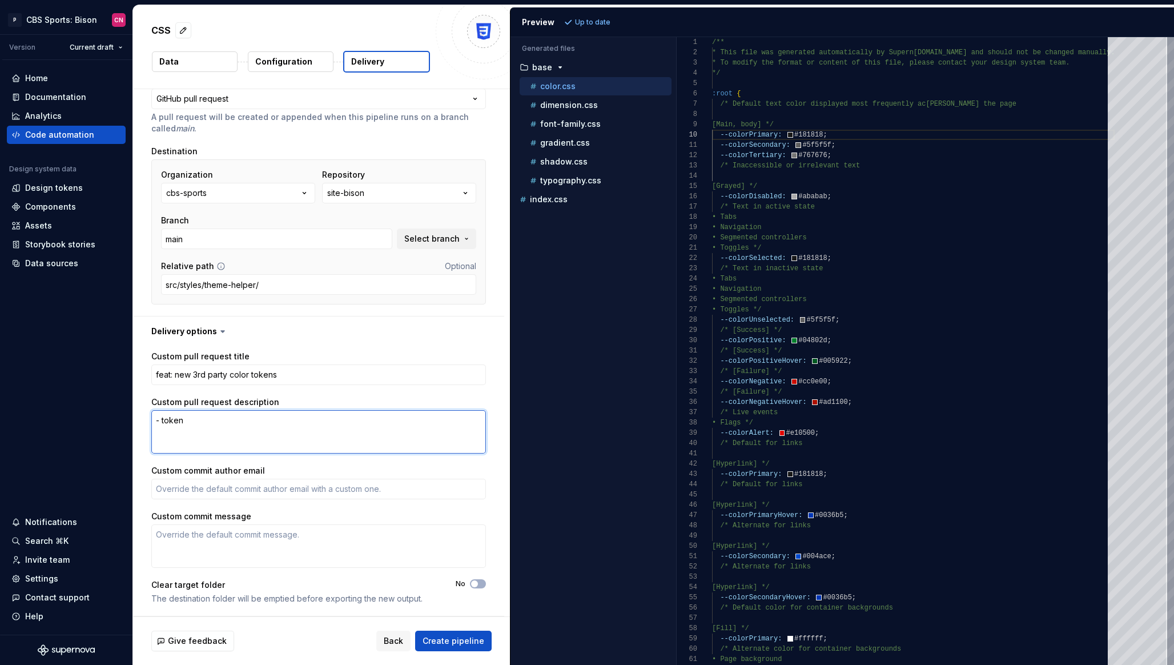
type textarea "*"
type textarea "- token 1"
type textarea "*"
type textarea "- token 1"
type textarea "*"
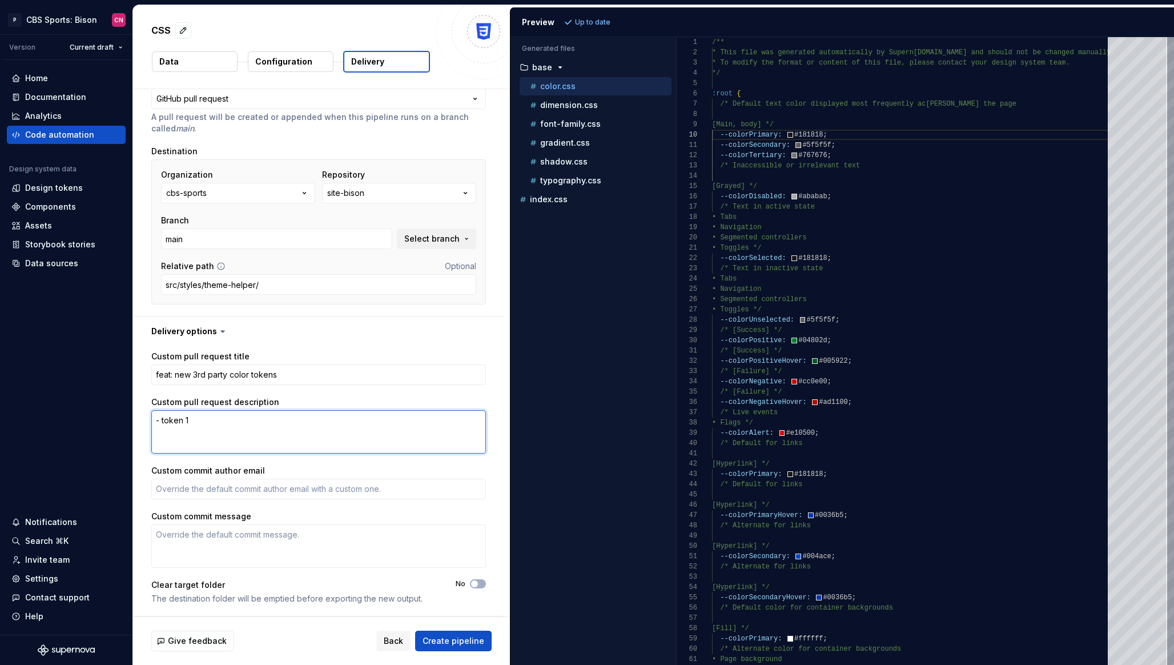
type textarea "- token 1 u"
type textarea "*"
type textarea "- token 1 up"
type textarea "*"
type textarea "- token 1 upd"
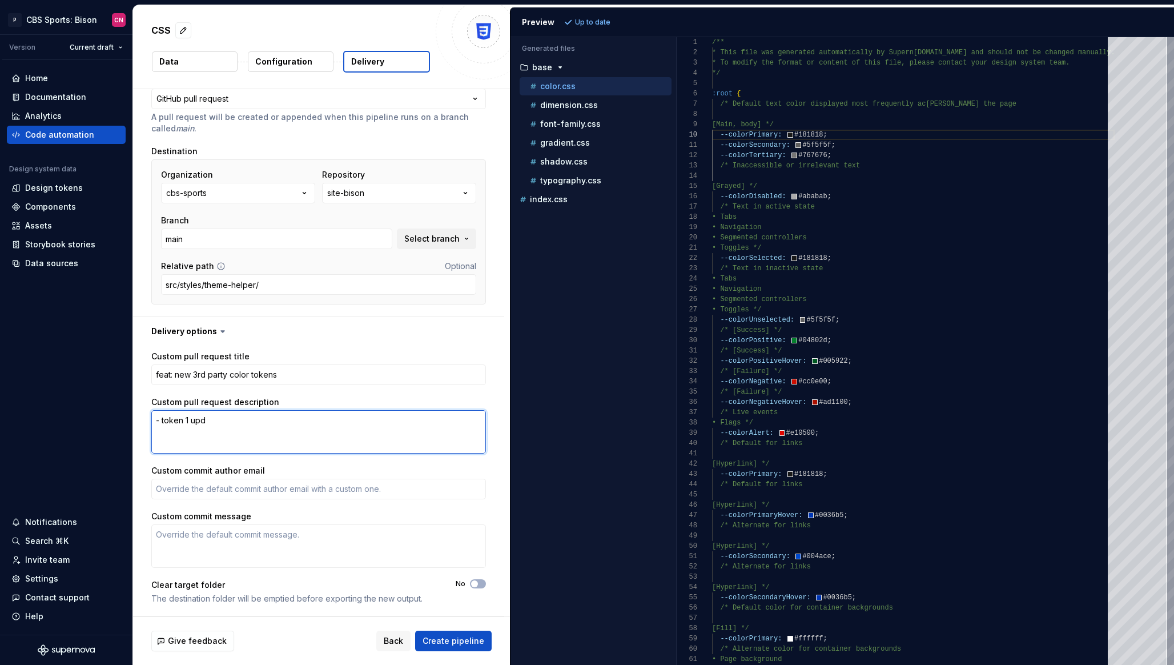
type textarea "*"
type textarea "- token 1 upda"
type textarea "*"
type textarea "- token 1 updat"
type textarea "*"
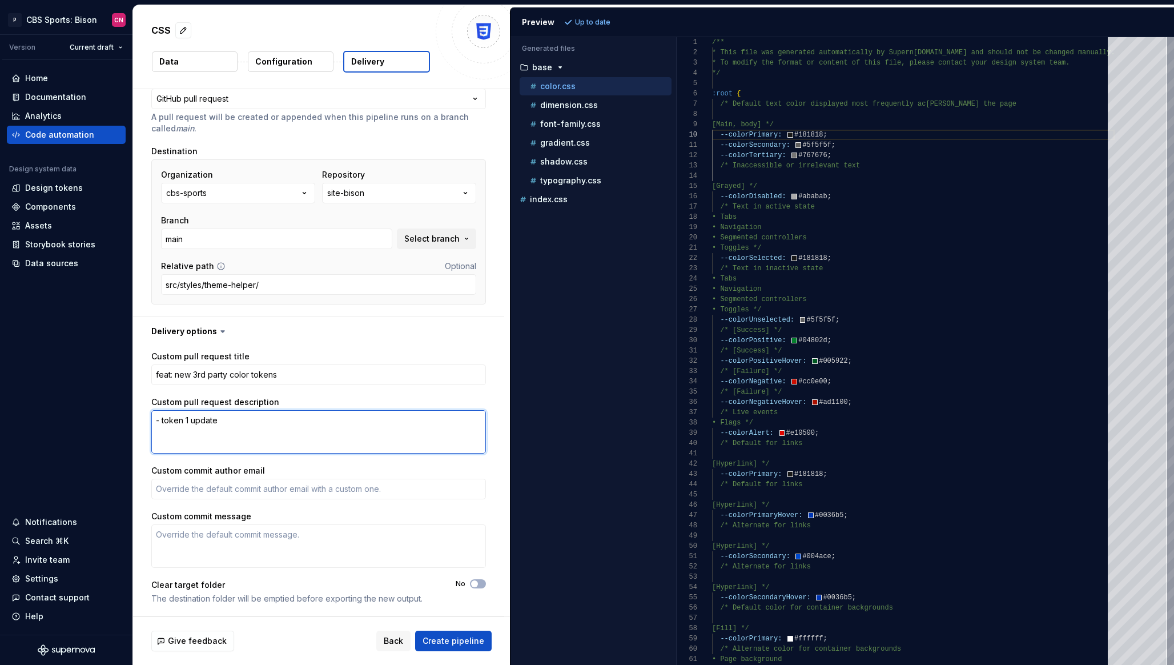
type textarea "- token 1 updated"
type textarea "*"
type textarea "- token 1 updated"
type textarea "*"
type textarea "- token 1 updated -"
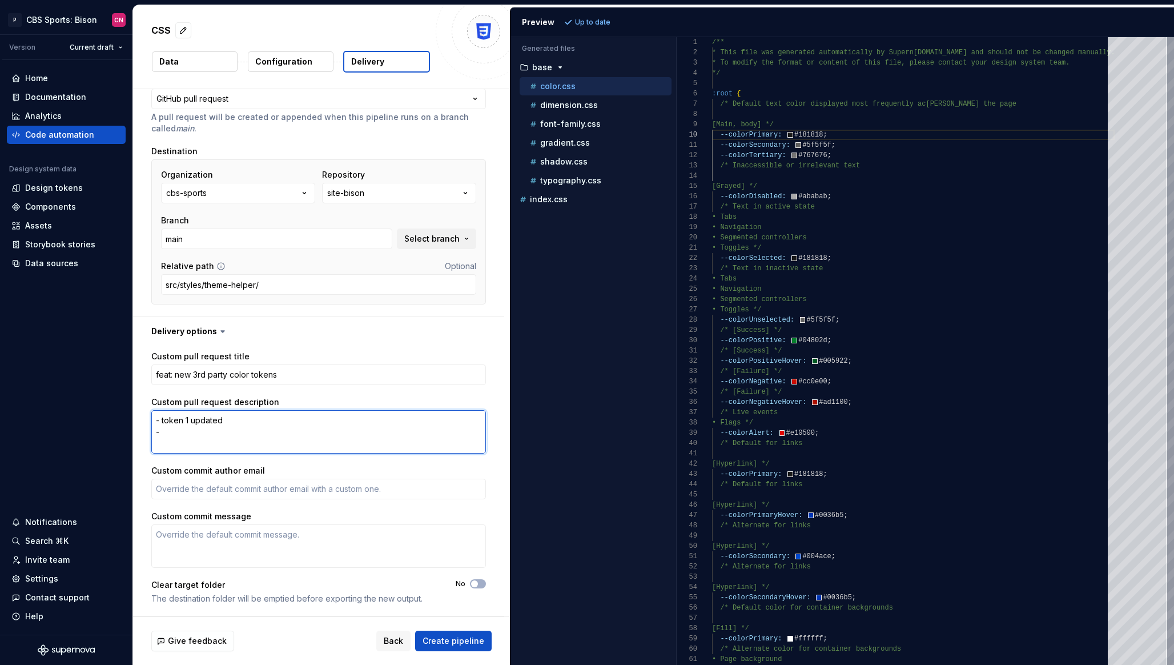
type textarea "*"
type textarea "- token 1 updated -"
type textarea "*"
type textarea "- token 1 updated - 2"
type textarea "*"
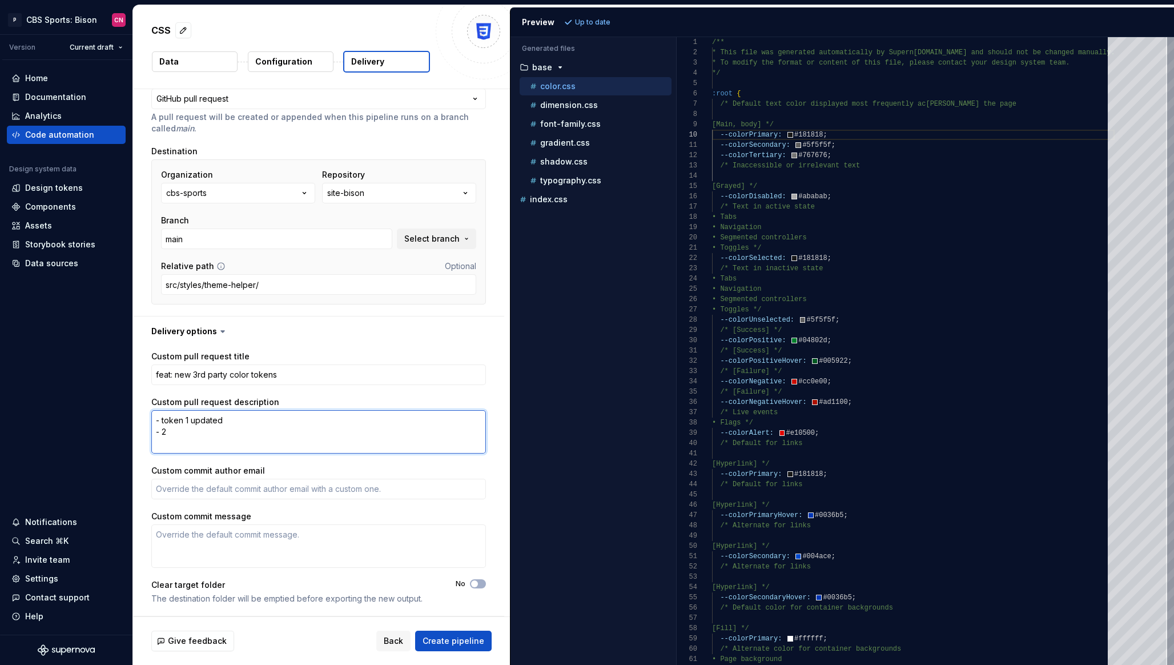
type textarea "- token 1 updated -"
type textarea "*"
type textarea "- token 1 updated - t"
type textarea "*"
type textarea "- token 1 updated - to"
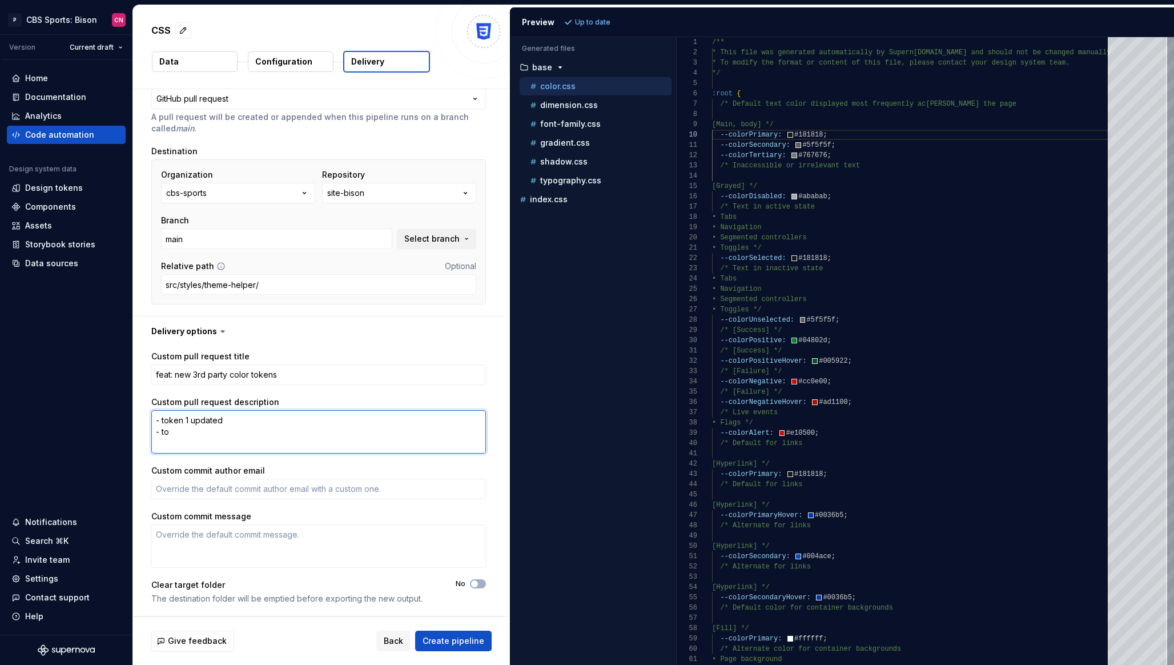
type textarea "*"
type textarea "- token 1 updated - tok"
type textarea "*"
type textarea "- token 1 updated - toke"
type textarea "*"
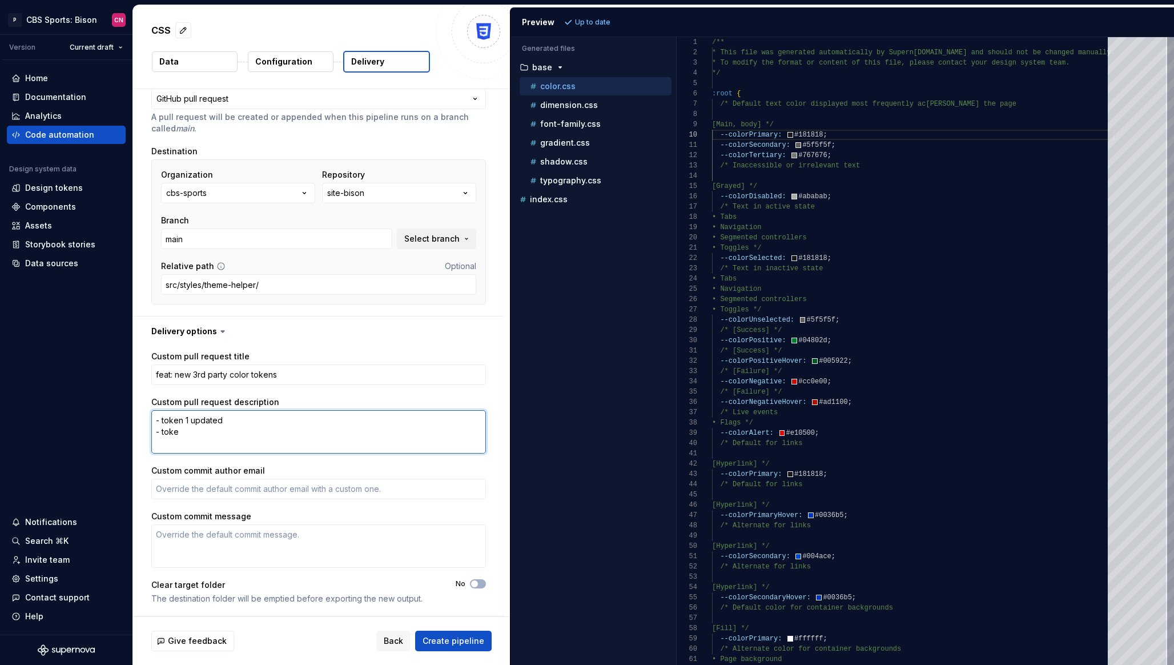
type textarea "- token 1 updated - token"
type textarea "*"
type textarea "- token 1 updated - token"
type textarea "*"
type textarea "- token 1 updated - token 2"
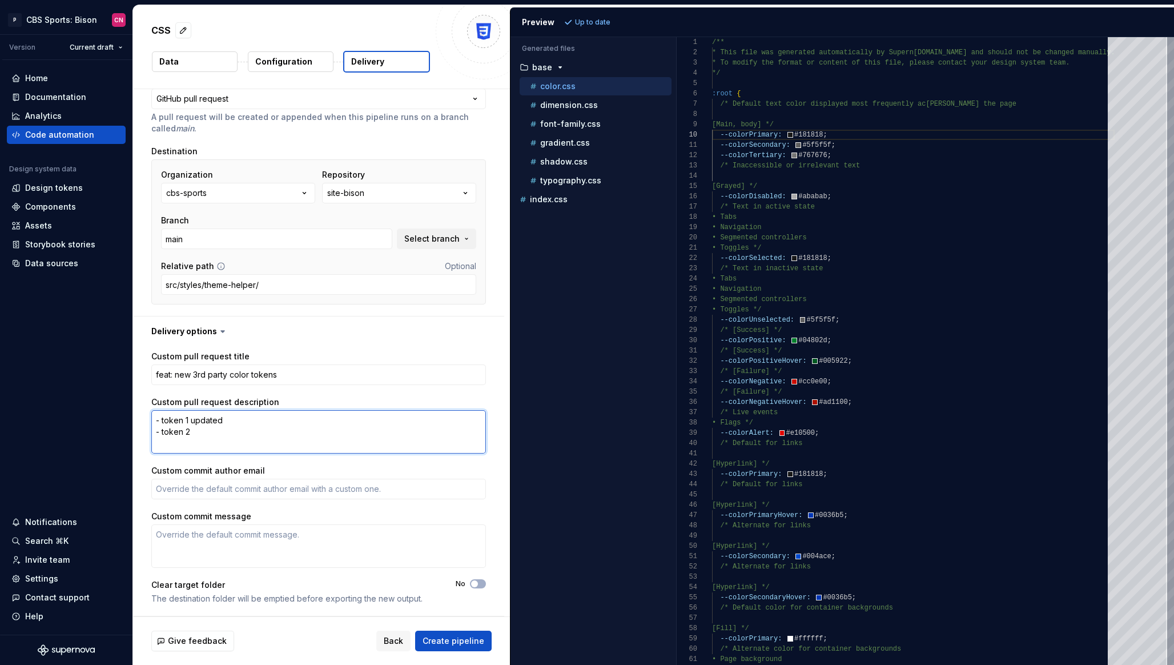
type textarea "*"
type textarea "- token 1 updated - token 2 u"
type textarea "*"
type textarea "- token 1 updated - token 2 up"
type textarea "*"
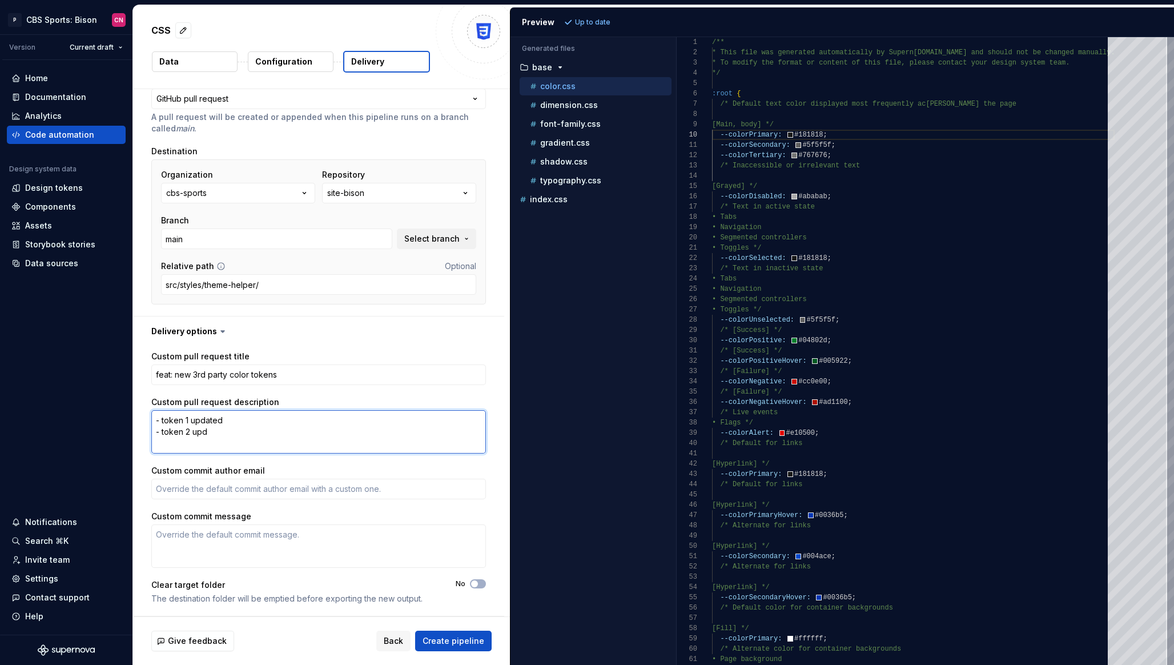
type textarea "- token 1 updated - token 2 upda"
type textarea "*"
type textarea "- token 1 updated - token 2 updat"
type textarea "*"
type textarea "- token 1 updated - token 2 update"
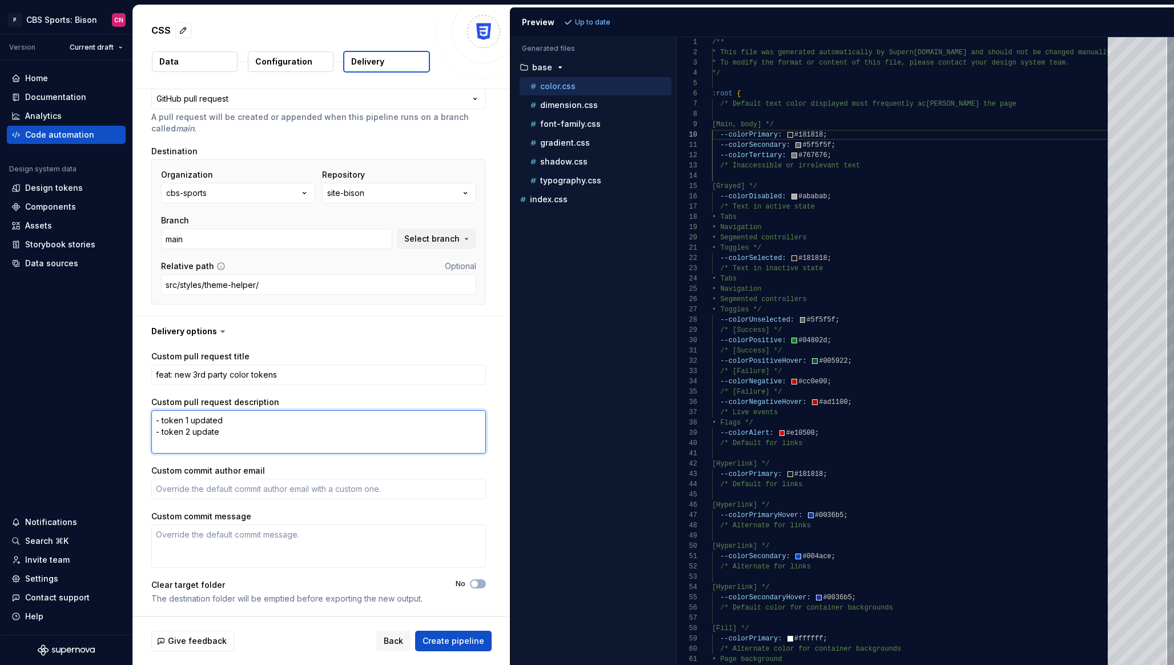
type textarea "*"
type textarea "- token 1 updated - token 2 updated"
click at [336, 392] on div "Custom pull request title feat: new 3rd party color tokens Custom pull request …" at bounding box center [318, 481] width 335 height 260
type textarea "*"
click at [90, 244] on div "Storybook stories" at bounding box center [60, 244] width 70 height 11
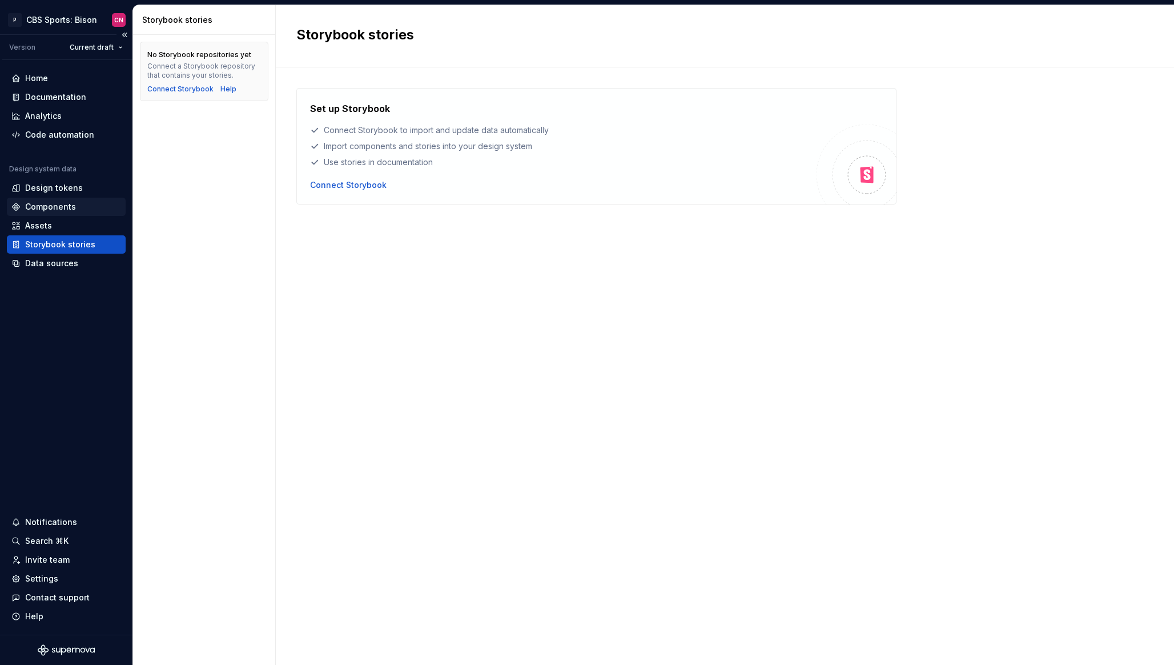
click at [63, 208] on div "Components" at bounding box center [50, 206] width 51 height 11
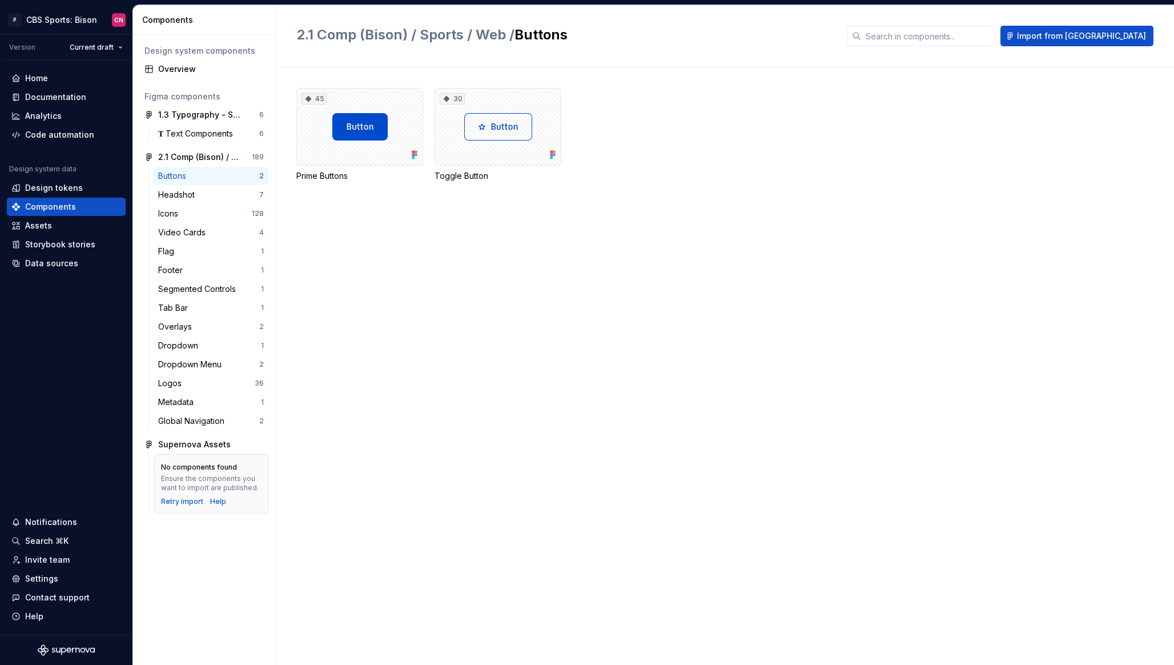
click at [818, 191] on div "45 Prime Buttons 30 Toggle Button" at bounding box center [735, 148] width 878 height 121
click at [362, 141] on div "45" at bounding box center [359, 127] width 127 height 78
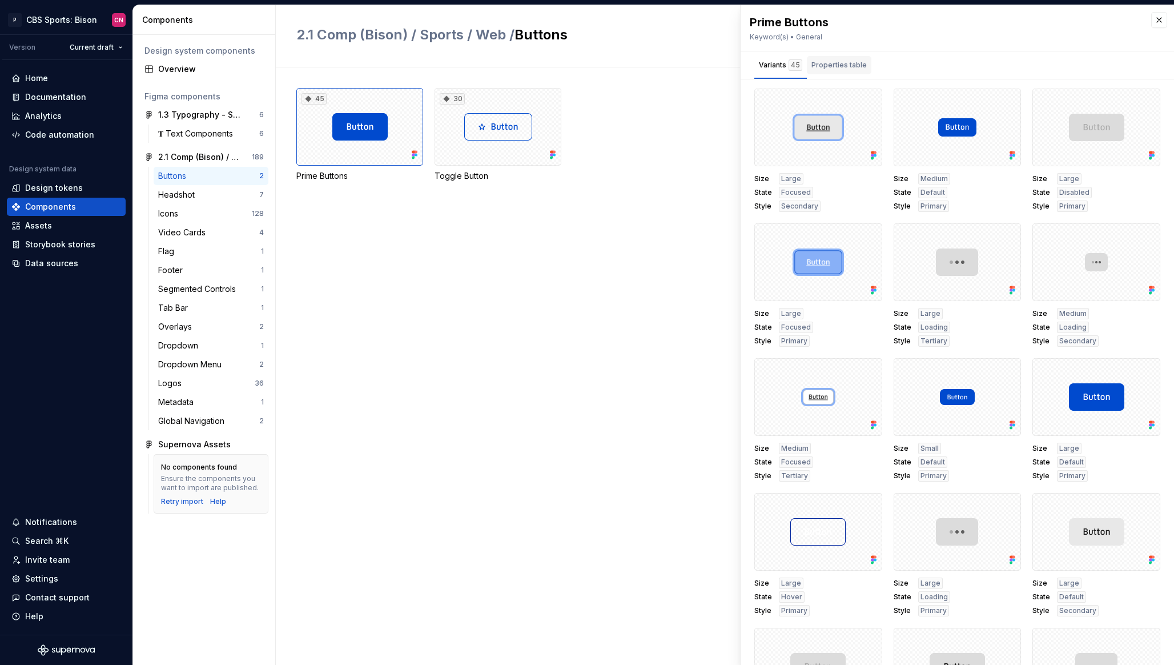
click at [826, 63] on div "Properties table" at bounding box center [839, 64] width 55 height 11
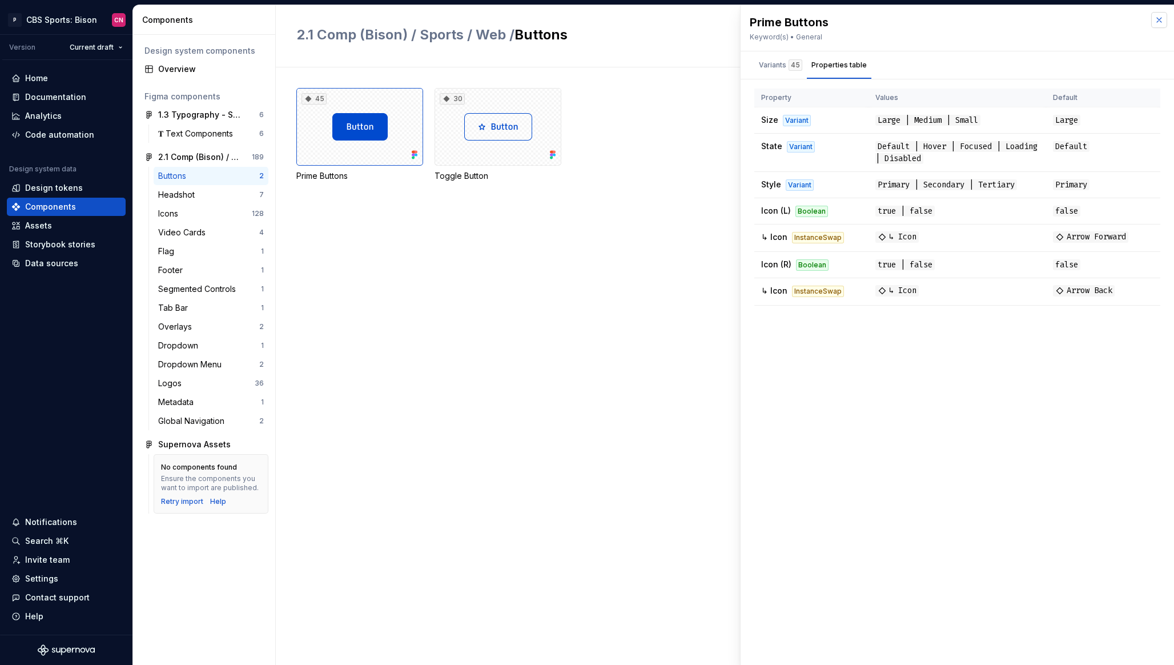
click at [1155, 22] on button "button" at bounding box center [1159, 20] width 16 height 16
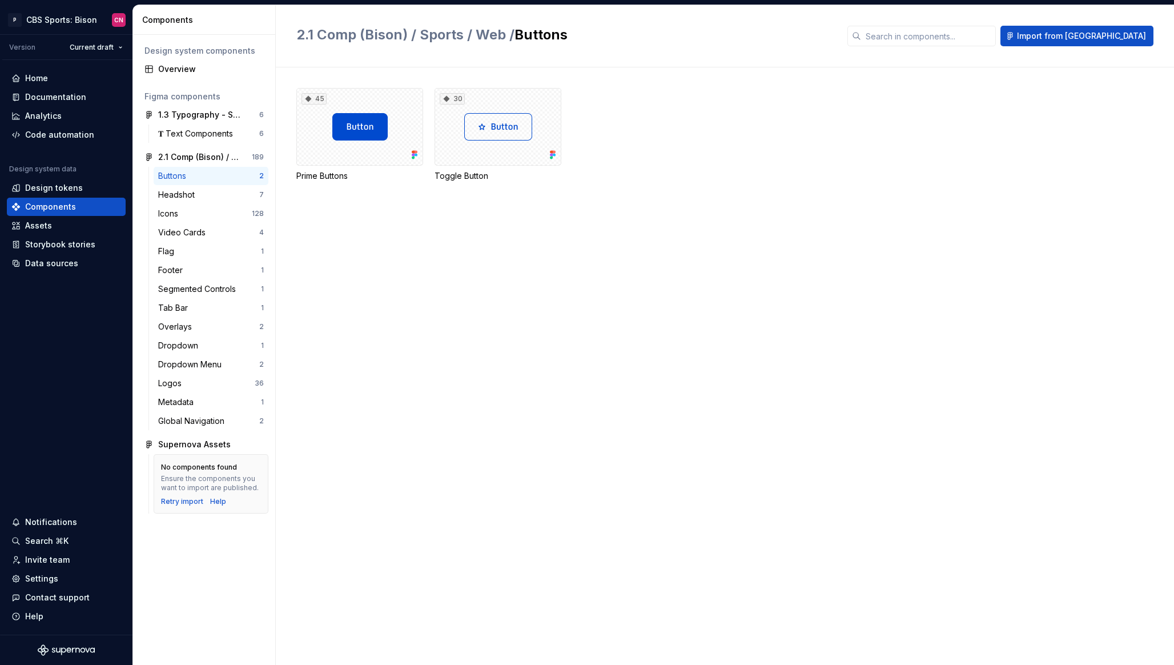
click at [513, 309] on div "45 Prime Buttons 30 Toggle Button" at bounding box center [735, 365] width 878 height 597
click at [43, 577] on div "Settings" at bounding box center [41, 578] width 33 height 11
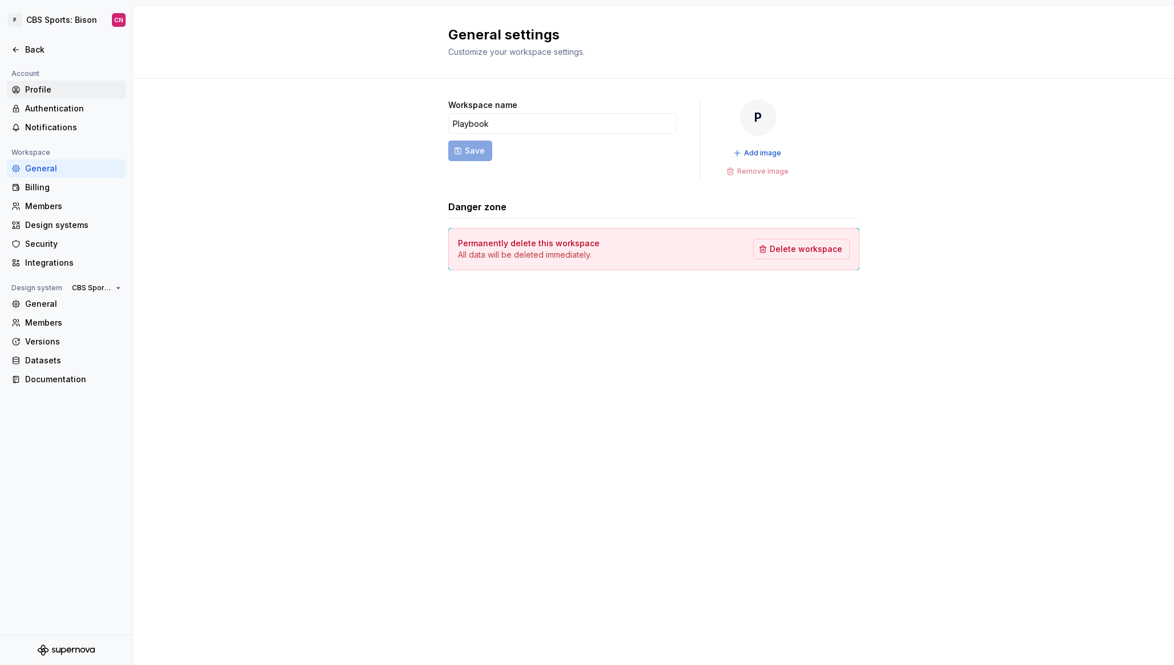
click at [61, 90] on div "Profile" at bounding box center [73, 89] width 96 height 11
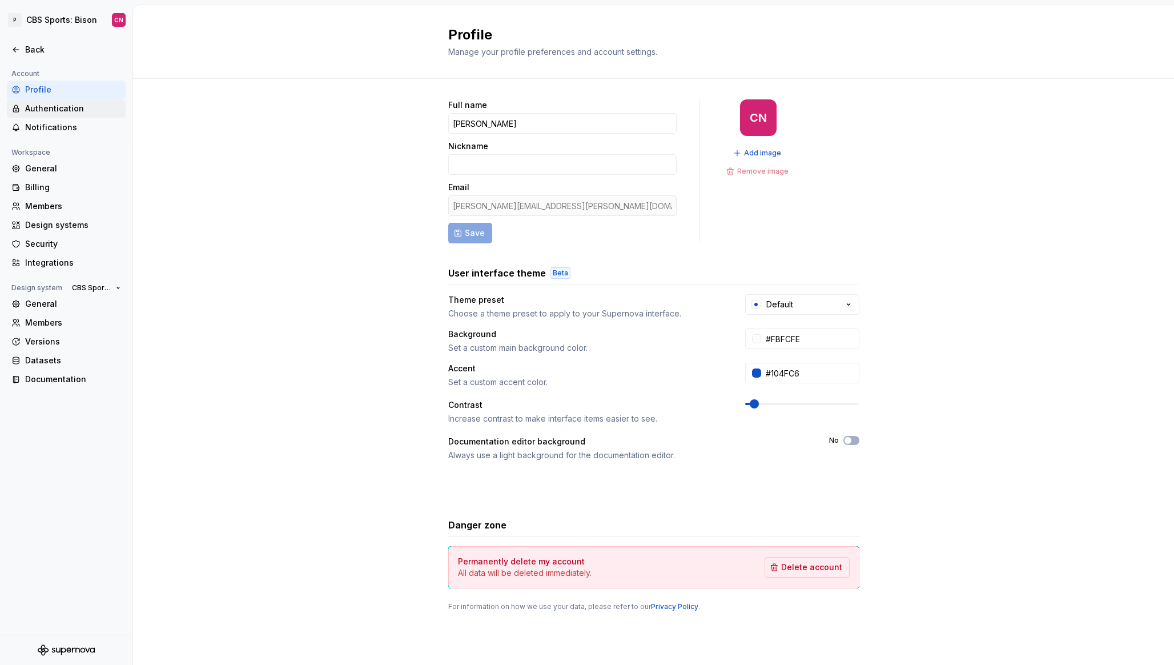
click at [59, 109] on div "Authentication" at bounding box center [73, 108] width 96 height 11
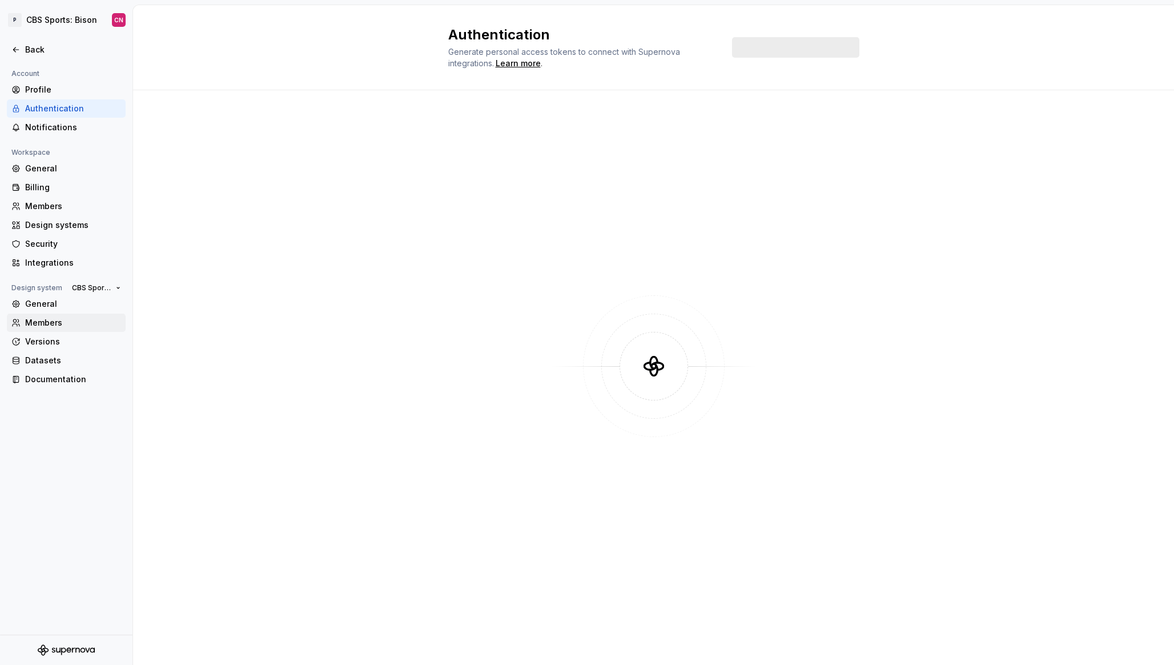
click at [50, 326] on div "Members" at bounding box center [73, 322] width 96 height 11
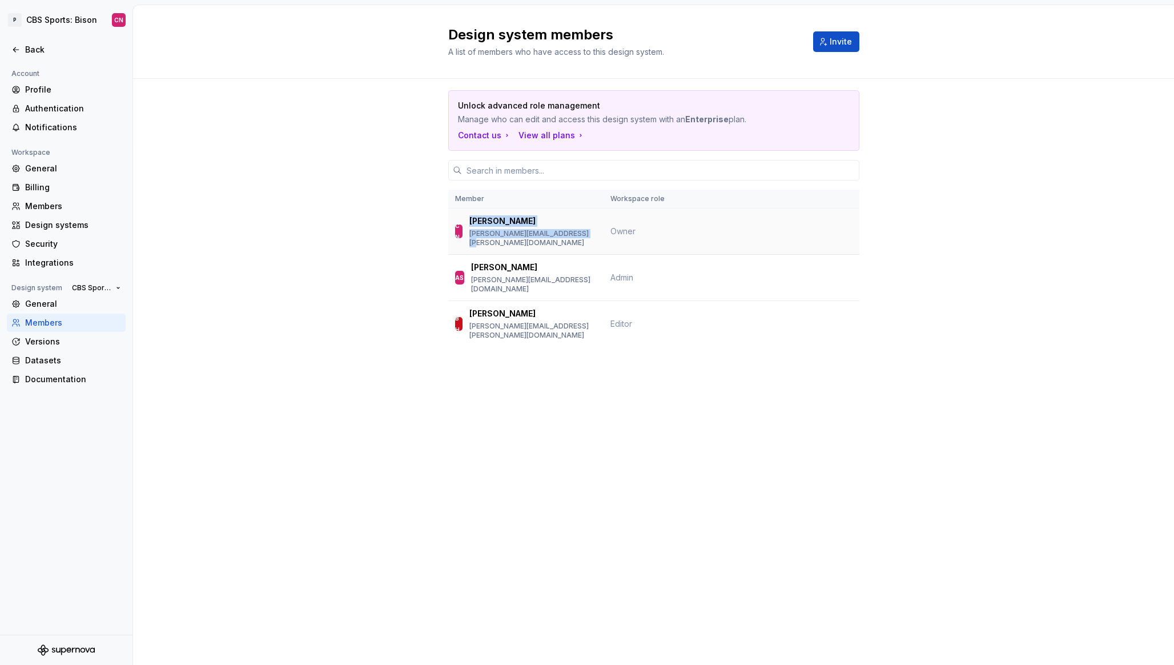
drag, startPoint x: 600, startPoint y: 236, endPoint x: 465, endPoint y: 236, distance: 135.4
click at [465, 236] on td "CN [PERSON_NAME] [PERSON_NAME][EMAIL_ADDRESS][PERSON_NAME][DOMAIN_NAME]" at bounding box center [525, 231] width 155 height 46
click at [465, 236] on div "CN [PERSON_NAME] [PERSON_NAME][EMAIL_ADDRESS][PERSON_NAME][DOMAIN_NAME]" at bounding box center [526, 231] width 142 height 32
click at [62, 25] on html "P CBS Sports: Bison CN Back Account Profile Authentication Notifications Worksp…" at bounding box center [587, 332] width 1174 height 665
click at [41, 18] on html "P CBS Sports: Bison CN Back Account Profile Authentication Notifications Worksp…" at bounding box center [587, 332] width 1174 height 665
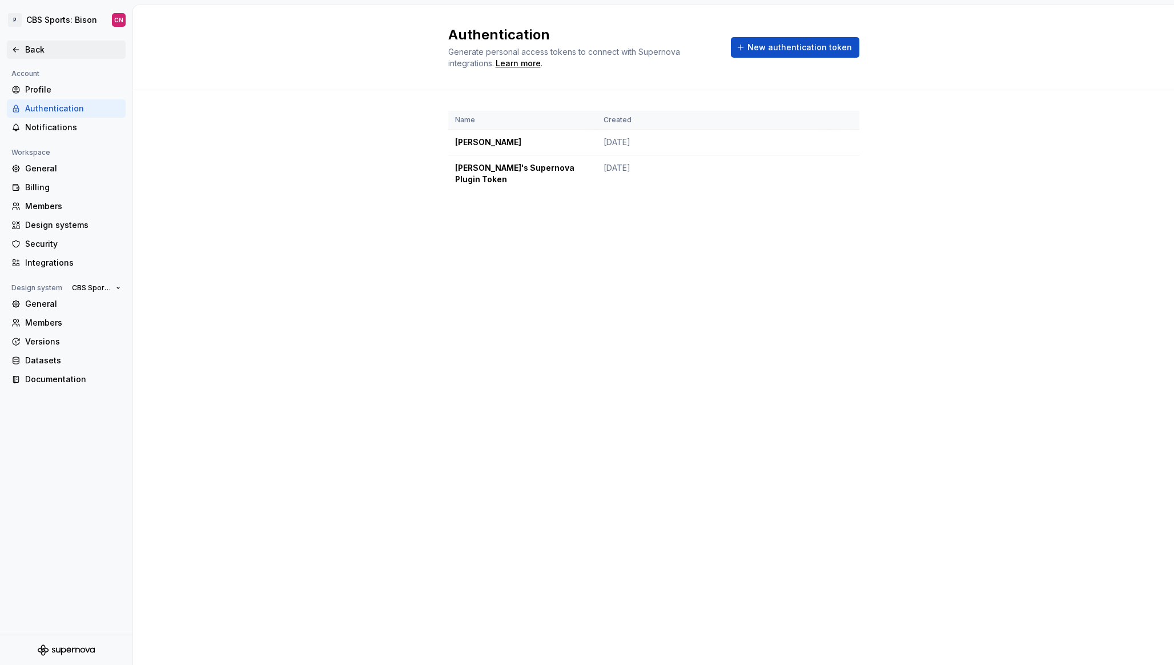
click at [38, 43] on div "Back" at bounding box center [66, 50] width 119 height 18
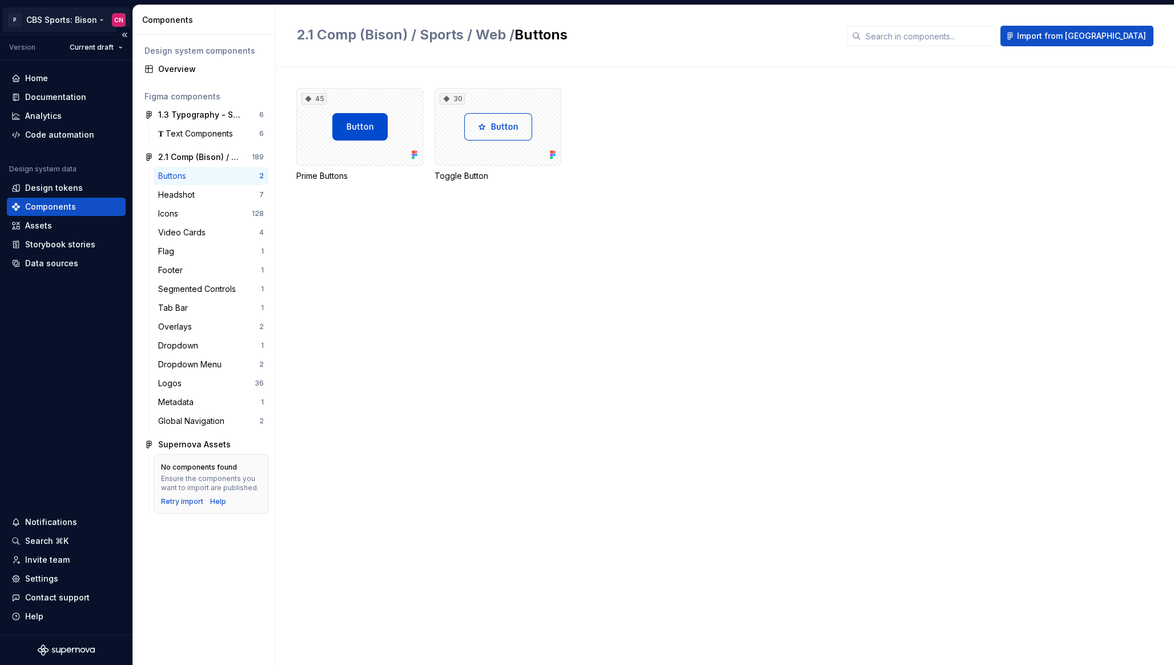
click at [75, 22] on html "P CBS Sports: Bison CN Version Current draft Home Documentation Analytics Code …" at bounding box center [587, 332] width 1174 height 665
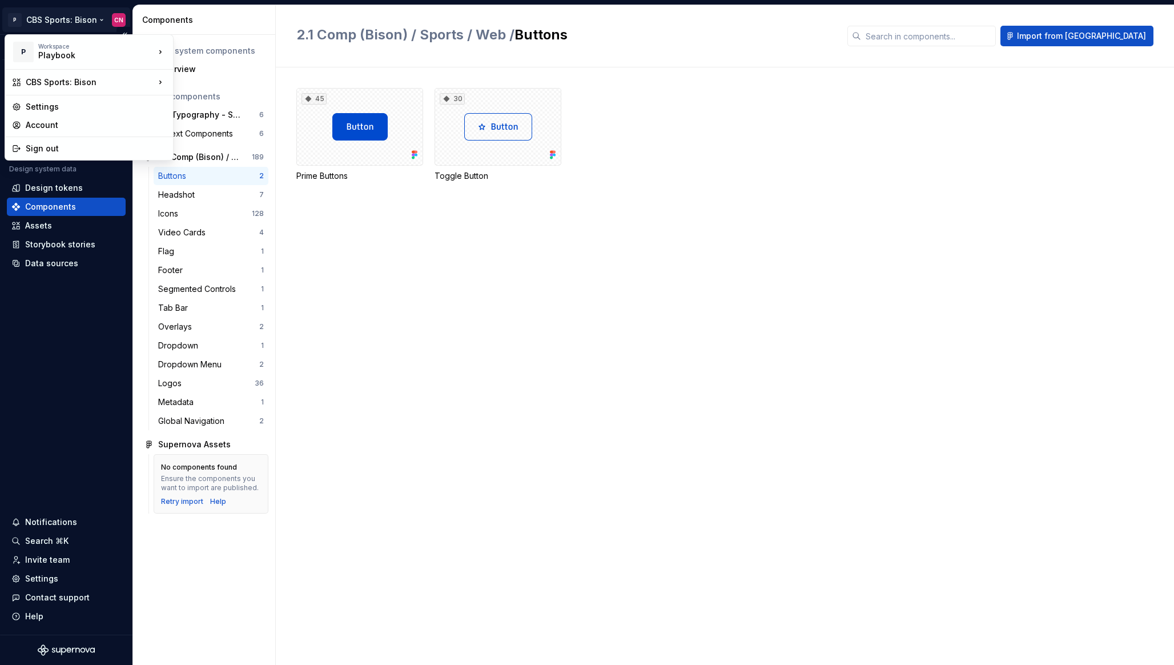
click at [61, 330] on html "P CBS Sports: Bison CN Version Current draft Home Documentation Analytics Code …" at bounding box center [587, 332] width 1174 height 665
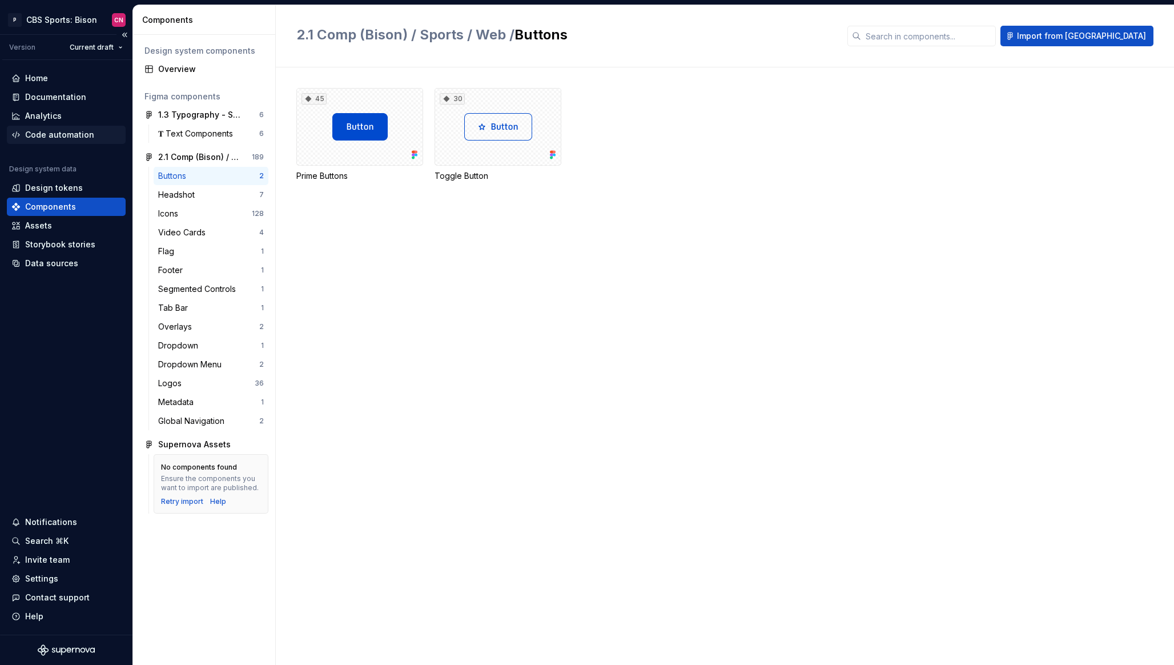
click at [57, 133] on div "Code automation" at bounding box center [59, 134] width 69 height 11
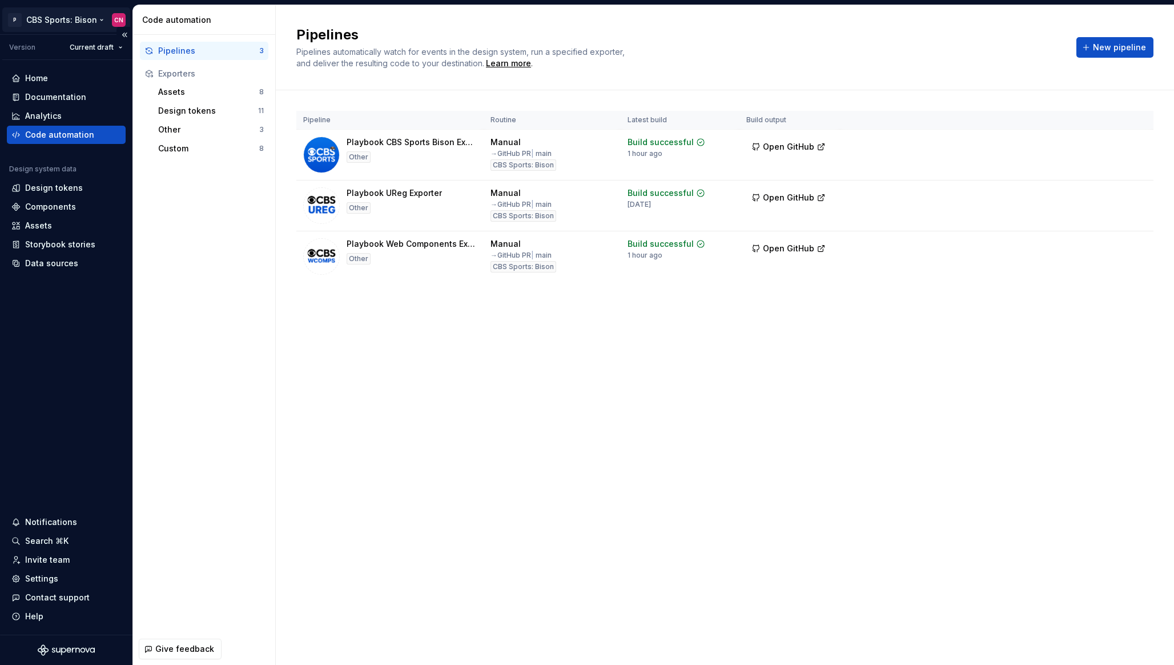
click at [58, 15] on html "P CBS Sports: Bison CN Version Current draft Home Documentation Analytics Code …" at bounding box center [587, 332] width 1174 height 665
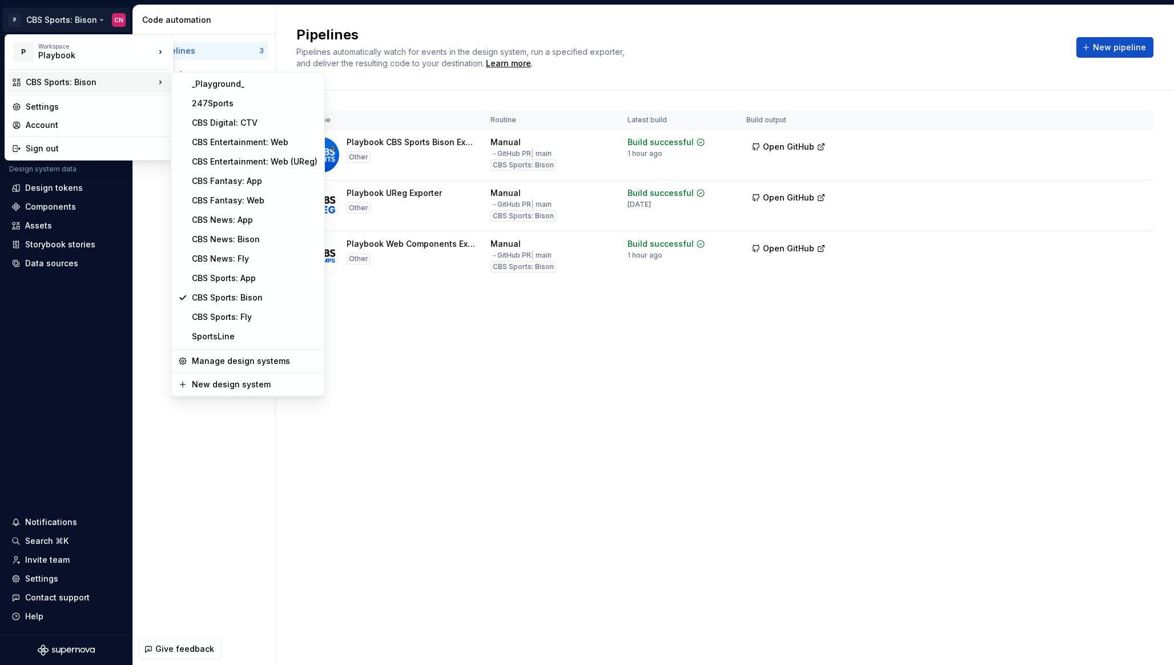
click at [480, 47] on html "P CBS Sports: Bison CN Version Current draft Home Documentation Analytics Code …" at bounding box center [587, 332] width 1174 height 665
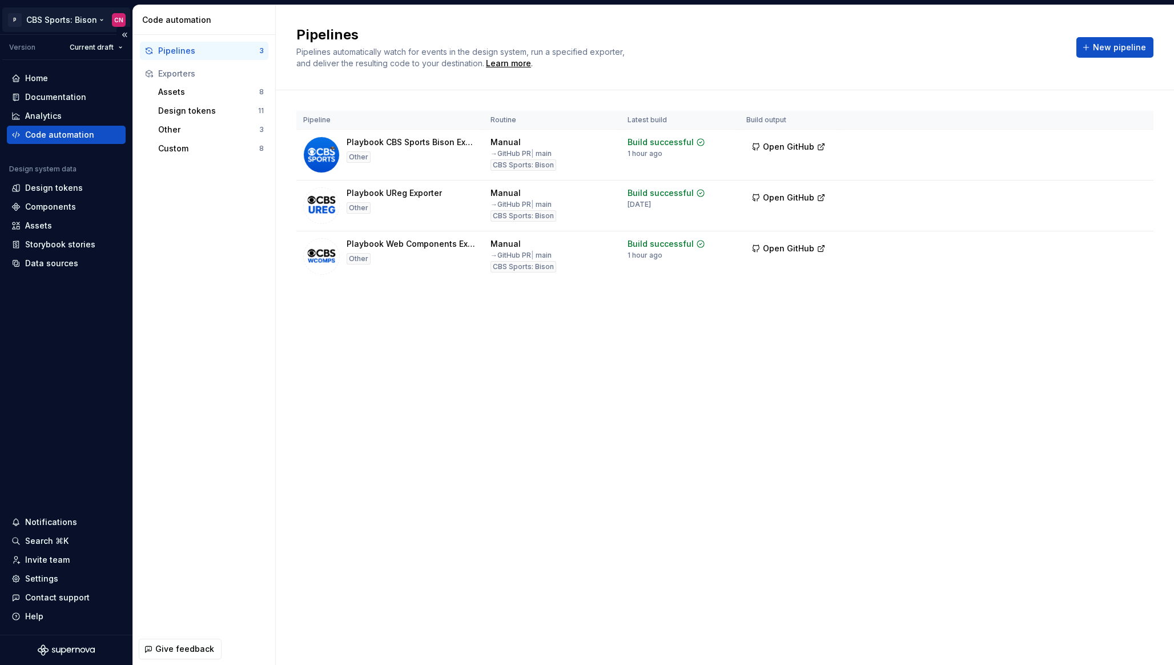
click at [67, 21] on html "P CBS Sports: Bison CN Version Current draft Home Documentation Analytics Code …" at bounding box center [587, 332] width 1174 height 665
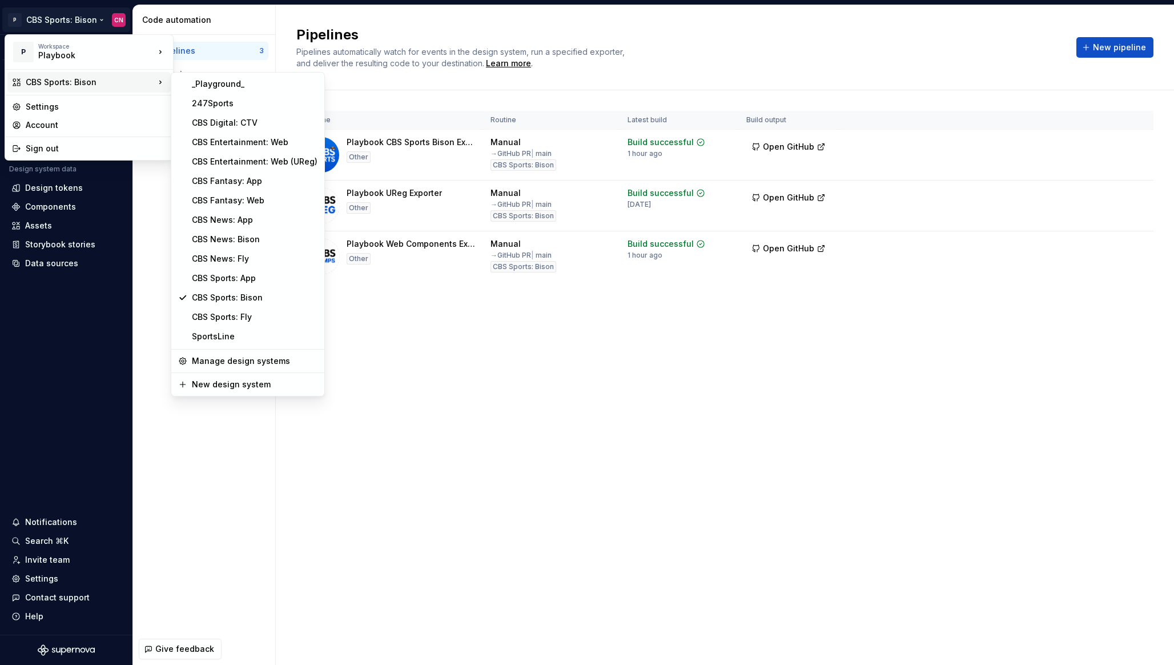
click at [388, 319] on html "P CBS Sports: Bison CN Version Current draft Home Documentation Analytics Code …" at bounding box center [587, 332] width 1174 height 665
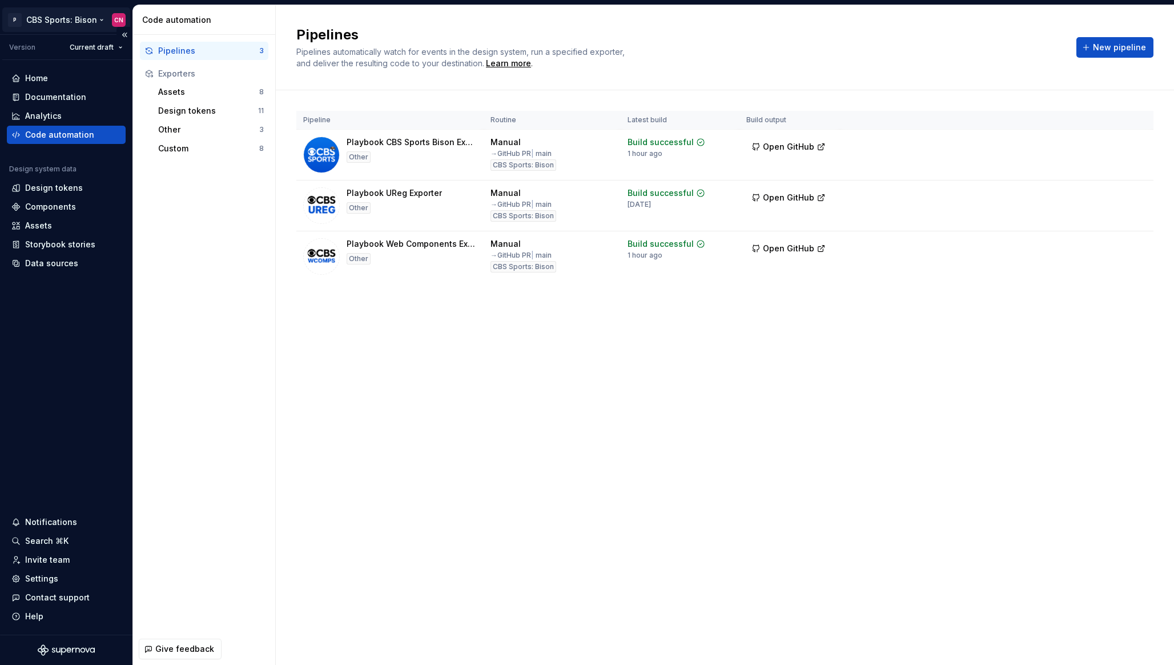
click at [63, 23] on html "P CBS Sports: Bison CN Version Current draft Home Documentation Analytics Code …" at bounding box center [587, 332] width 1174 height 665
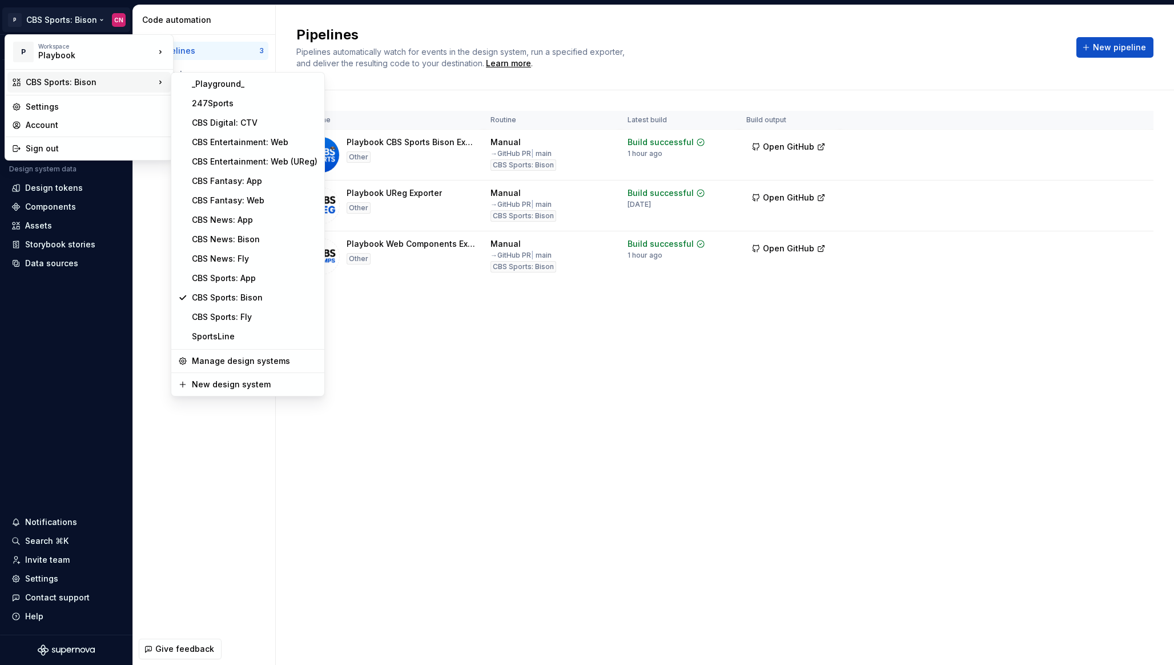
click at [394, 332] on html "P CBS Sports: Bison CN Version Current draft Home Documentation Analytics Code …" at bounding box center [587, 332] width 1174 height 665
